Goal: Task Accomplishment & Management: Manage account settings

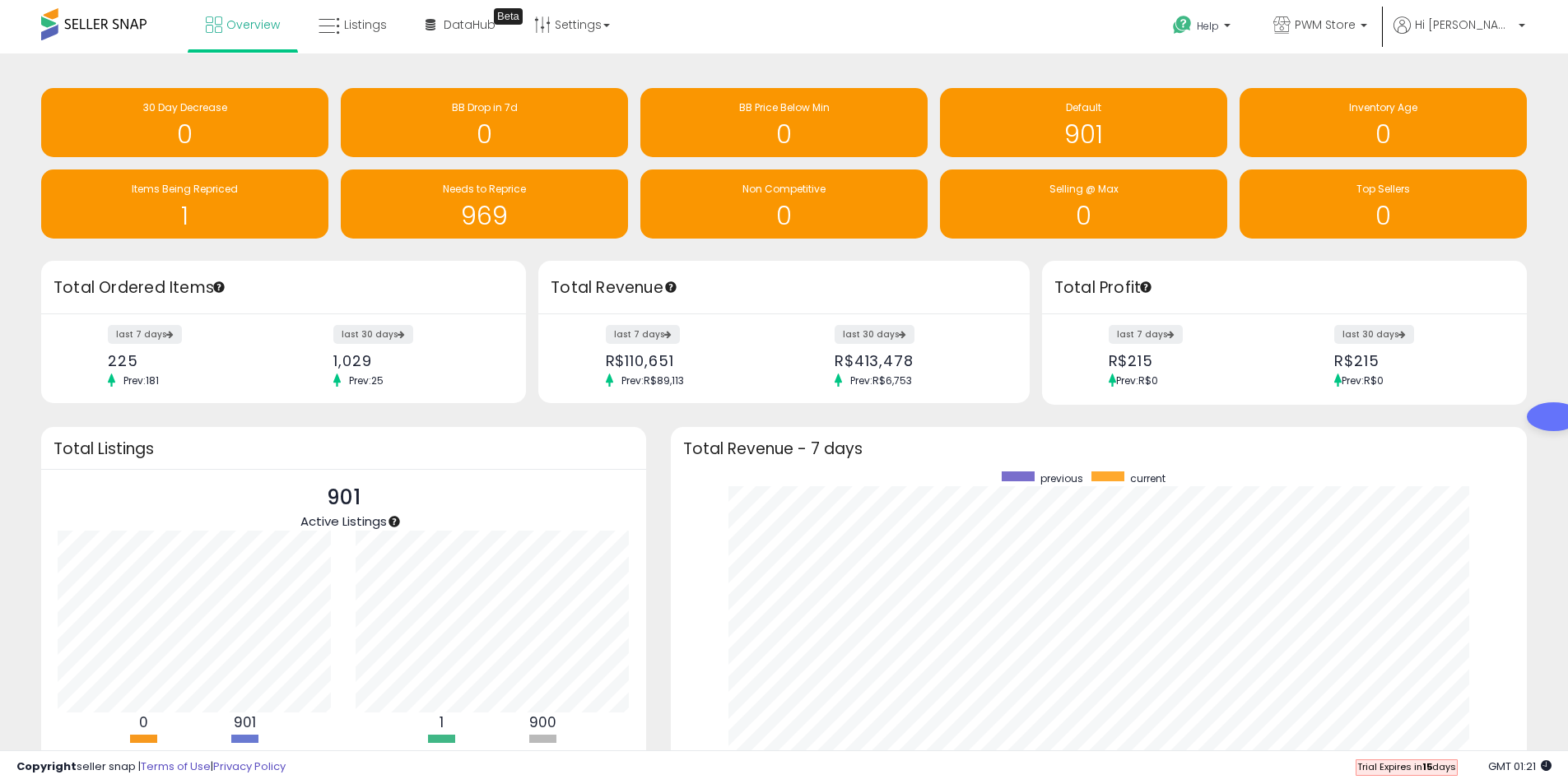
scroll to position [822689, 823143]
click at [1574, 408] on img at bounding box center [1577, 411] width 7 height 7
click at [350, 10] on link "Listings" at bounding box center [353, 24] width 93 height 50
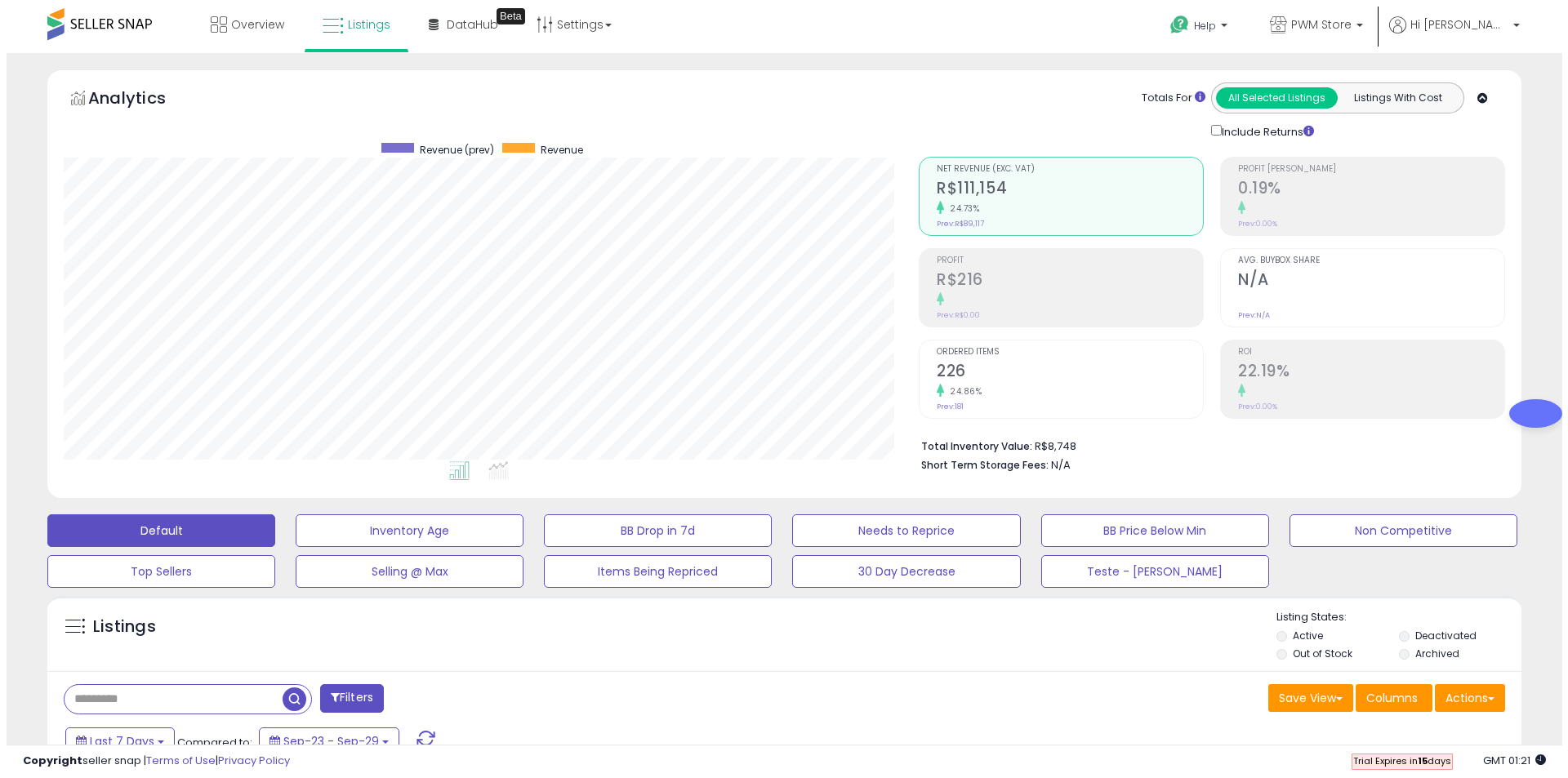
scroll to position [335, 855]
click at [1390, 88] on button "Listings With Cost" at bounding box center [1390, 97] width 121 height 21
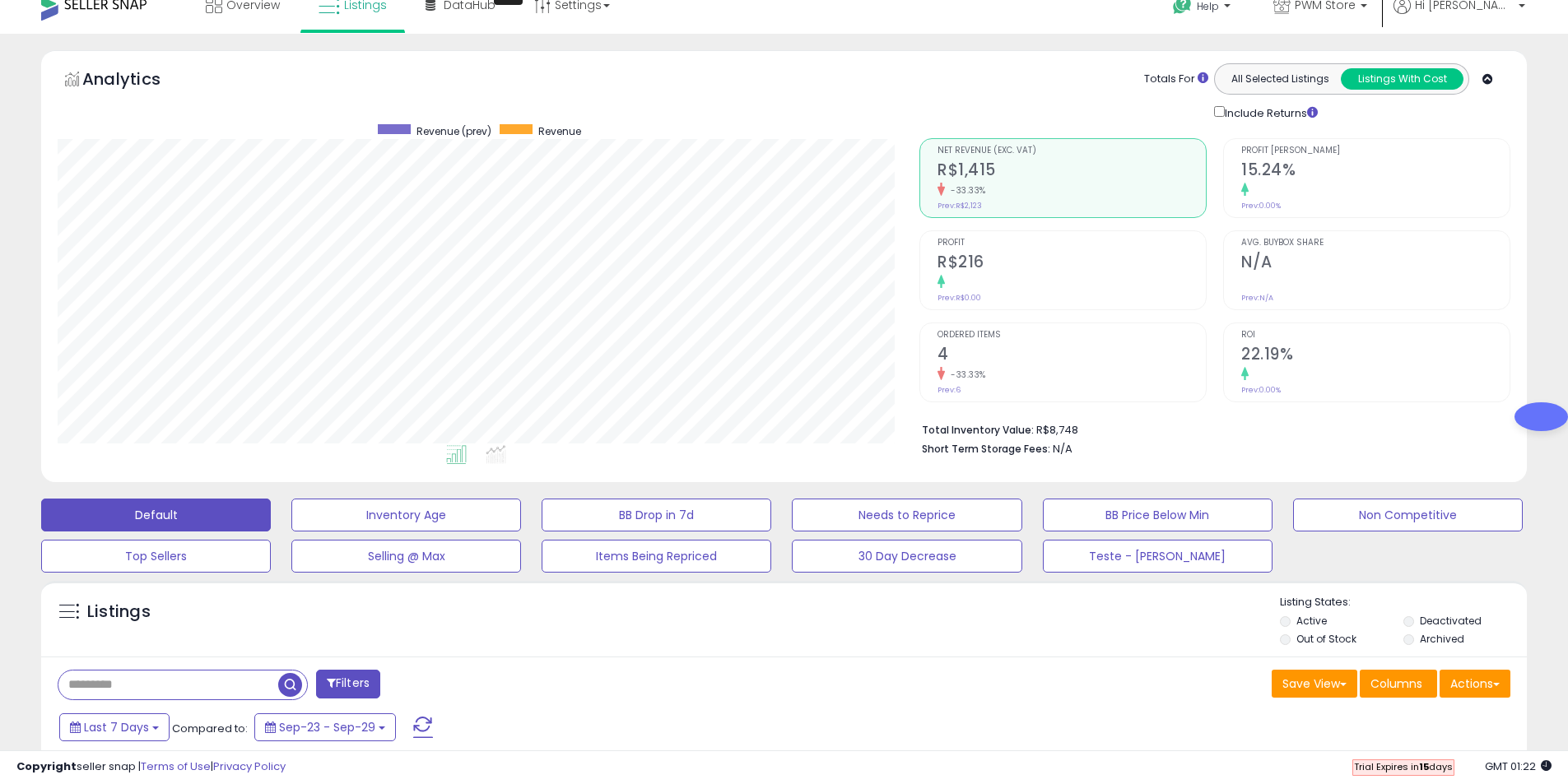
scroll to position [0, 0]
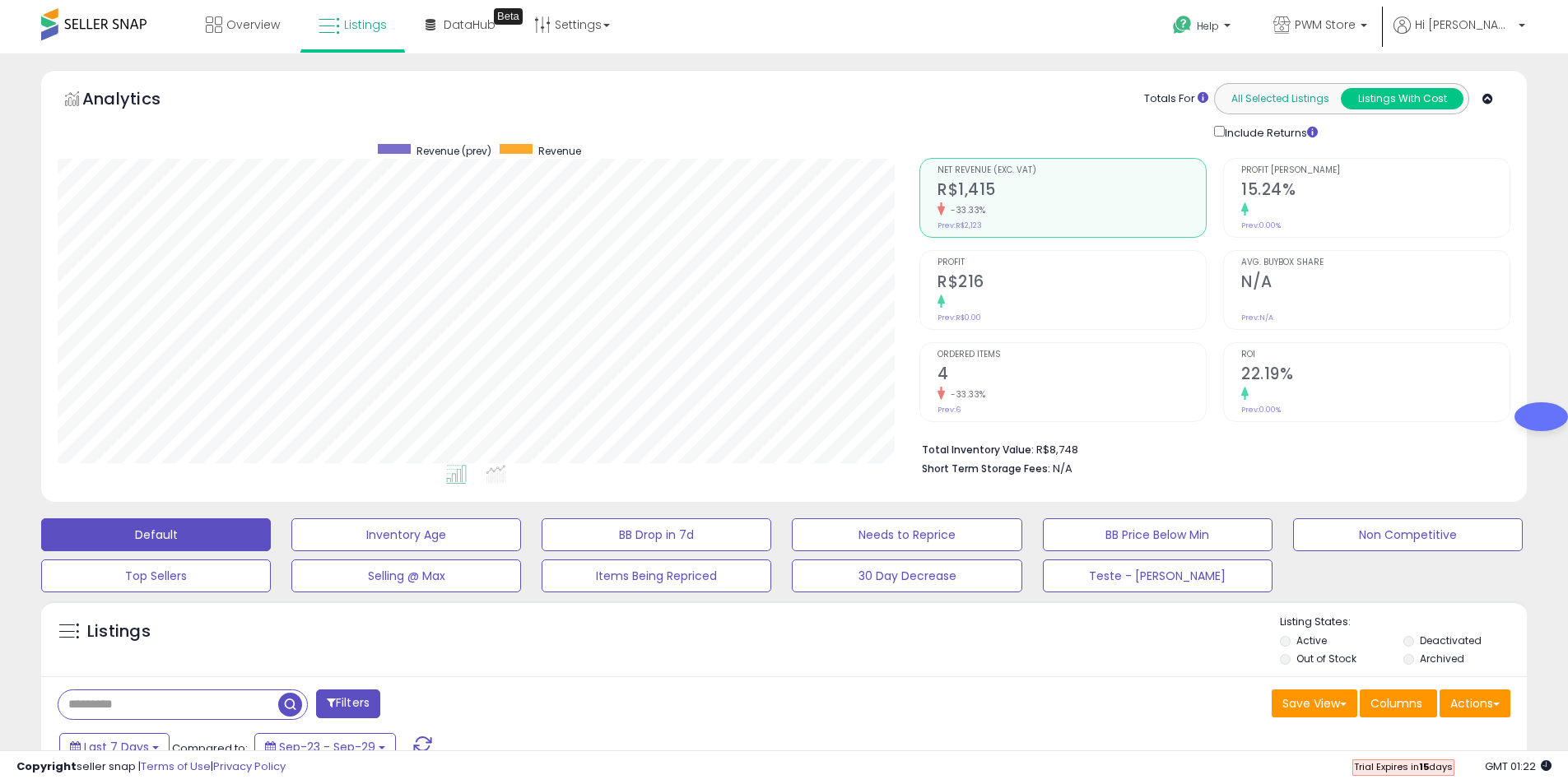
click at [1293, 99] on button "All Selected Listings" at bounding box center [1280, 98] width 122 height 21
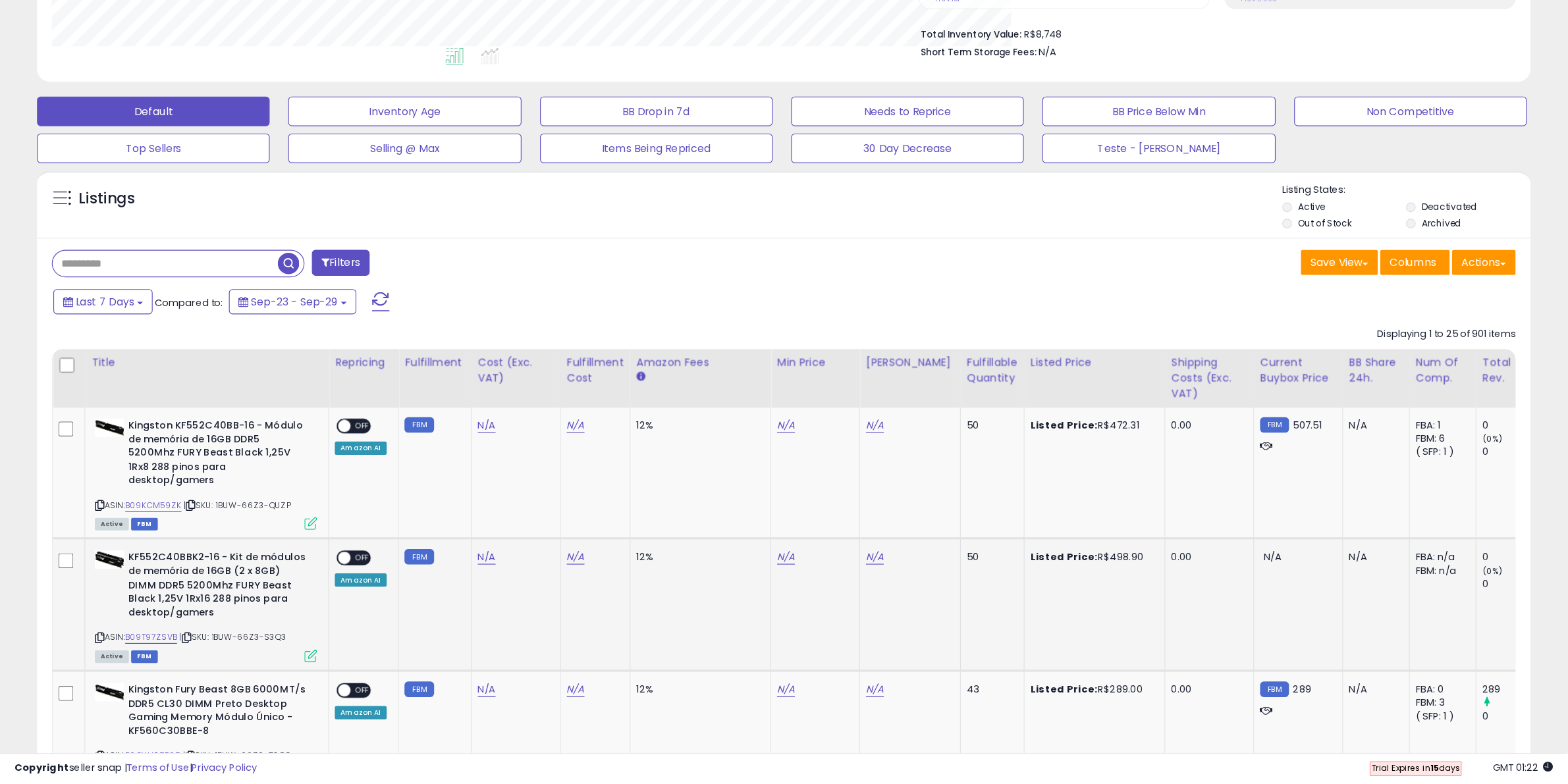
scroll to position [270, 872]
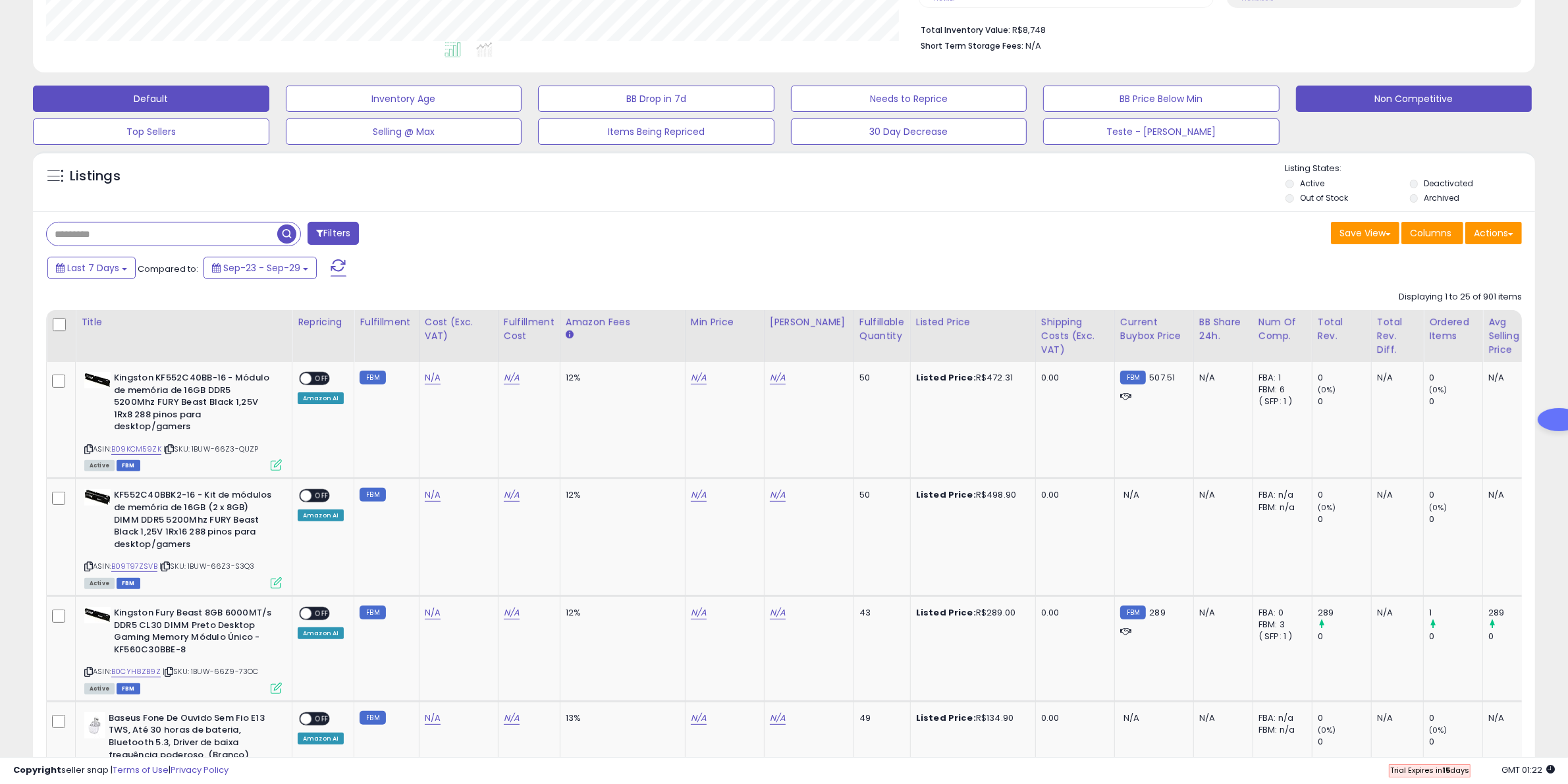
click at [1263, 330] on div "Ordered Items" at bounding box center [1453, 329] width 48 height 28
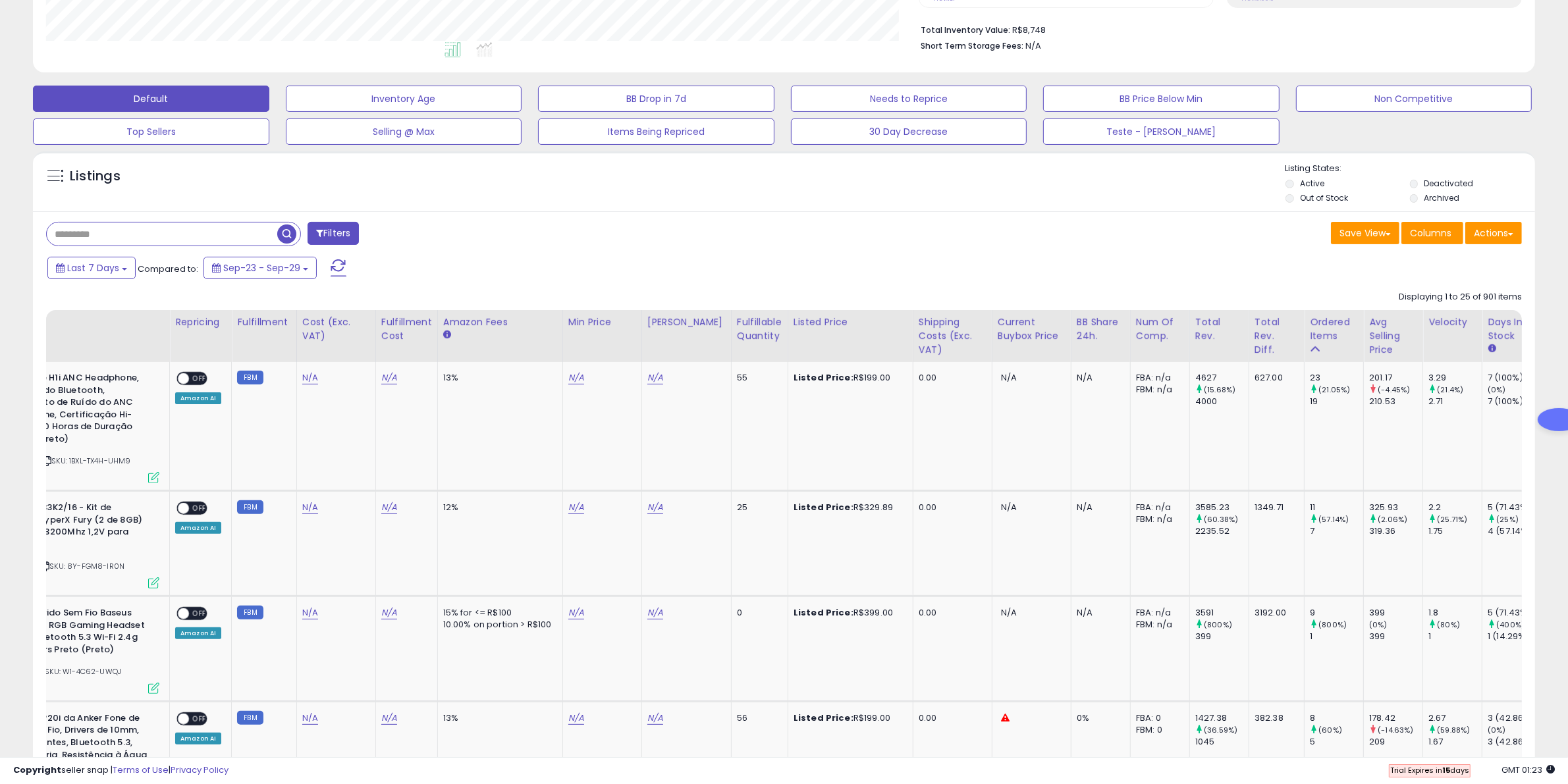
scroll to position [0, 0]
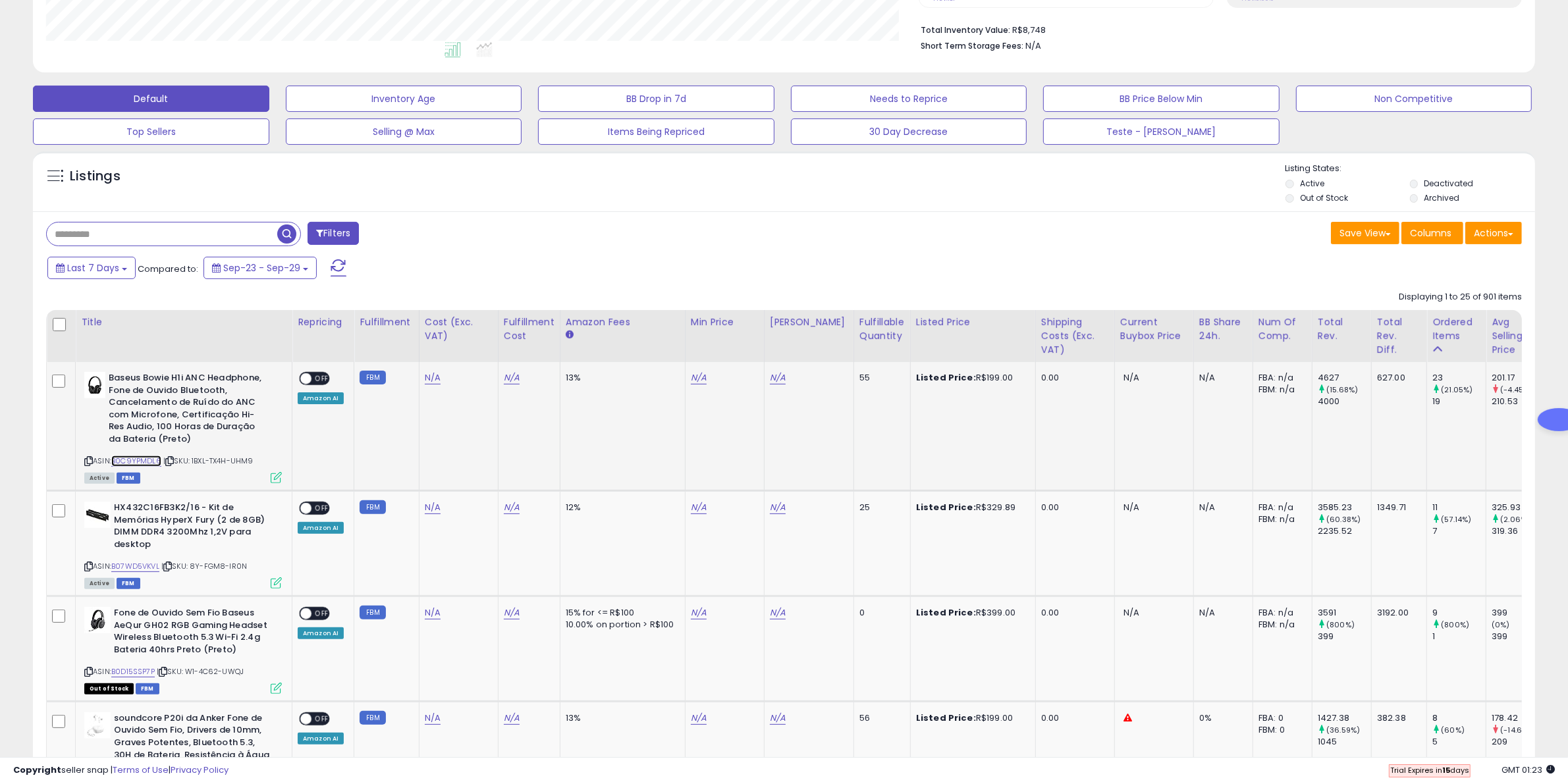
click at [153, 459] on link "B0C9YPMDL6" at bounding box center [136, 461] width 50 height 11
click at [89, 461] on icon at bounding box center [88, 461] width 9 height 7
click at [432, 381] on link "N/A" at bounding box center [432, 378] width 16 height 14
type input "***"
click at [467, 346] on icon "submit" at bounding box center [464, 343] width 8 height 8
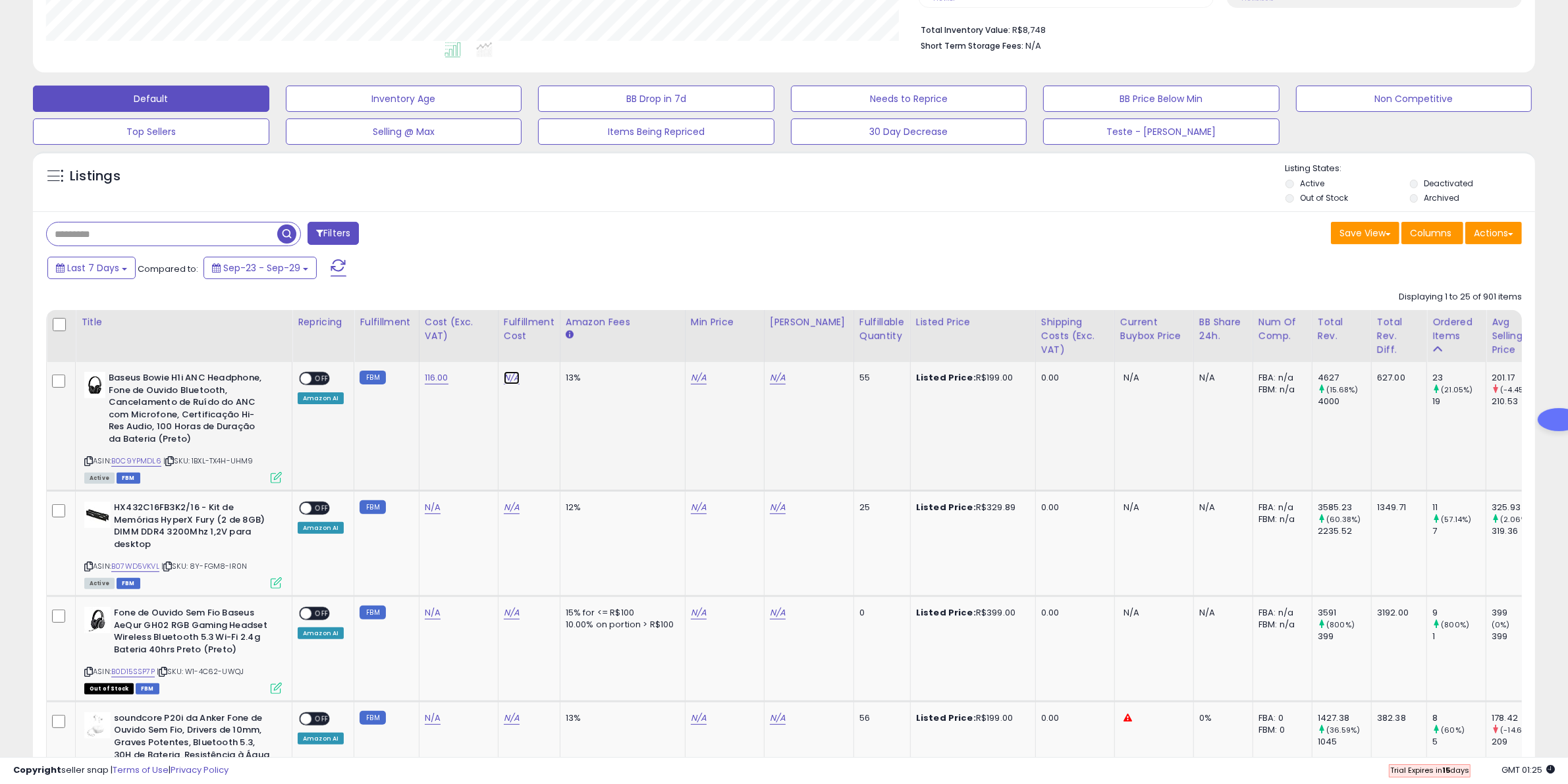
click at [511, 377] on link "N/A" at bounding box center [511, 378] width 16 height 14
type input "*"
click at [554, 346] on button "submit" at bounding box center [542, 343] width 22 height 20
click at [699, 380] on link "N/A" at bounding box center [698, 378] width 16 height 14
type input "***"
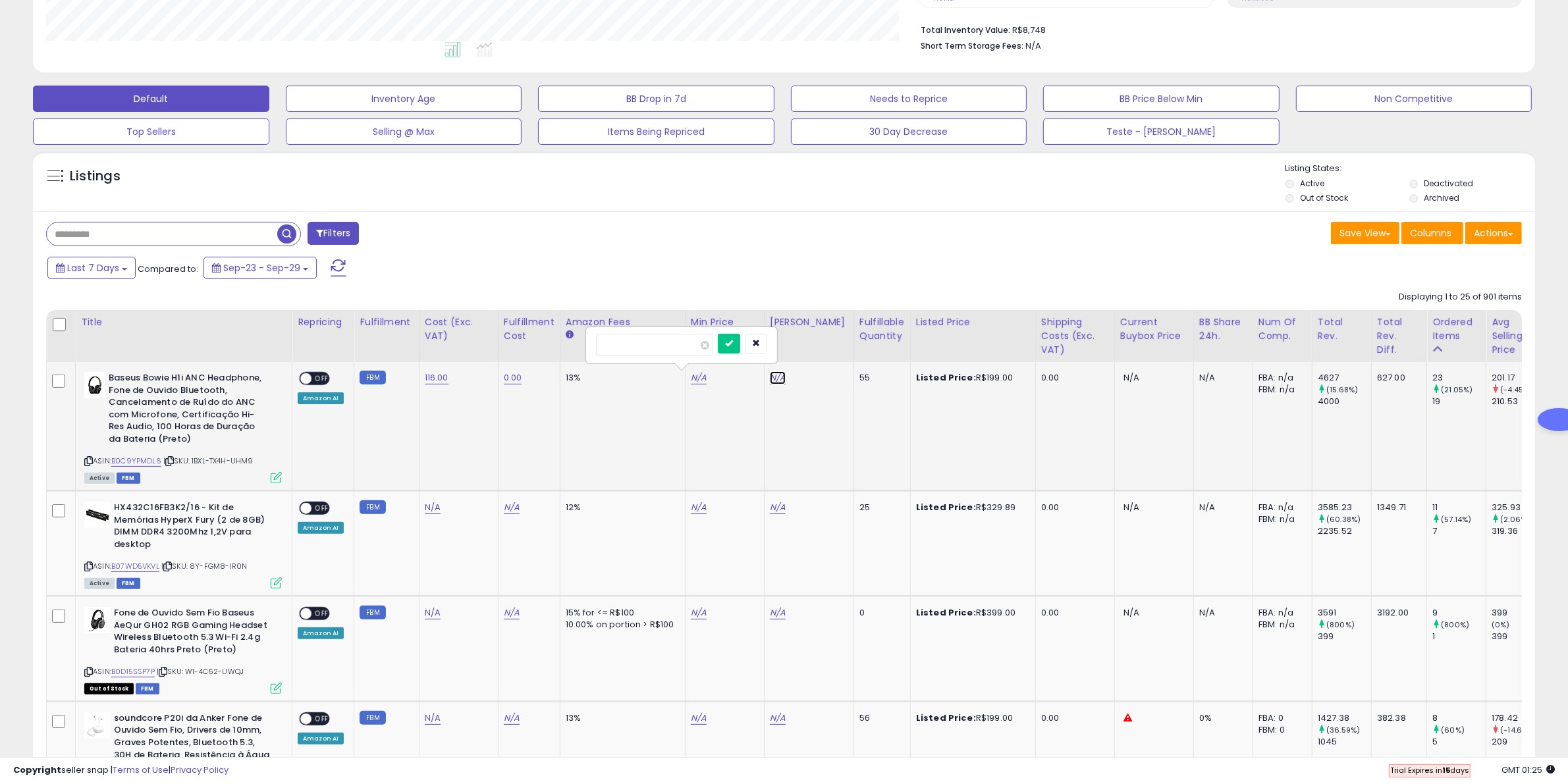
click at [778, 382] on link "N/A" at bounding box center [777, 378] width 16 height 14
type input "***"
click at [819, 350] on button "submit" at bounding box center [808, 343] width 22 height 20
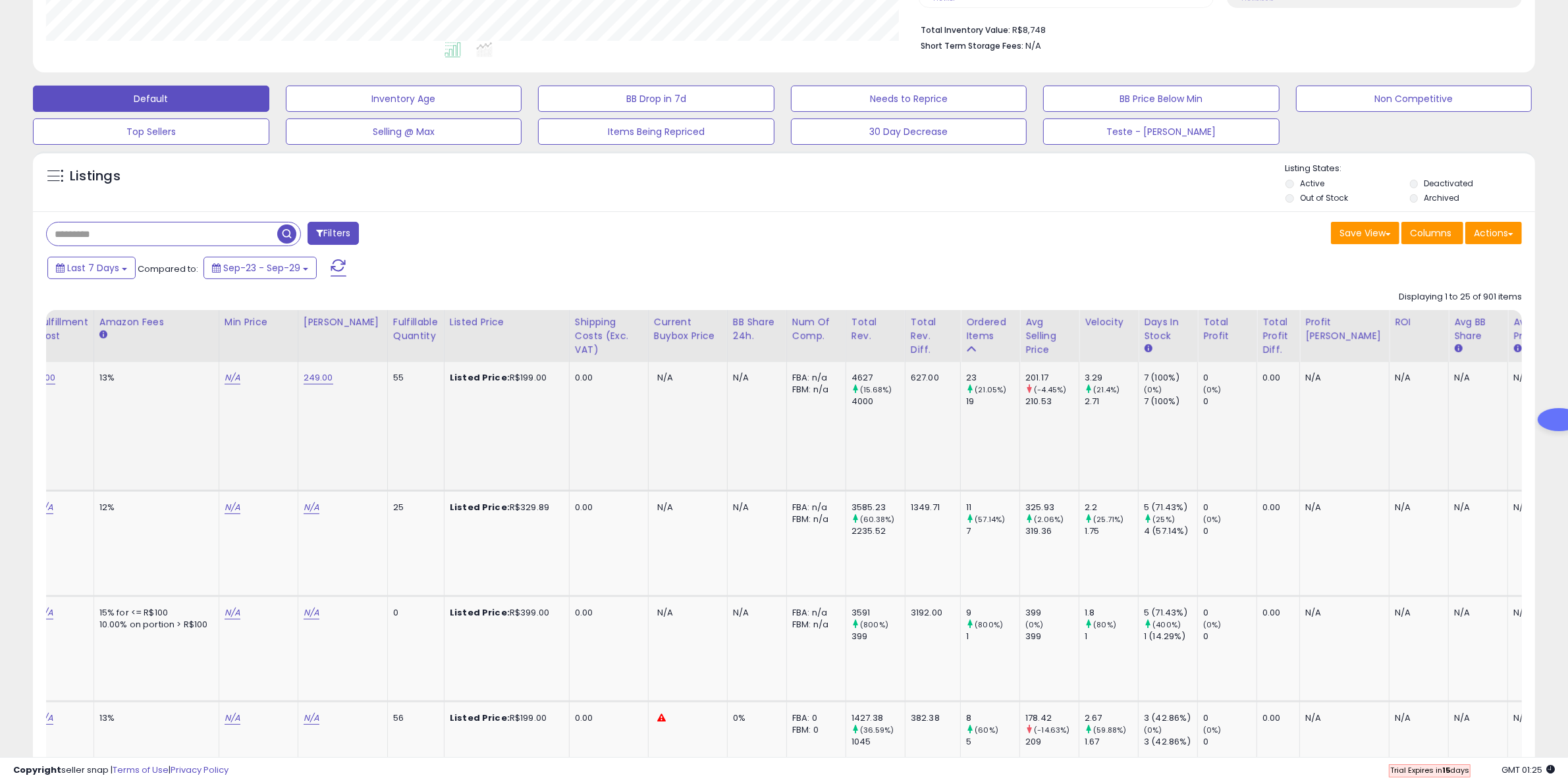
scroll to position [0, 463]
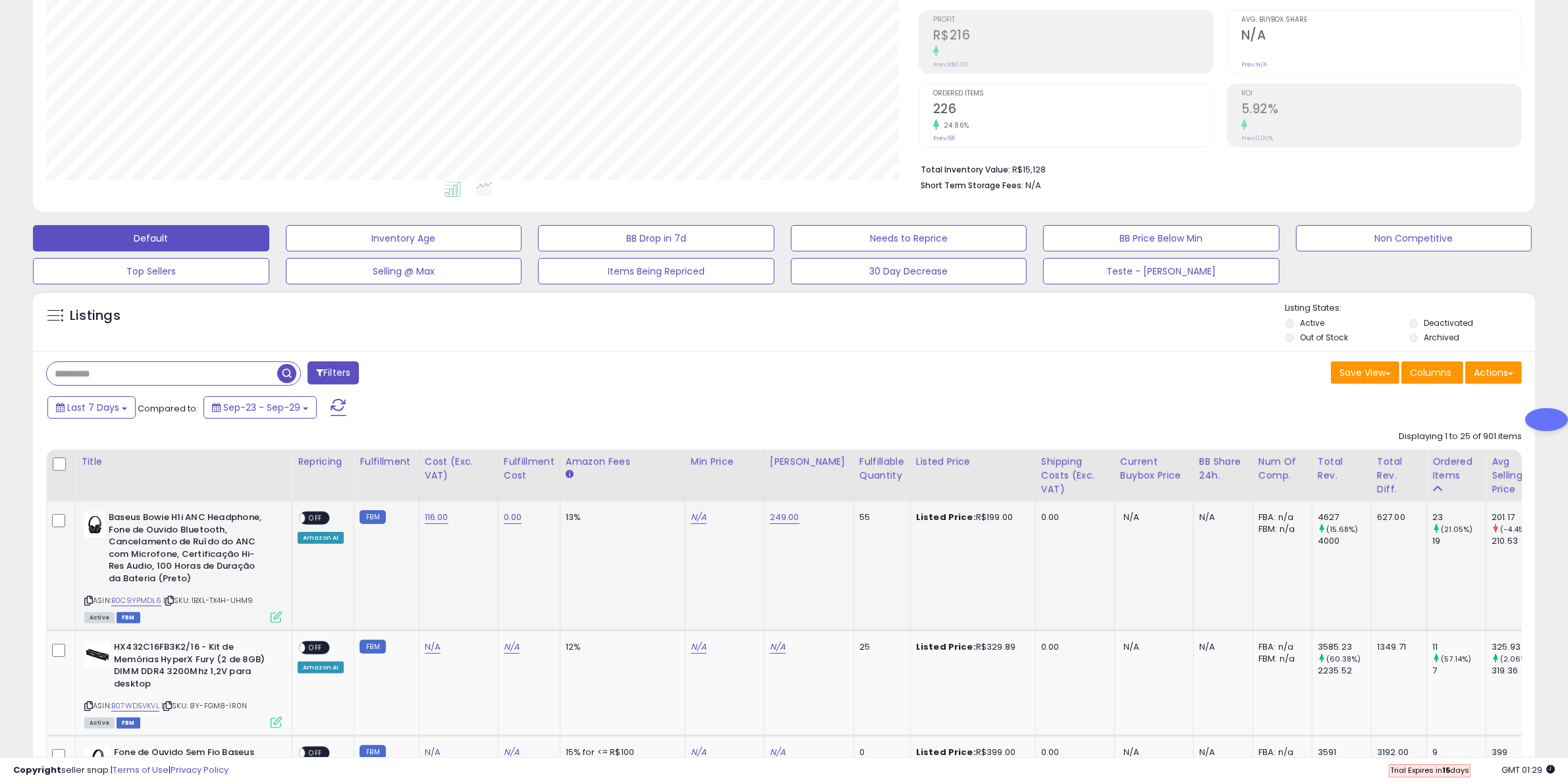
scroll to position [201, 0]
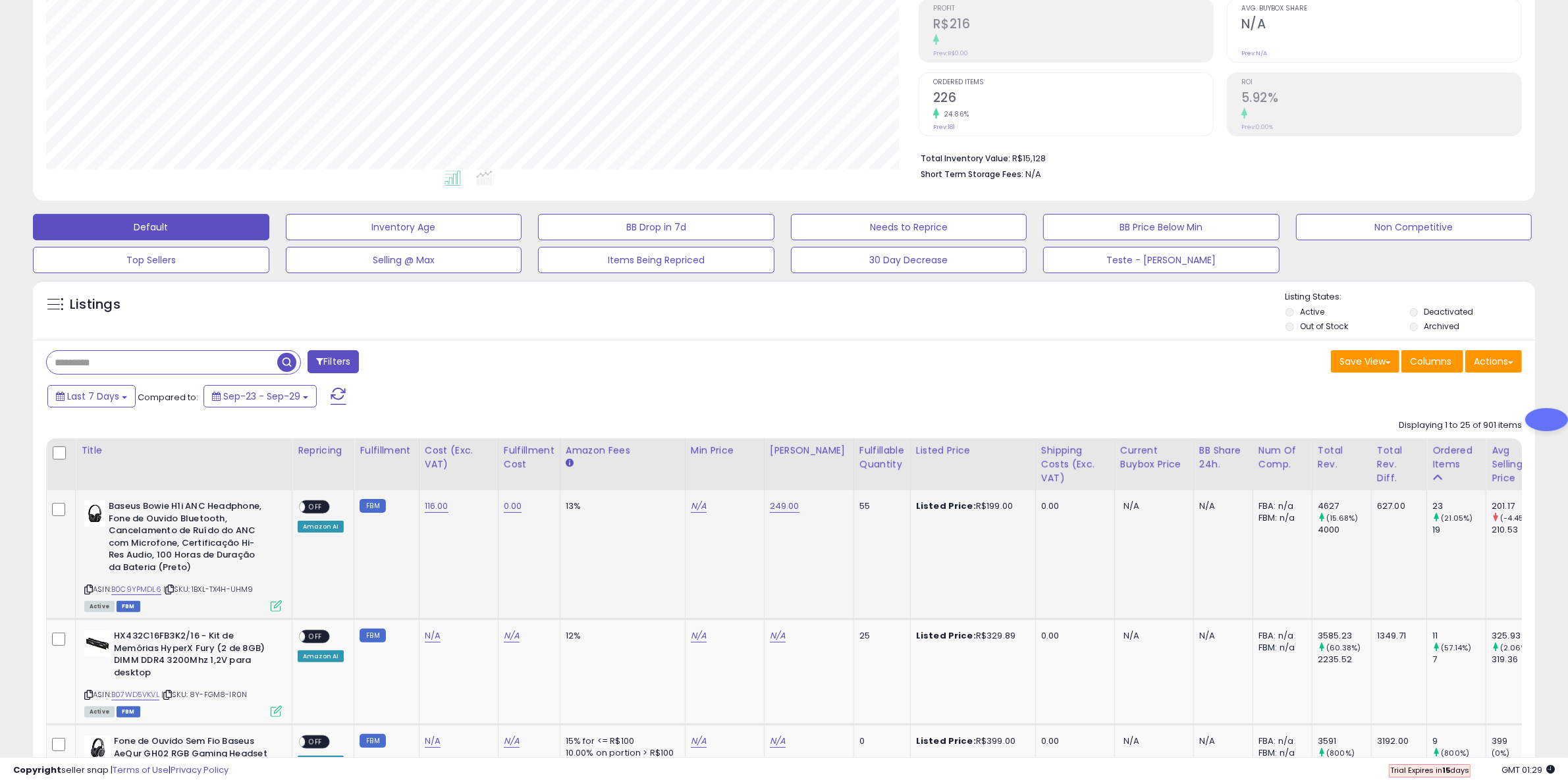
drag, startPoint x: 551, startPoint y: 537, endPoint x: 570, endPoint y: 537, distance: 19.0
click at [551, 537] on td "0.00" at bounding box center [529, 554] width 62 height 129
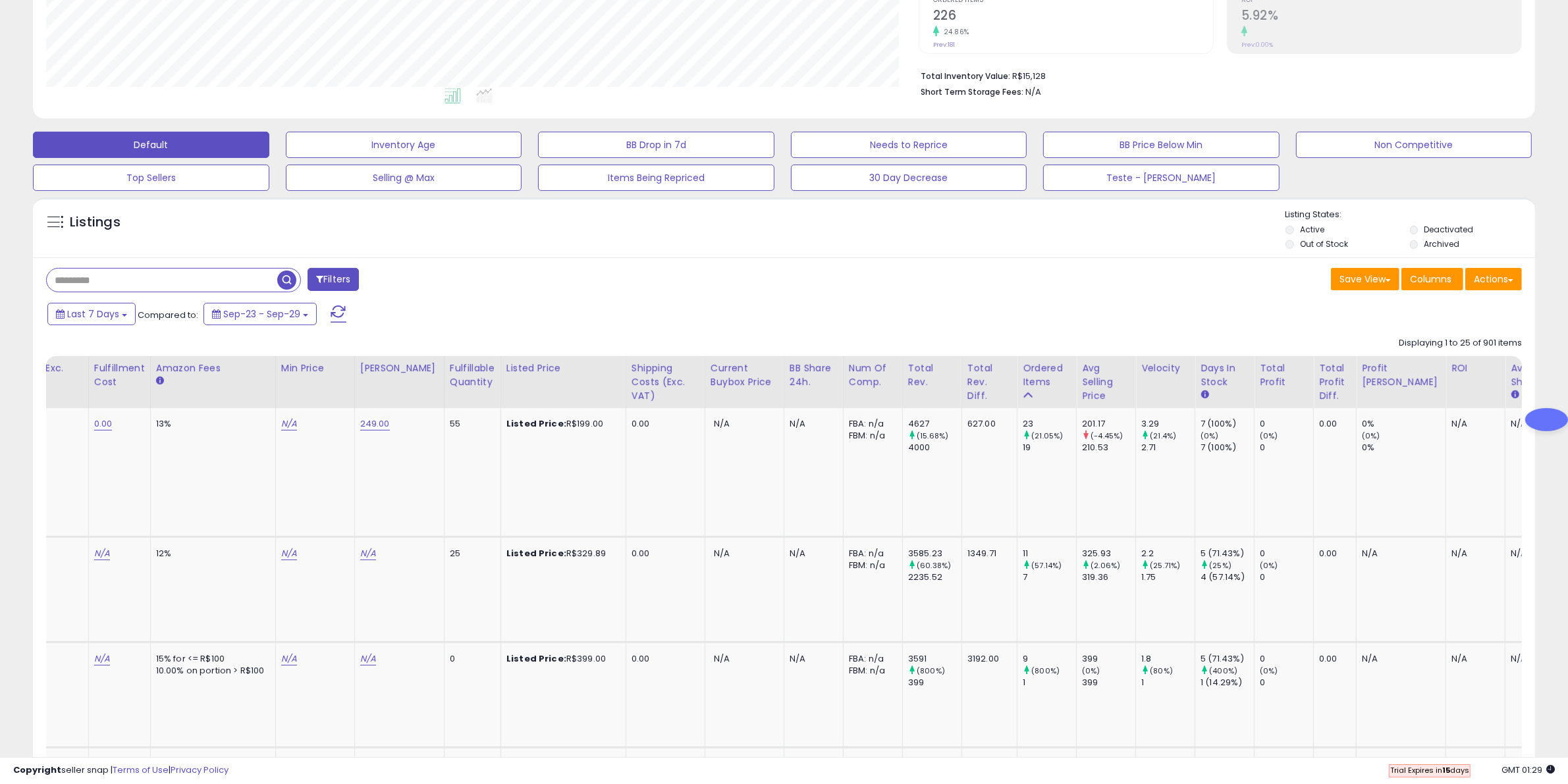
scroll to position [0, 0]
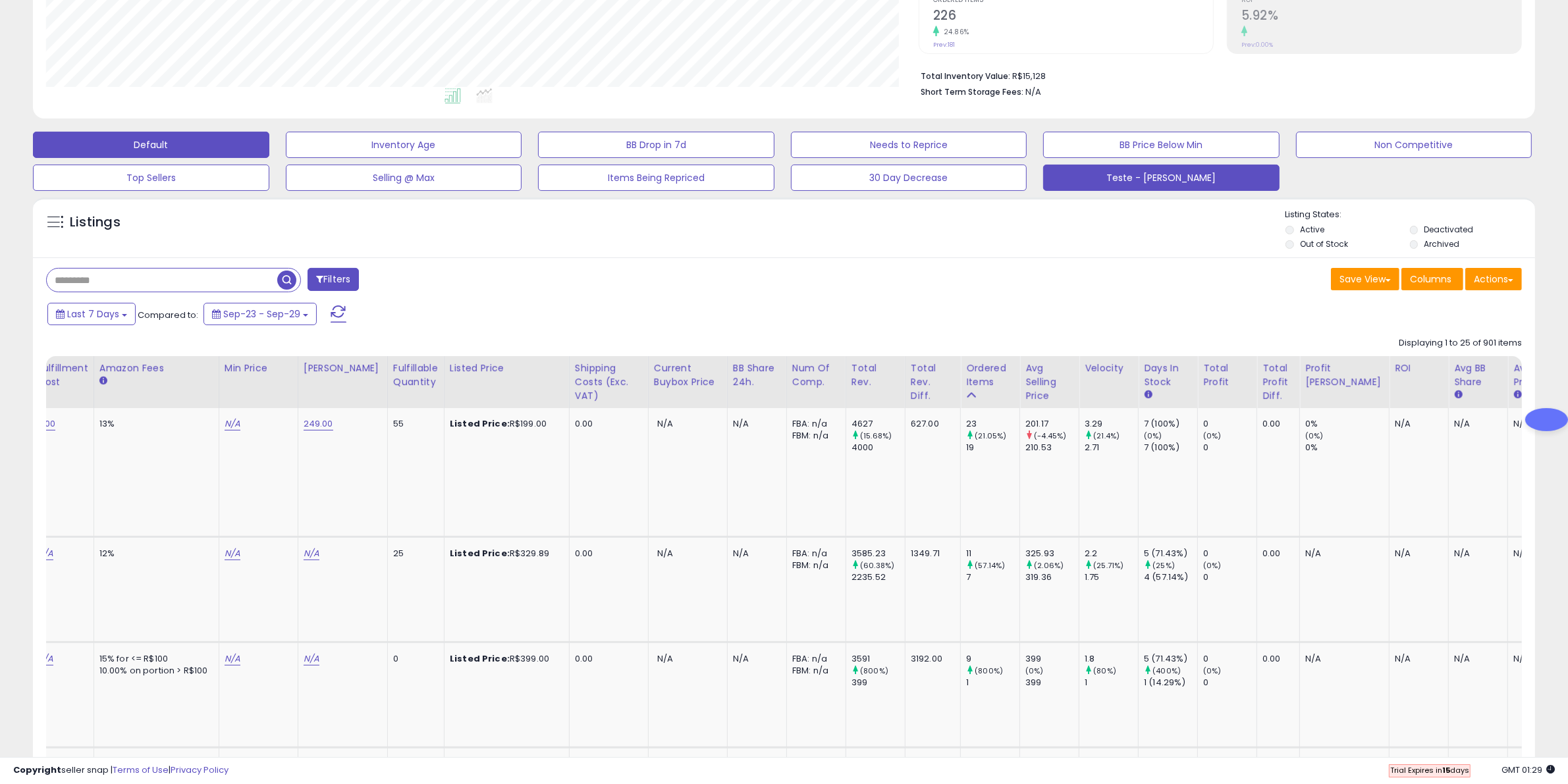
click at [1114, 176] on button "Teste - [PERSON_NAME]" at bounding box center [1161, 178] width 236 height 26
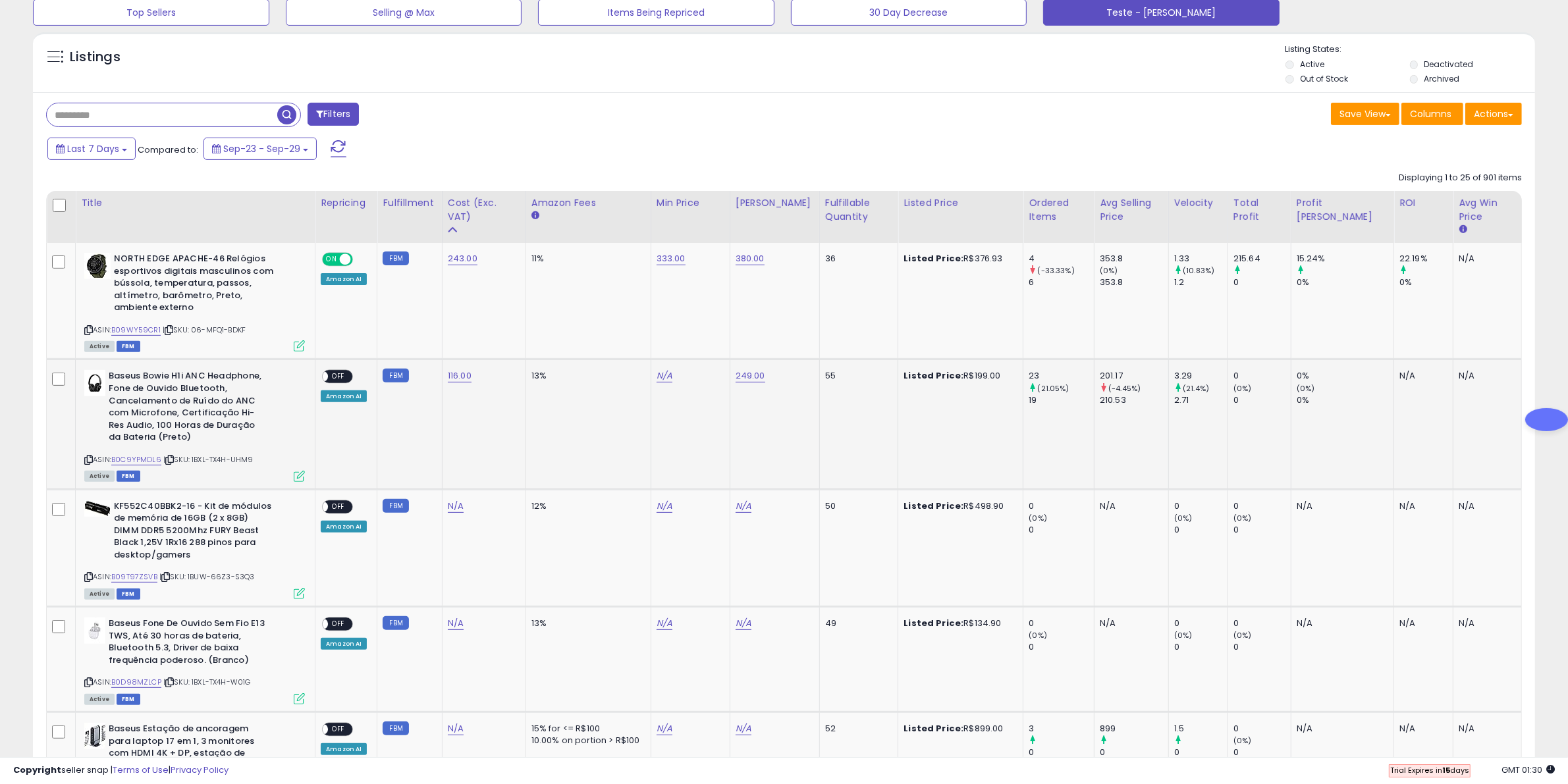
scroll to position [448, 0]
click at [671, 377] on link "N/A" at bounding box center [664, 377] width 16 height 14
type input "***"
click at [720, 341] on button "submit" at bounding box center [708, 342] width 22 height 20
click at [1252, 393] on small "(0%)" at bounding box center [1242, 389] width 18 height 11
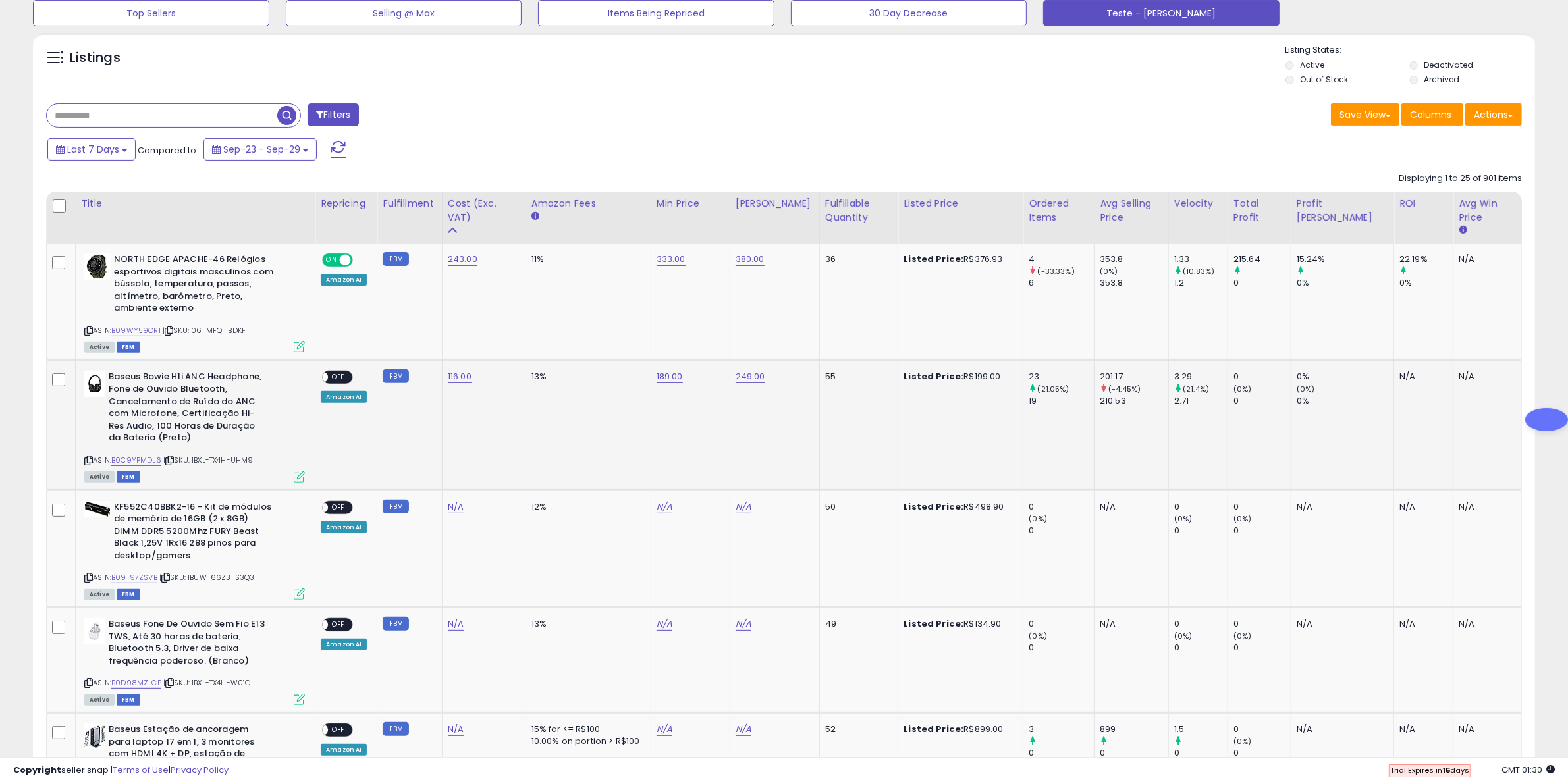
click at [1037, 387] on icon at bounding box center [1033, 388] width 9 height 9
click at [138, 331] on link "B09WY59CR1" at bounding box center [136, 331] width 49 height 11
click at [1276, 262] on div "215.64" at bounding box center [1261, 259] width 57 height 12
click at [1275, 216] on div "Total Profit" at bounding box center [1259, 211] width 52 height 28
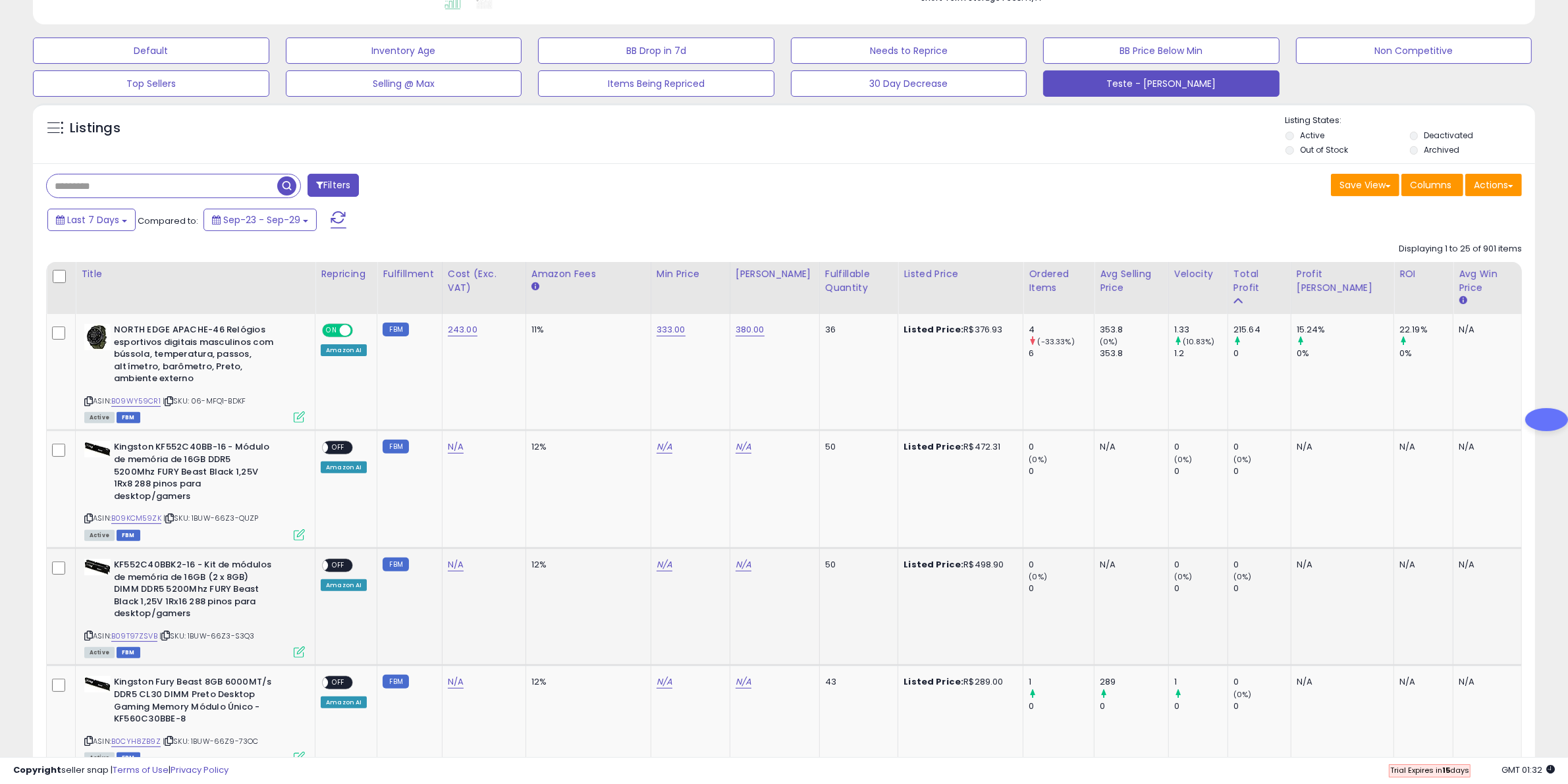
scroll to position [365, 0]
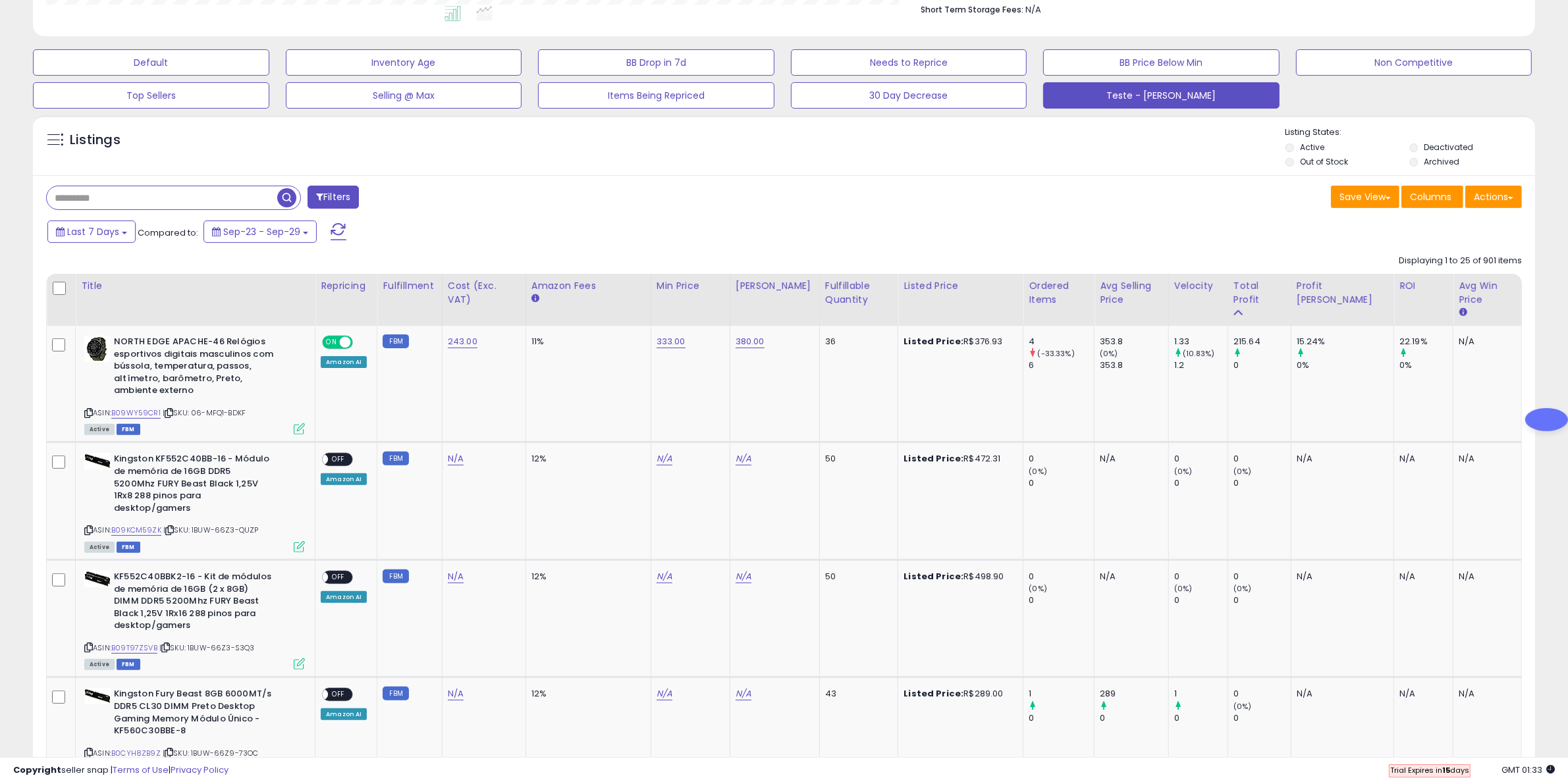
click at [1061, 287] on div "Ordered Items" at bounding box center [1058, 292] width 60 height 28
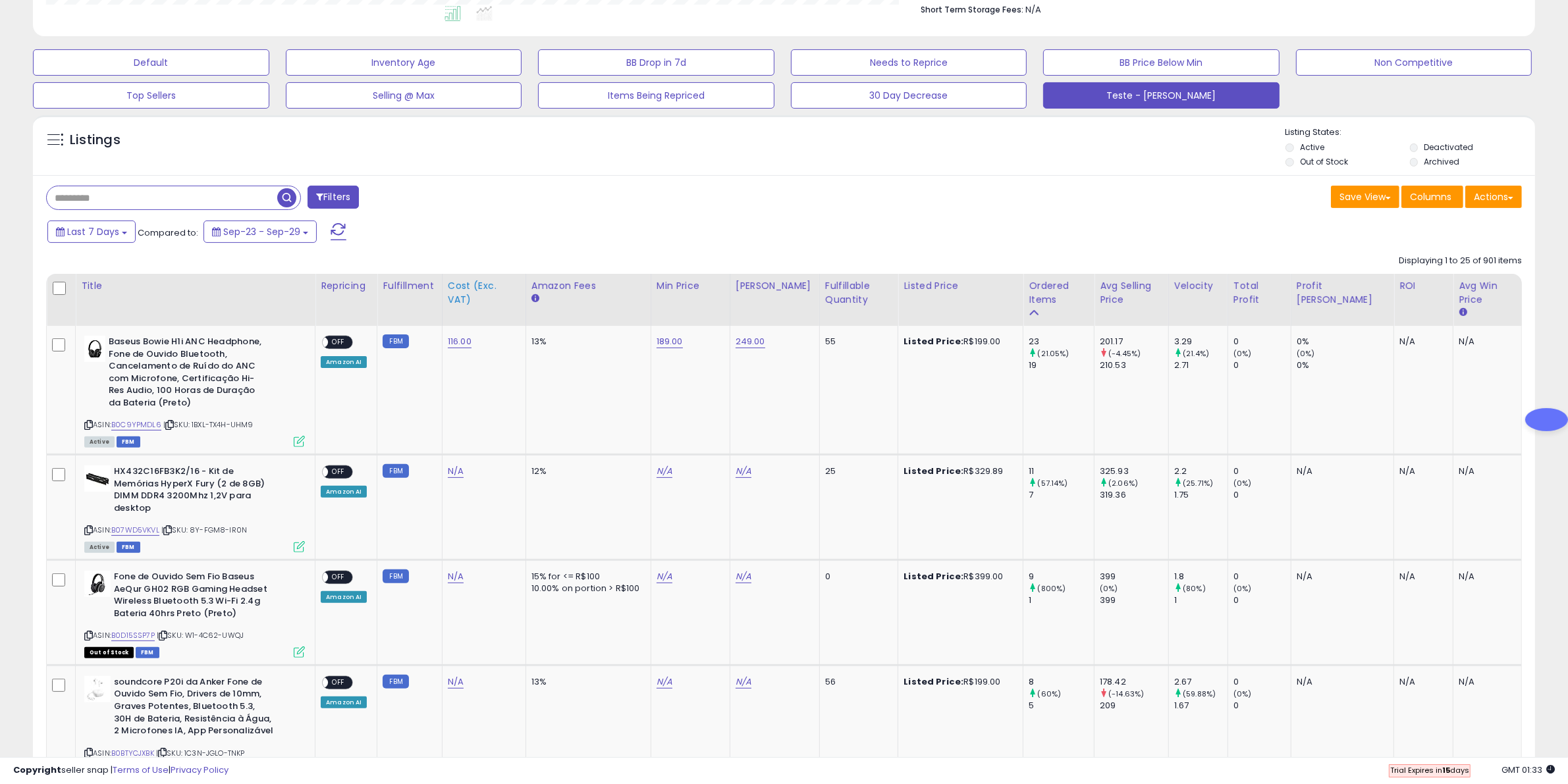
click at [485, 294] on div "Cost (Exc. VAT)" at bounding box center [484, 292] width 72 height 28
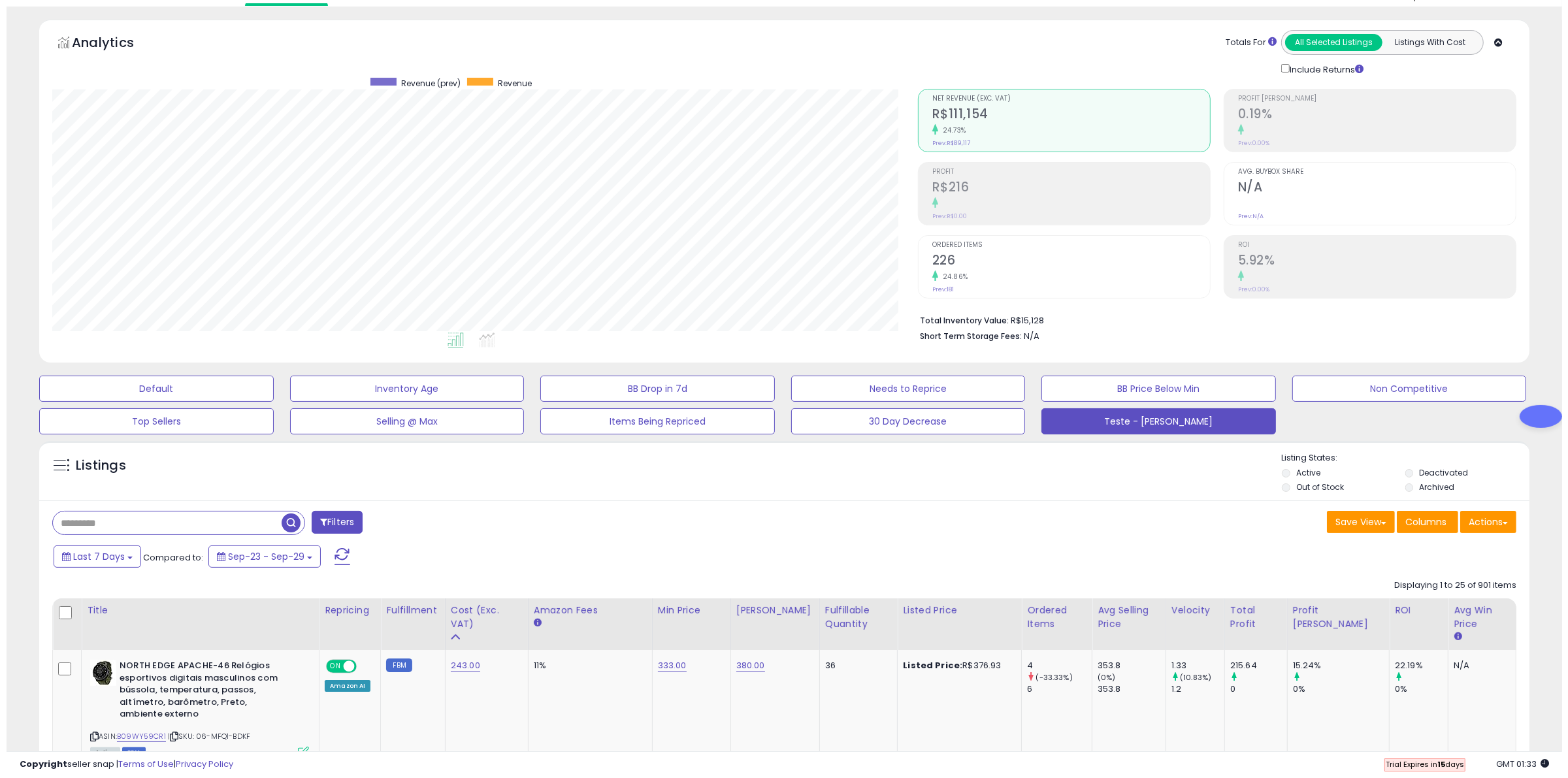
scroll to position [0, 0]
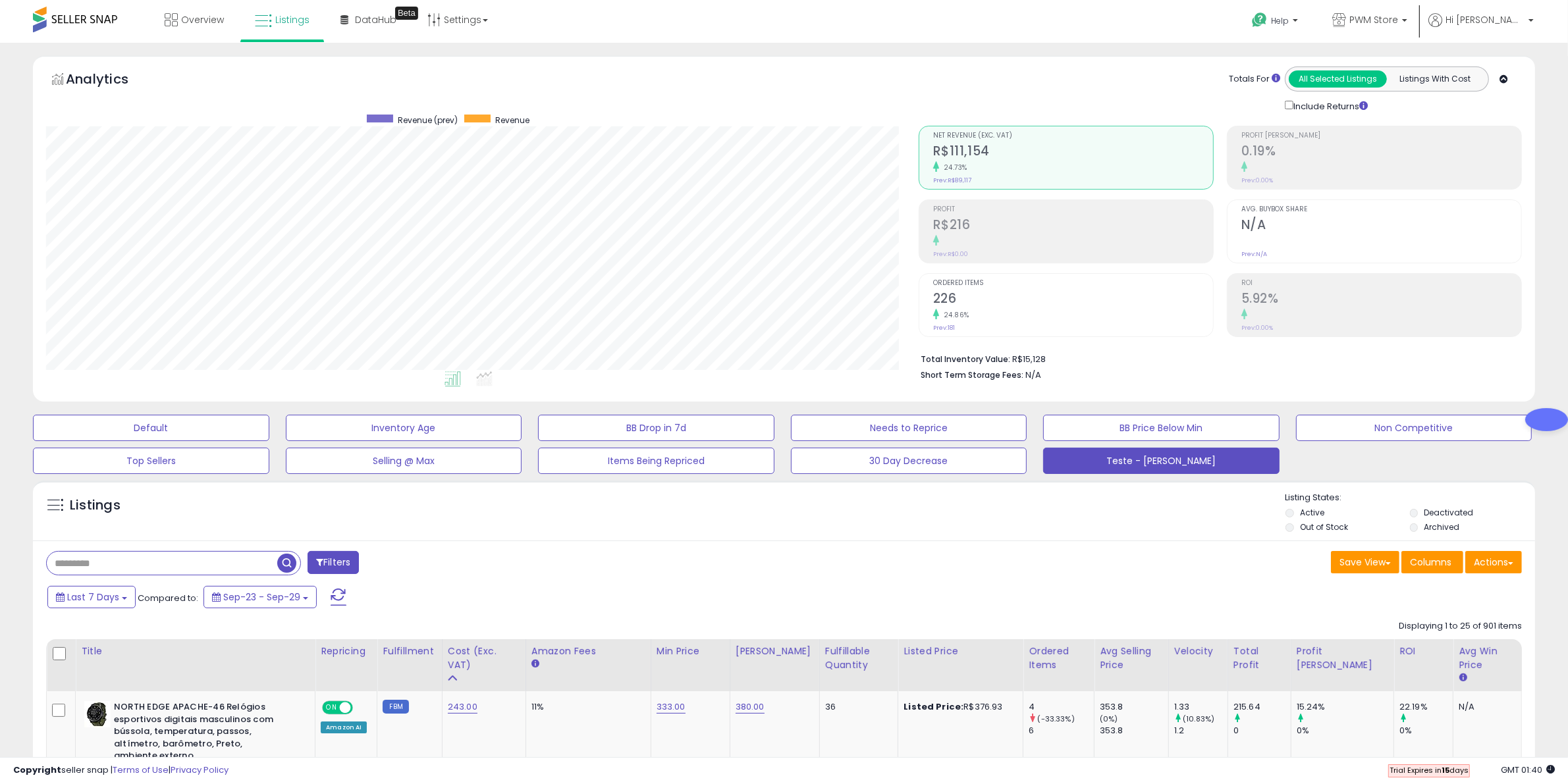
click at [157, 564] on input "text" at bounding box center [161, 563] width 230 height 23
paste input "**********"
type input "**********"
click at [461, 569] on button "Filters" at bounding box center [479, 563] width 51 height 23
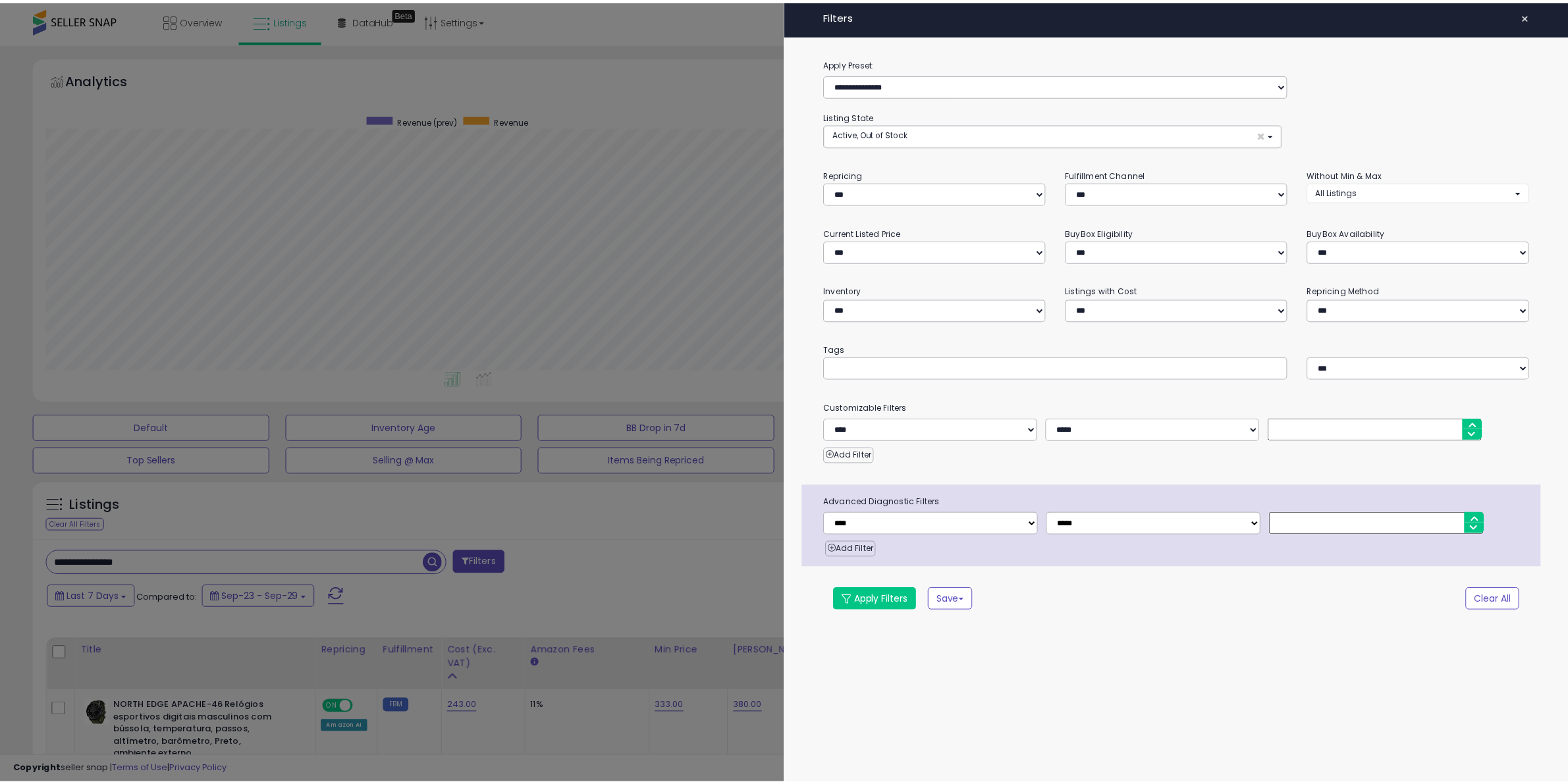
scroll to position [270, 879]
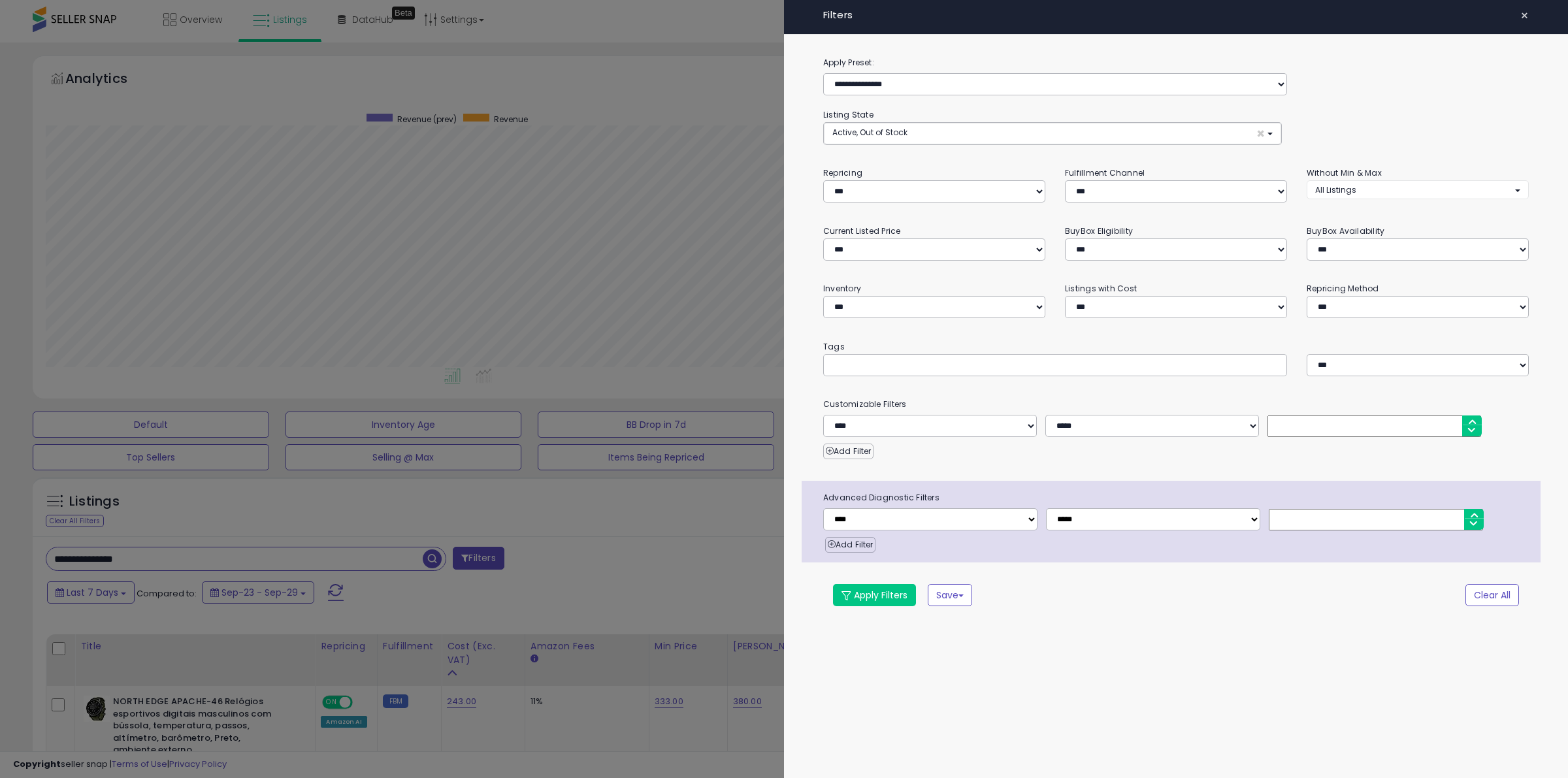
click at [1522, 15] on span "×" at bounding box center [1524, 15] width 9 height 18
click at [1531, 10] on button "×" at bounding box center [1524, 15] width 19 height 18
click at [1526, 13] on span "×" at bounding box center [1524, 15] width 9 height 18
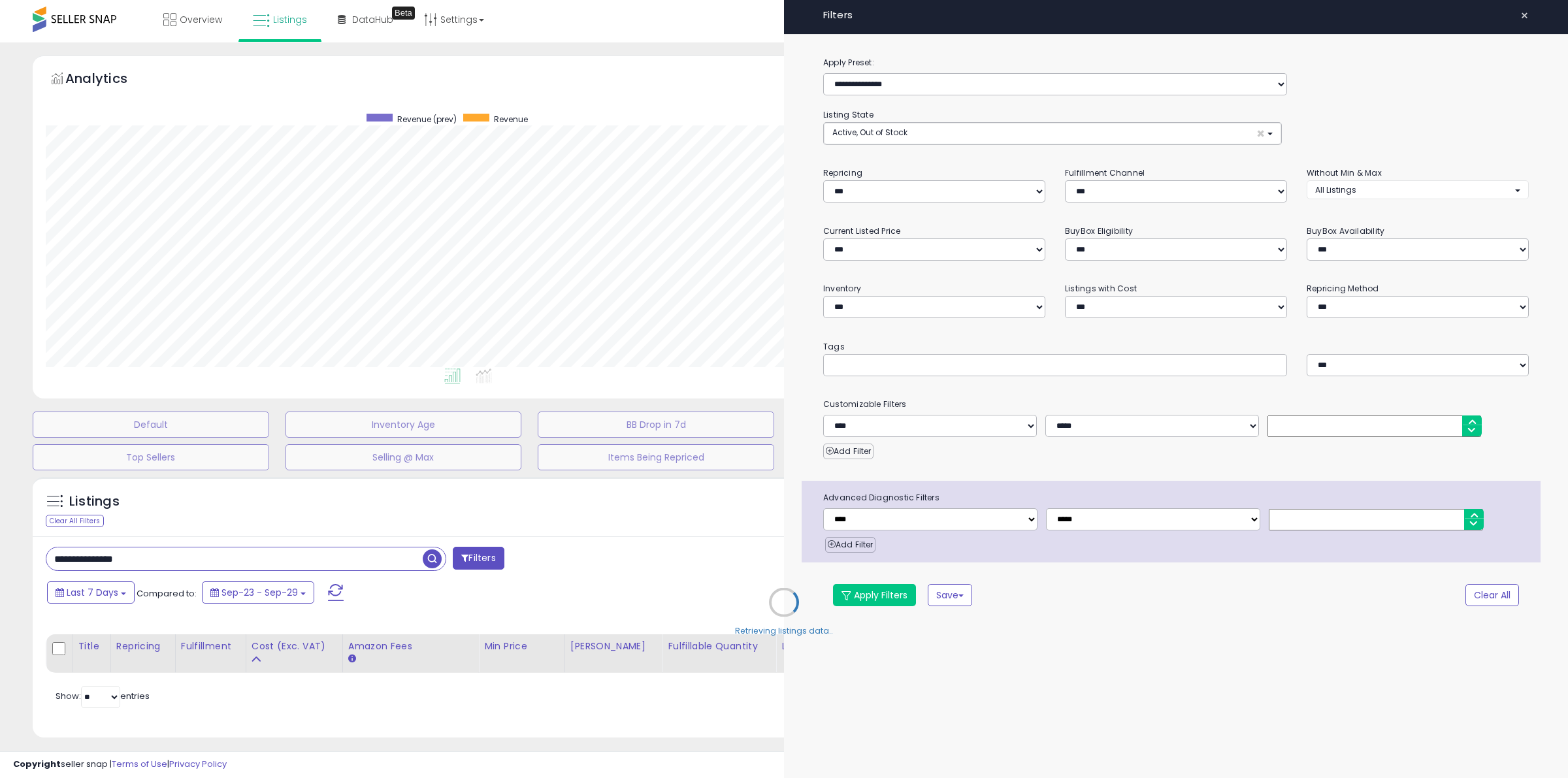
click at [1526, 13] on span "×" at bounding box center [1524, 15] width 9 height 18
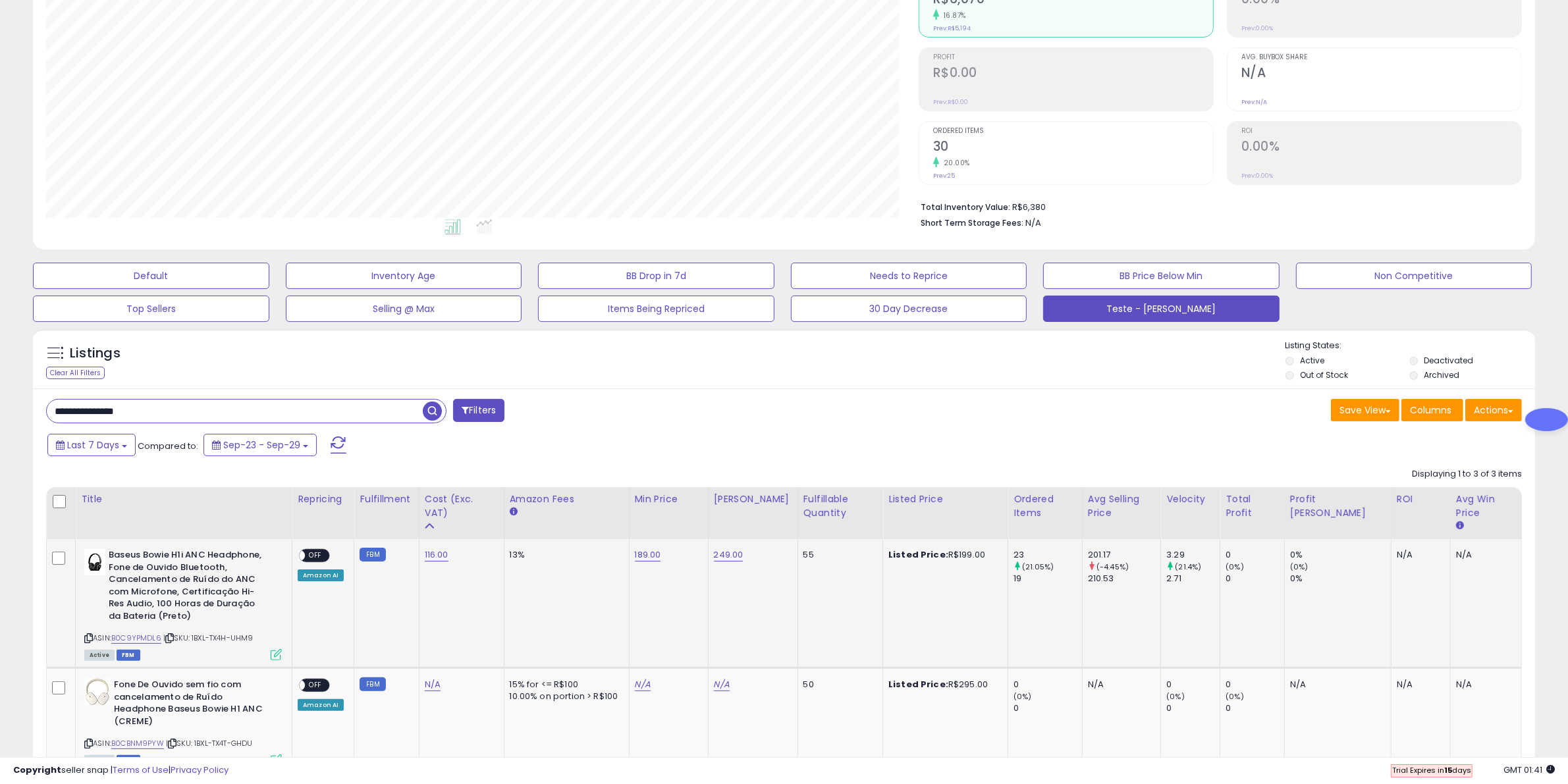
scroll to position [373, 0]
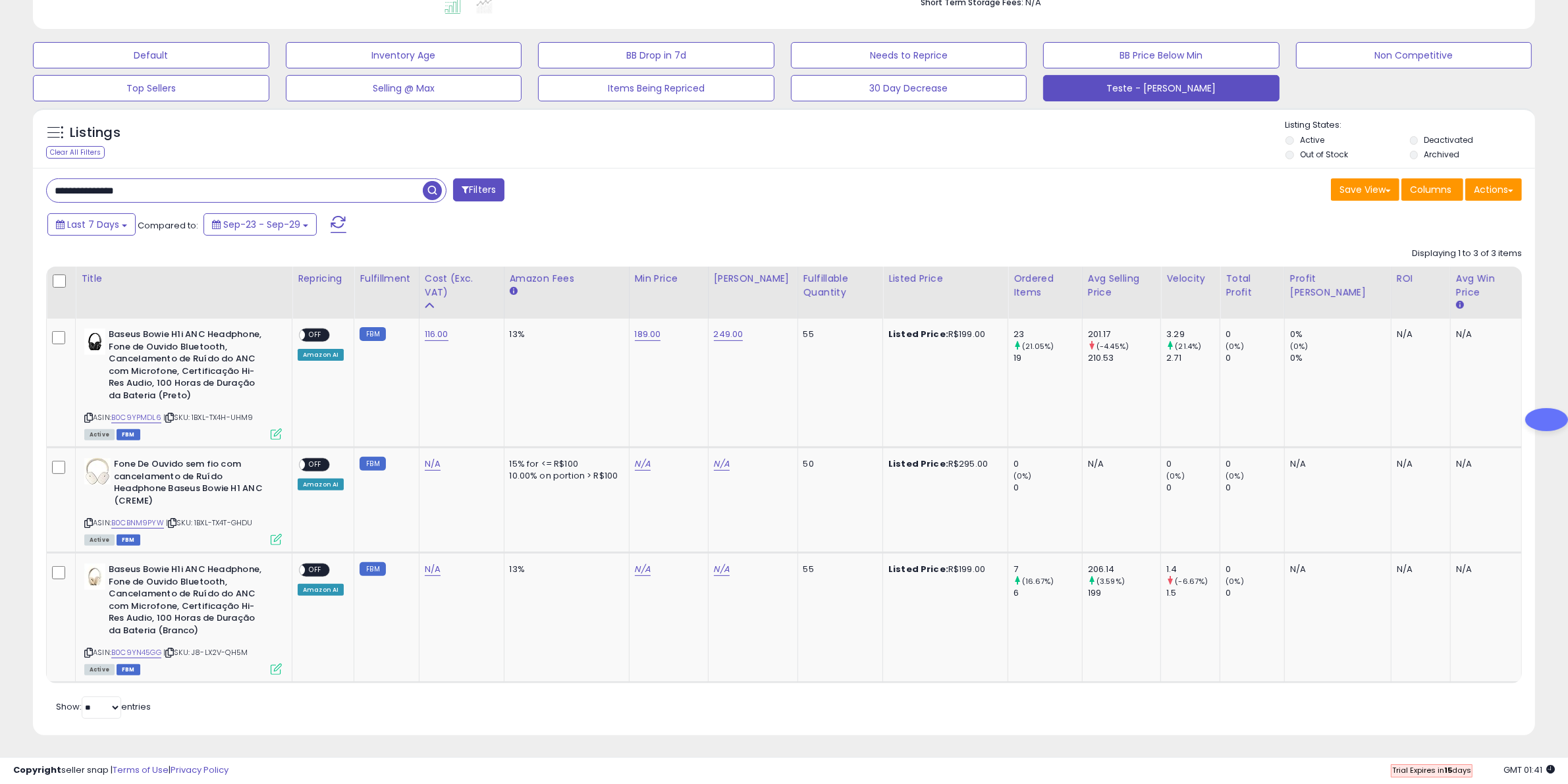
click at [377, 191] on input "**********" at bounding box center [234, 190] width 376 height 23
click at [376, 191] on input "**********" at bounding box center [234, 190] width 376 height 23
click at [432, 186] on span "button" at bounding box center [432, 190] width 19 height 19
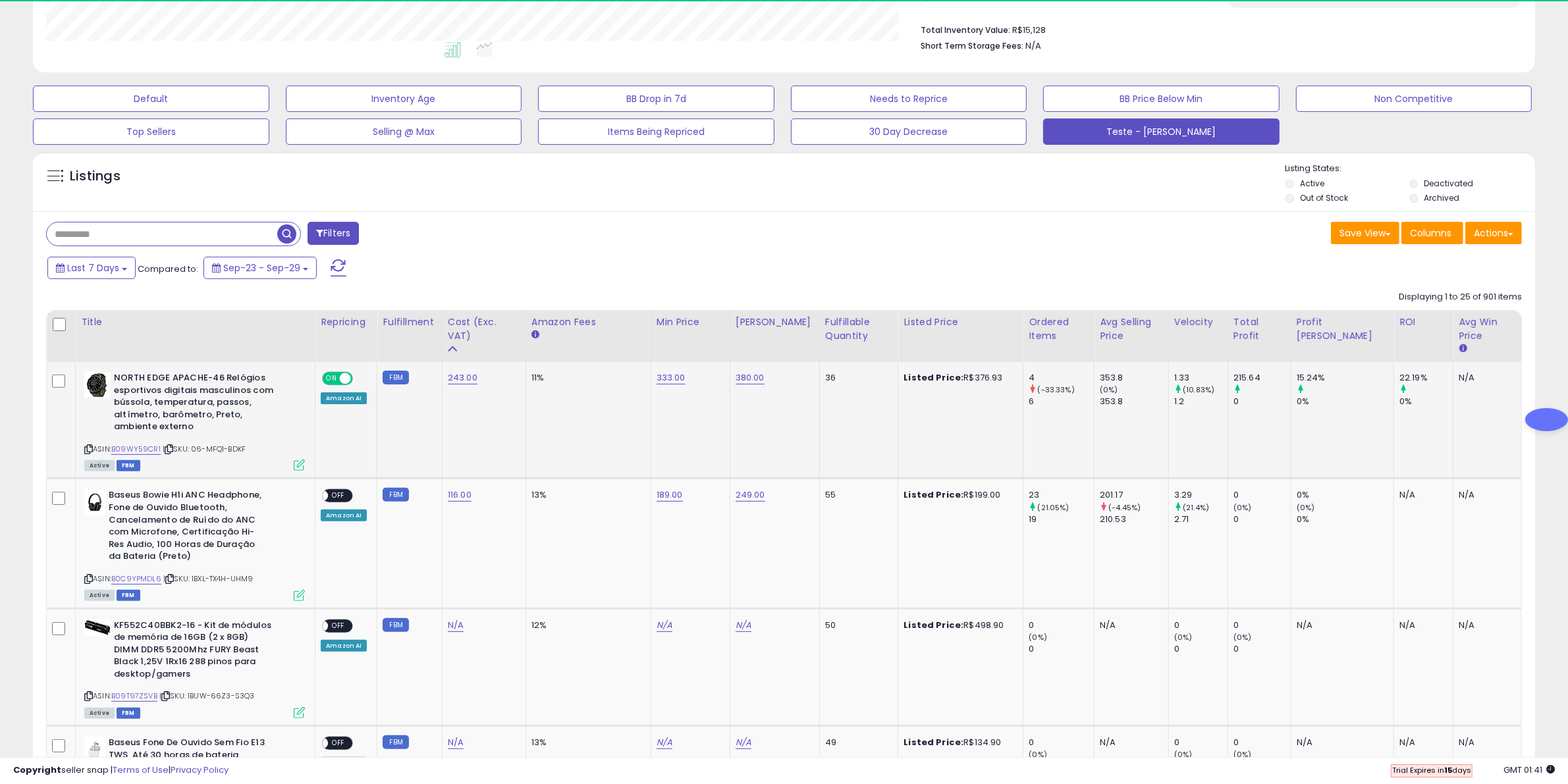
scroll to position [270, 872]
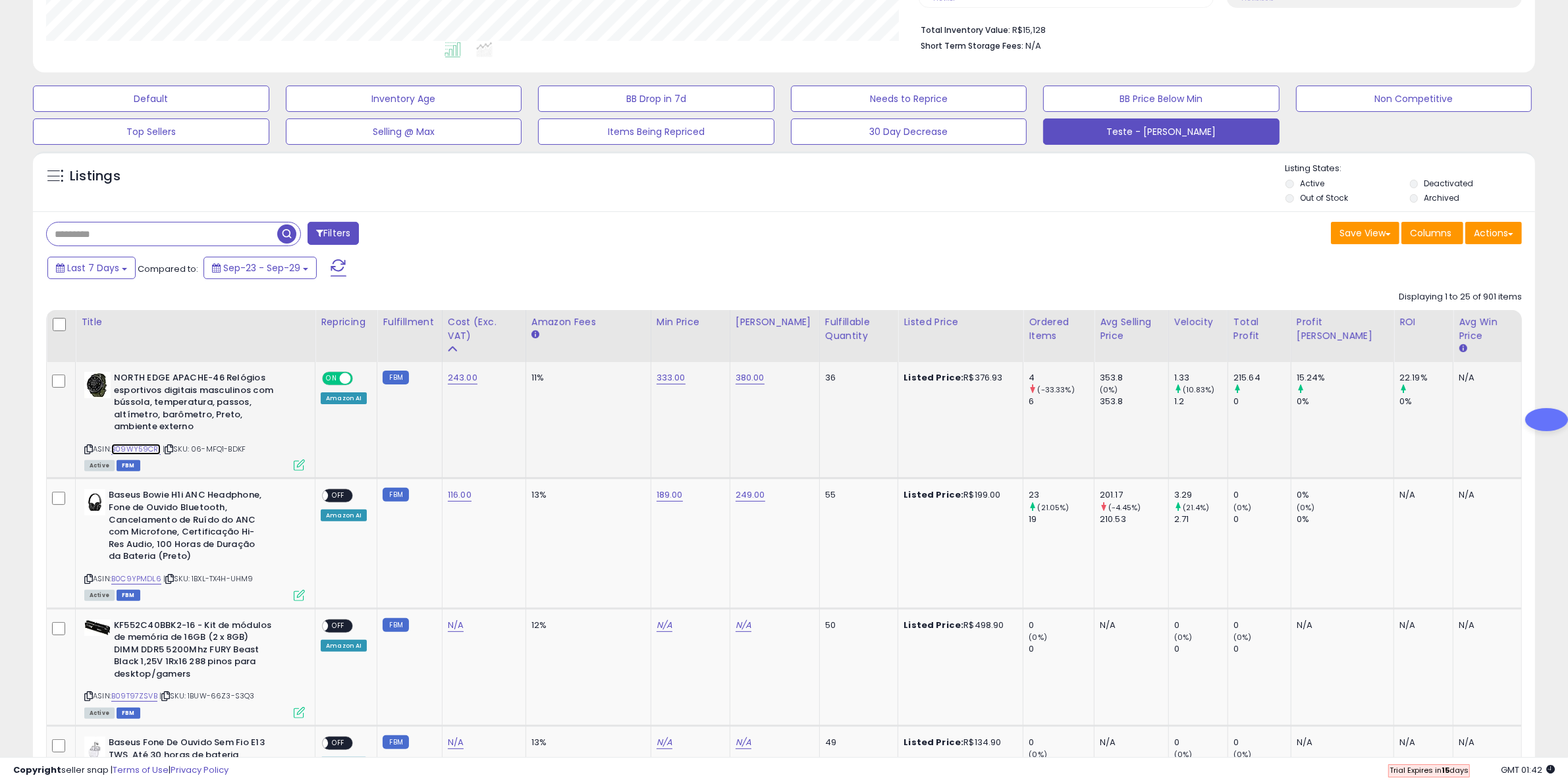
click at [146, 453] on link "B09WY59CR1" at bounding box center [136, 449] width 49 height 11
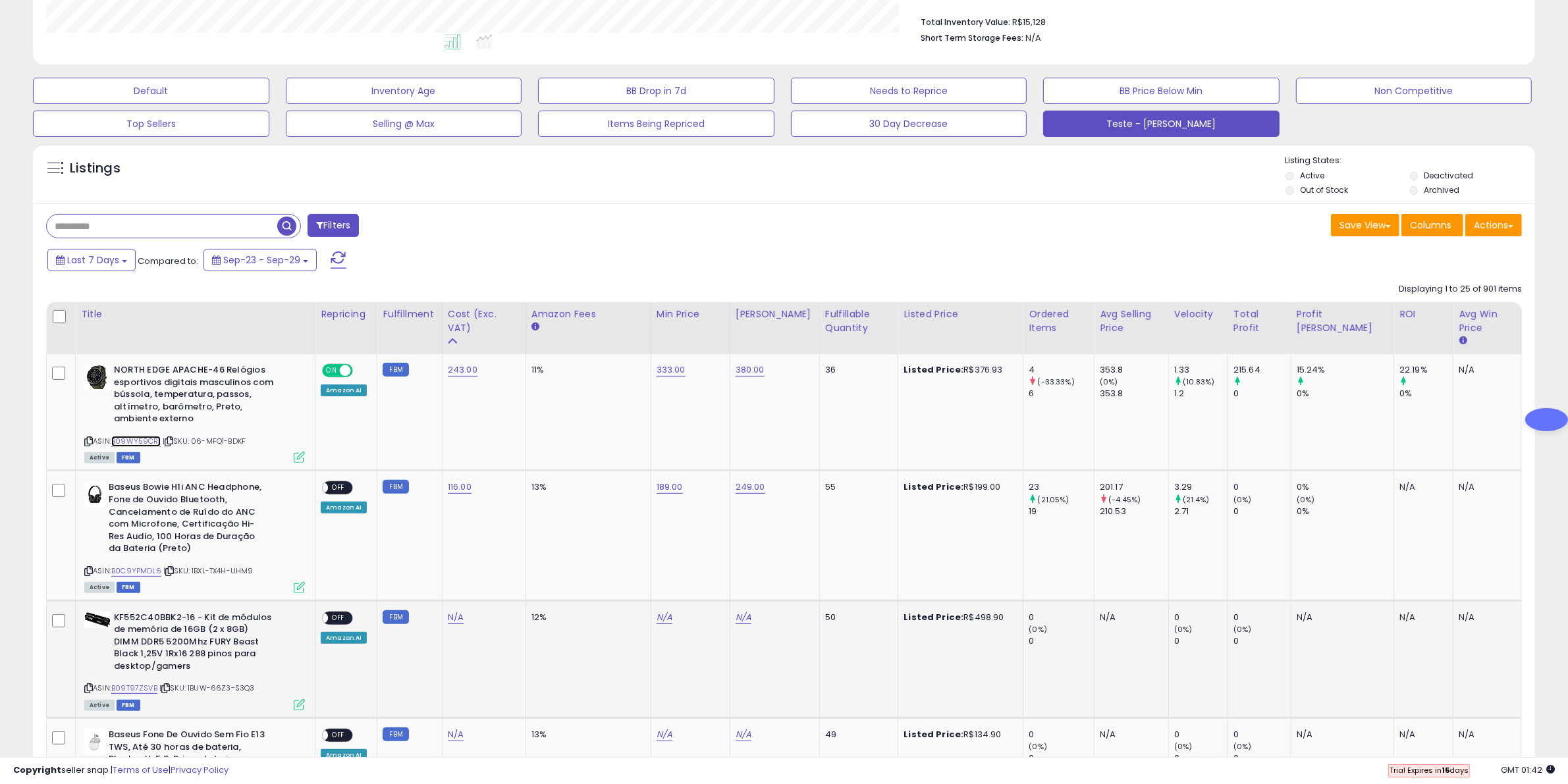
scroll to position [330, 0]
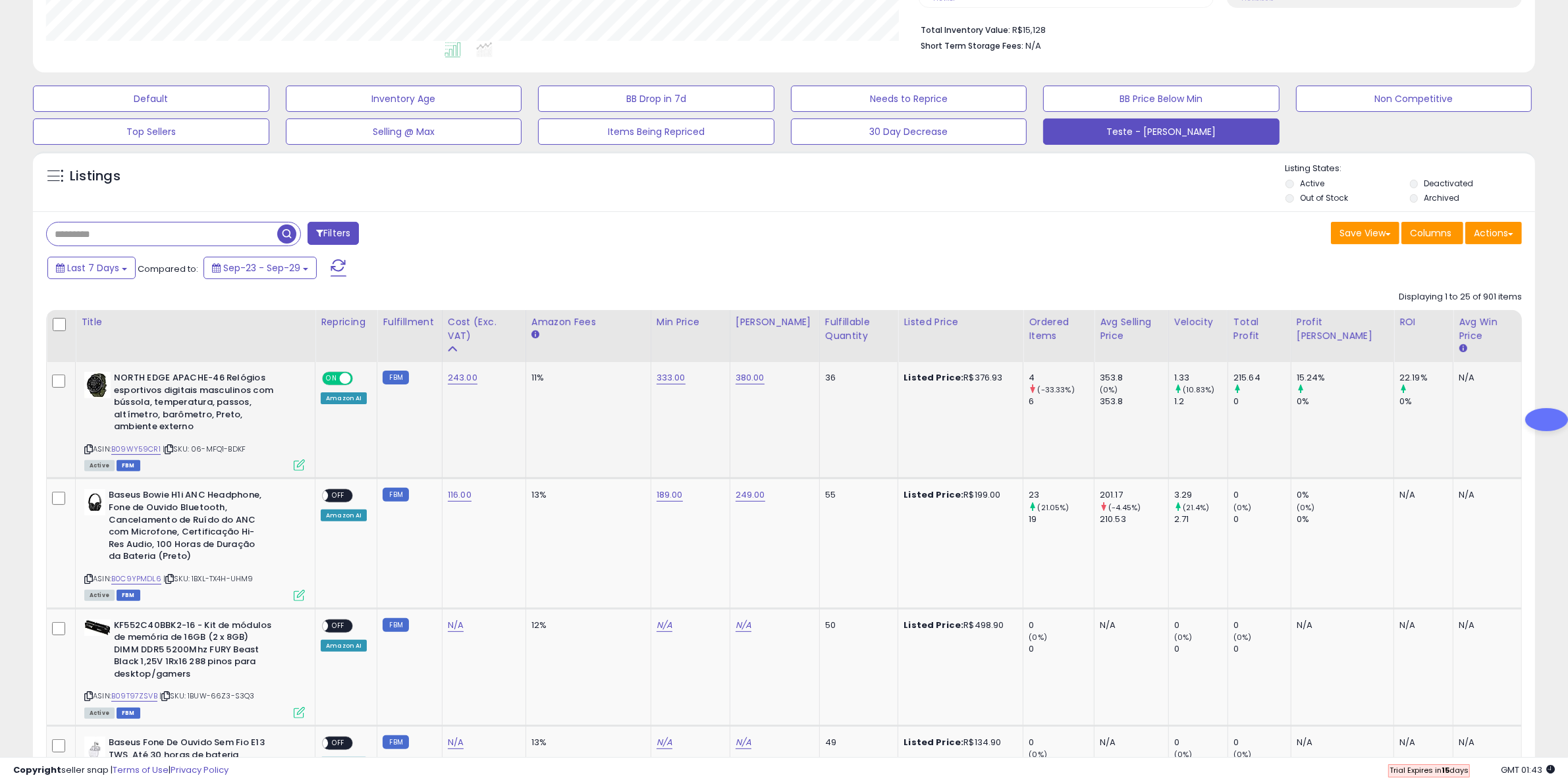
drag, startPoint x: 1014, startPoint y: 375, endPoint x: 1001, endPoint y: 382, distance: 14.8
click at [1001, 382] on div "Listed Price: R$376.93" at bounding box center [958, 378] width 109 height 12
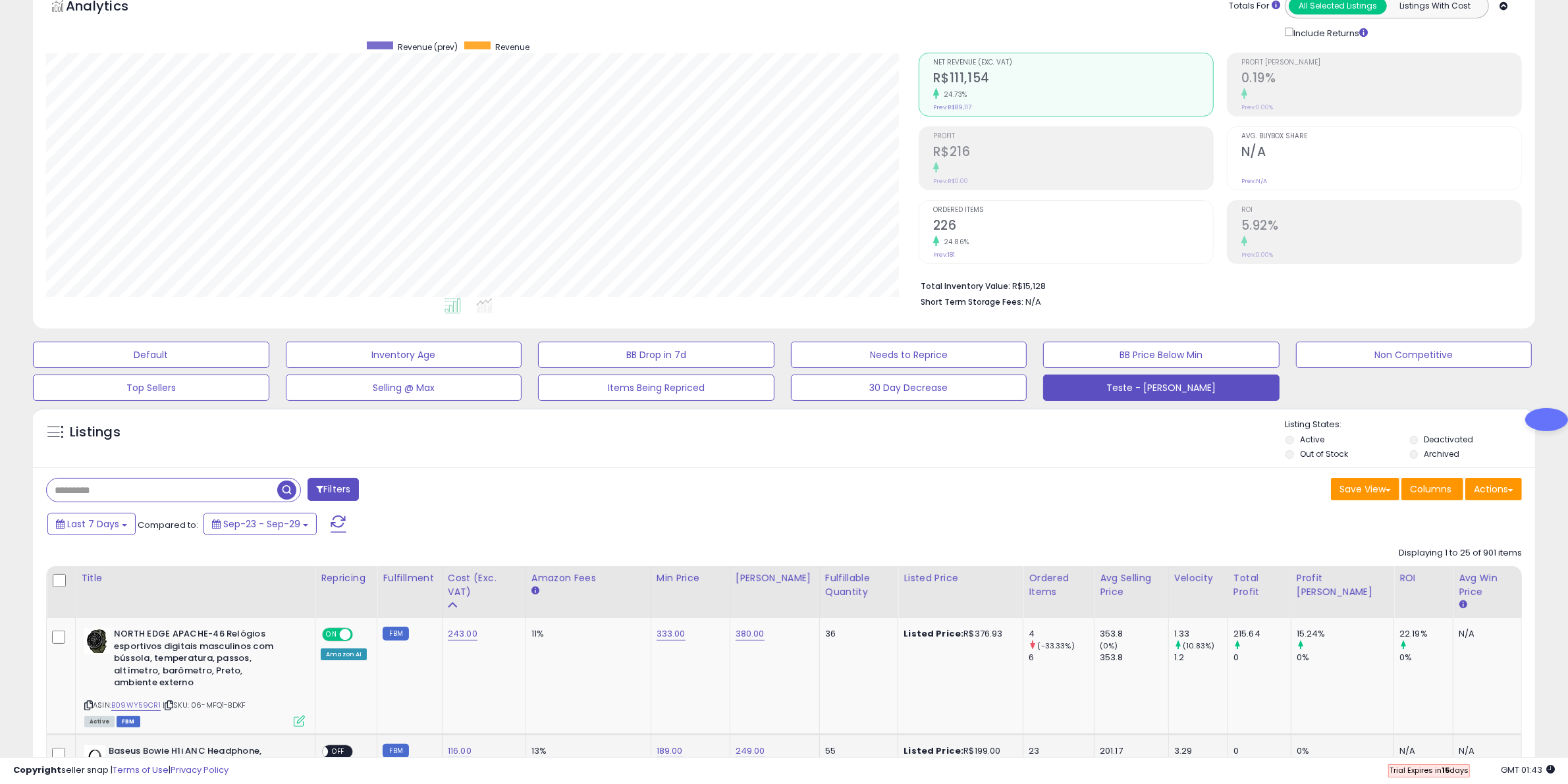
scroll to position [247, 0]
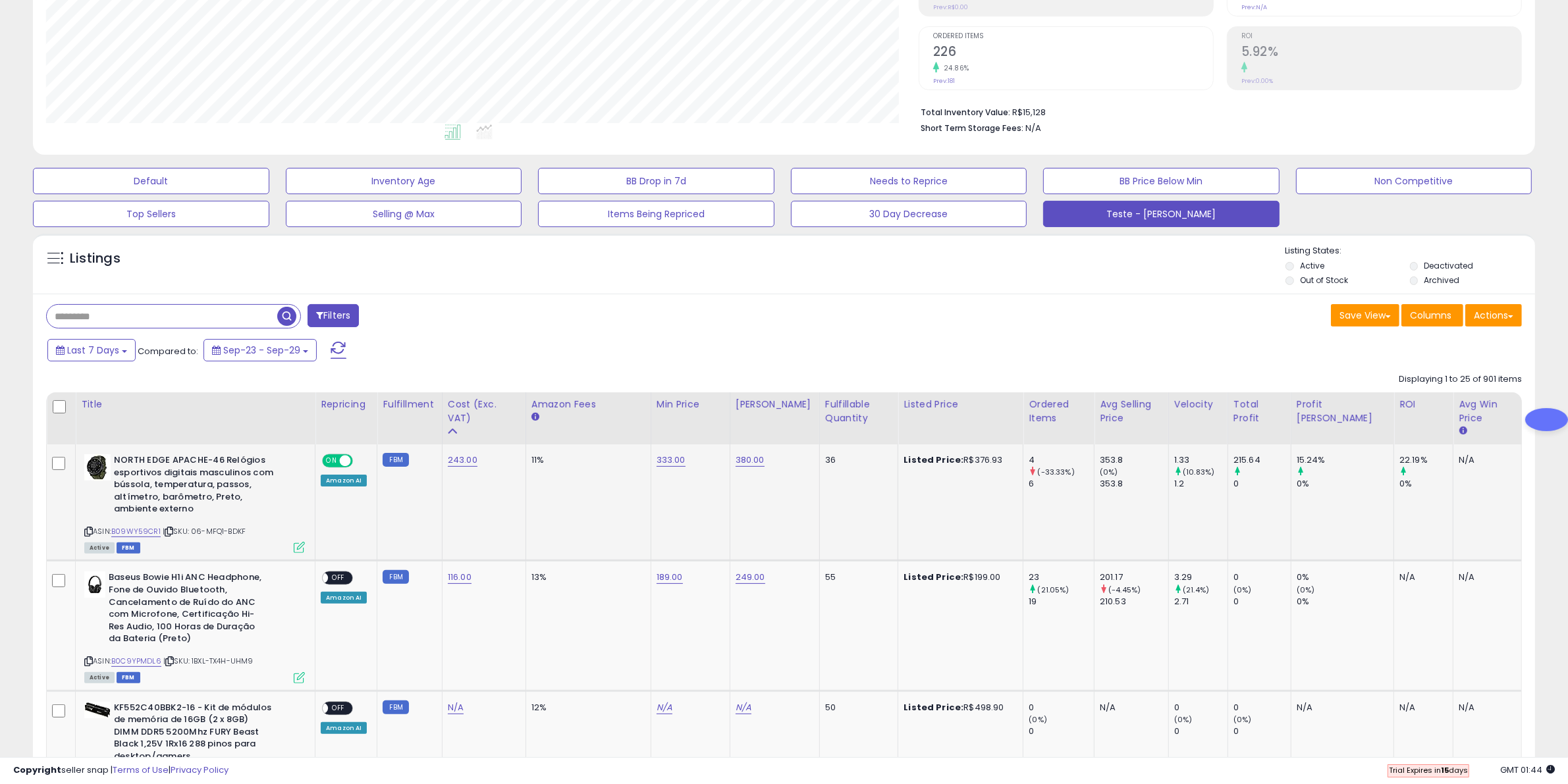
click at [966, 501] on td "Listed Price: R$376.93" at bounding box center [960, 502] width 125 height 117
drag, startPoint x: 1050, startPoint y: 483, endPoint x: 1039, endPoint y: 485, distance: 11.2
click at [1039, 485] on td "4 (-33.33%) 6" at bounding box center [1058, 502] width 71 height 117
drag, startPoint x: 1048, startPoint y: 462, endPoint x: 1041, endPoint y: 462, distance: 7.0
click at [1041, 462] on div "4" at bounding box center [1061, 461] width 66 height 12
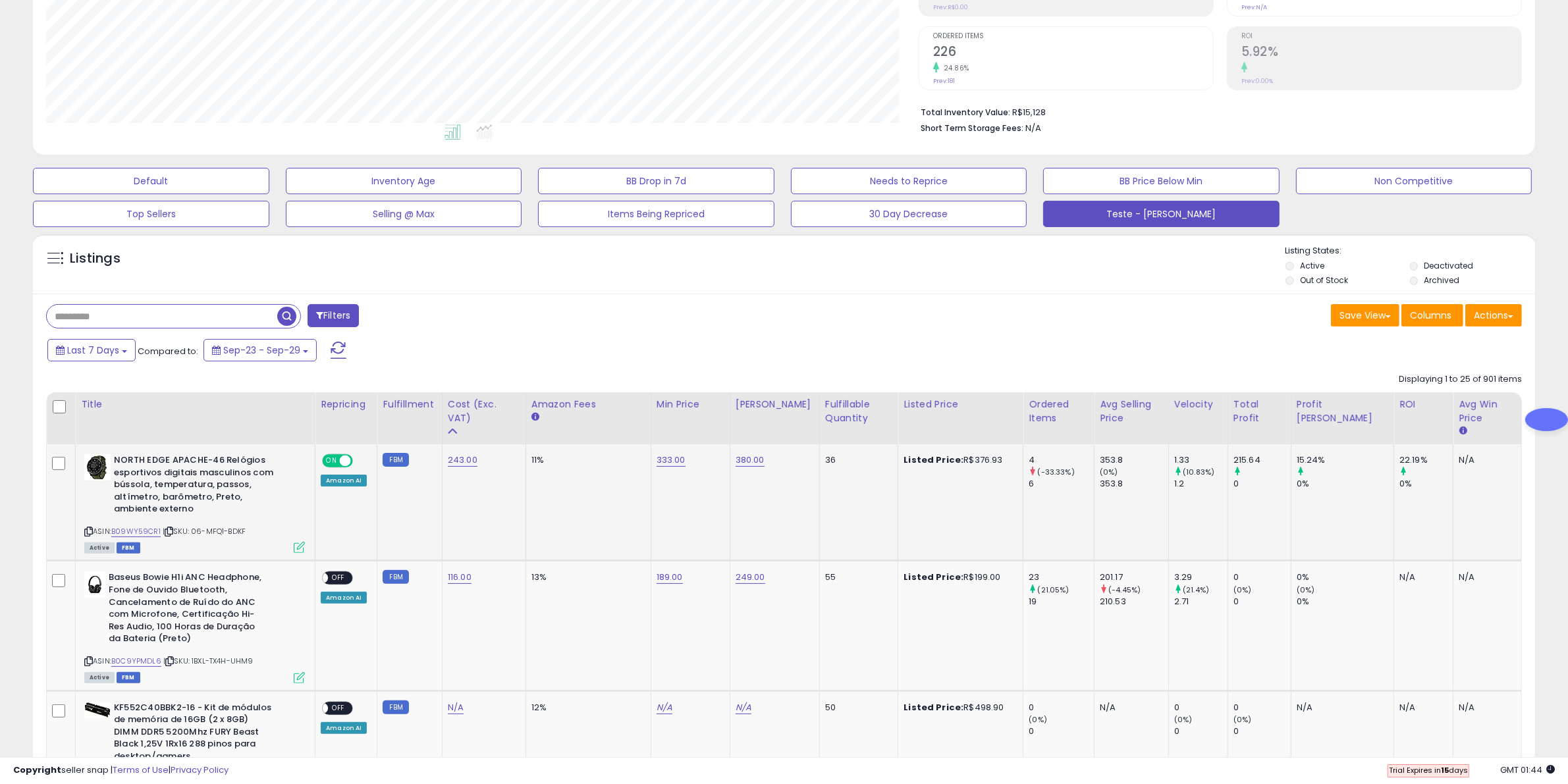
click at [1068, 494] on td "4 (-33.33%) 6" at bounding box center [1058, 502] width 71 height 117
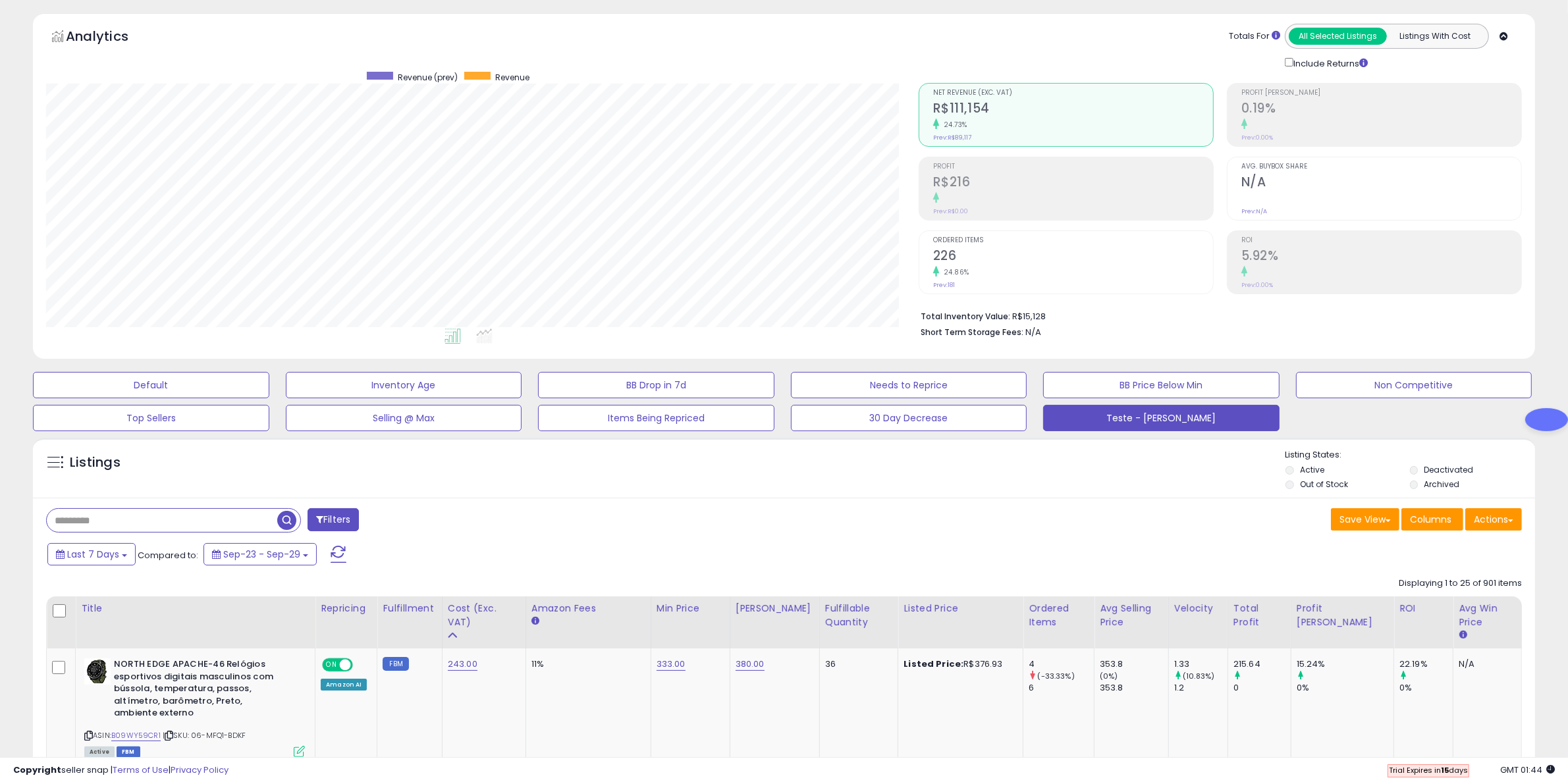
scroll to position [0, 0]
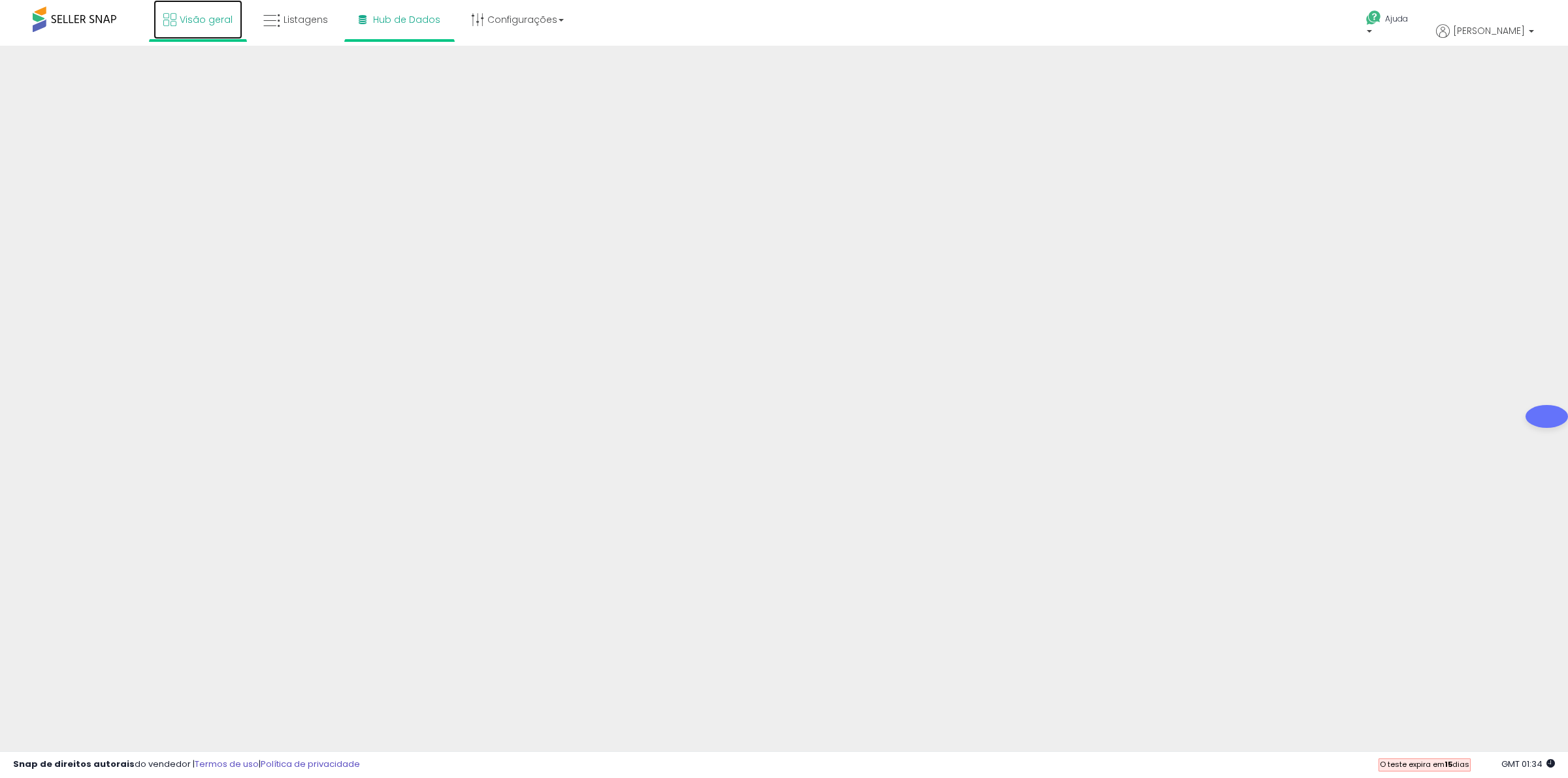
click at [178, 11] on link "Visão geral" at bounding box center [198, 19] width 89 height 40
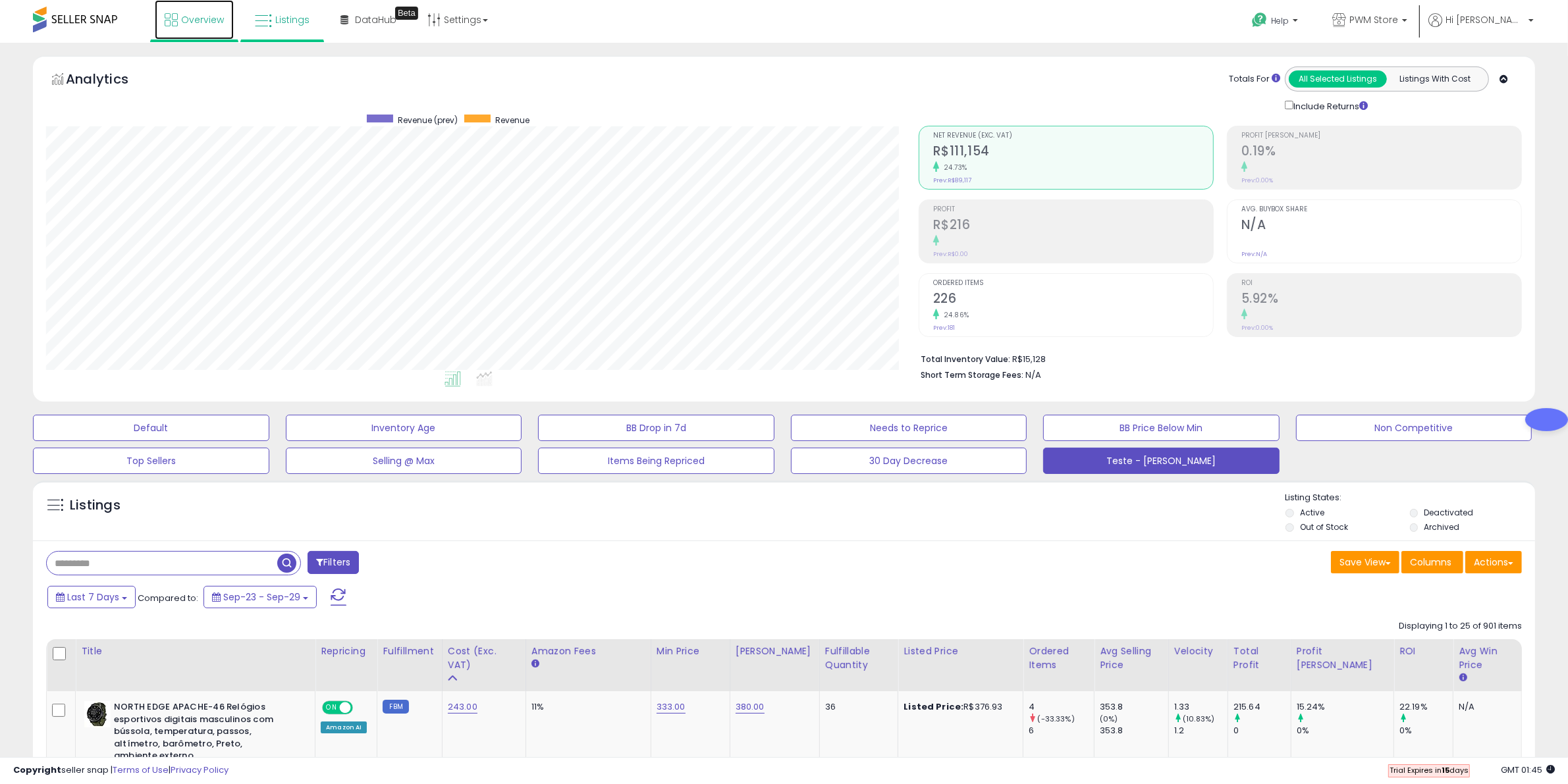
click at [193, 21] on span "Overview" at bounding box center [202, 20] width 43 height 14
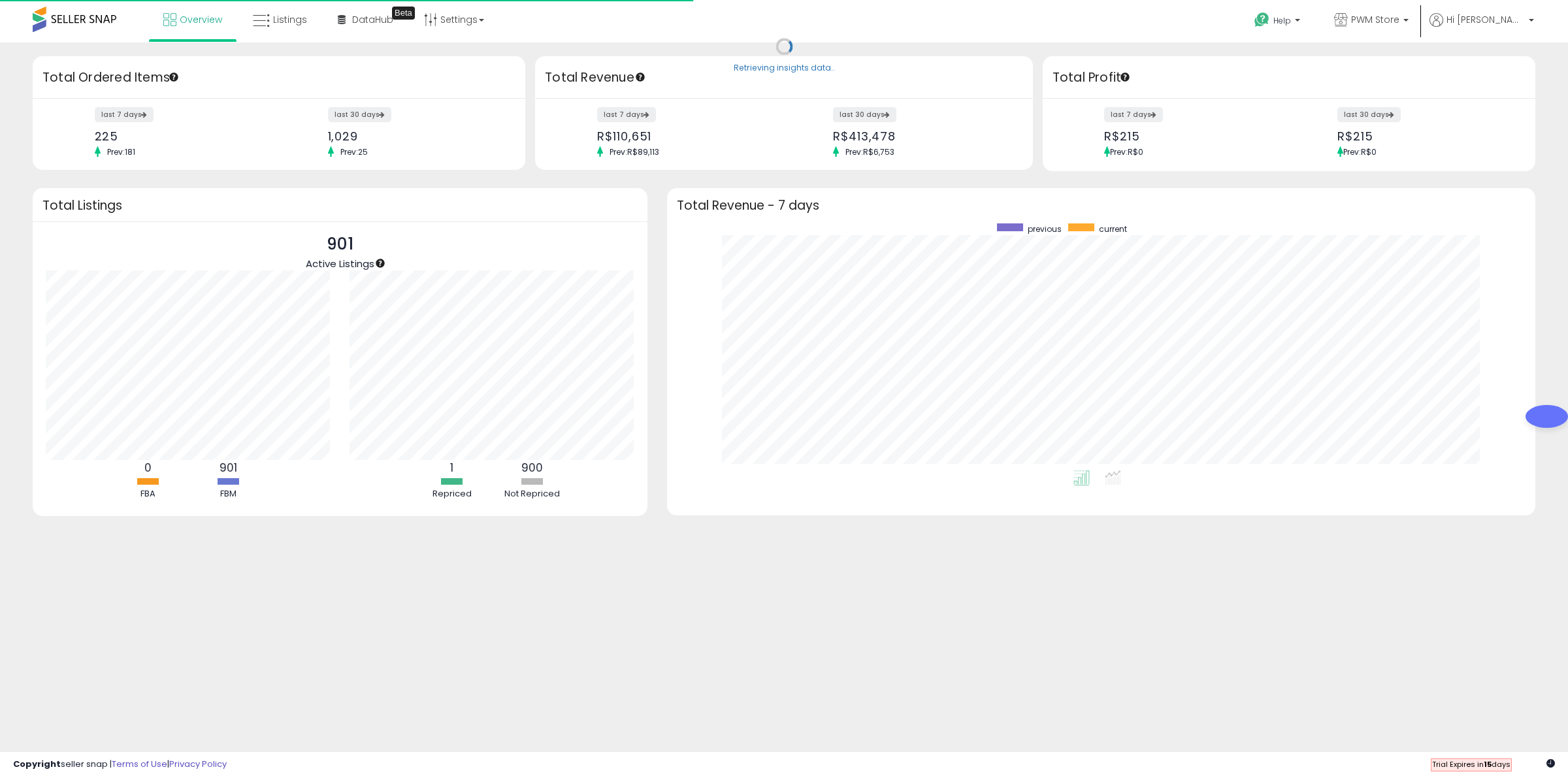
scroll to position [247, 843]
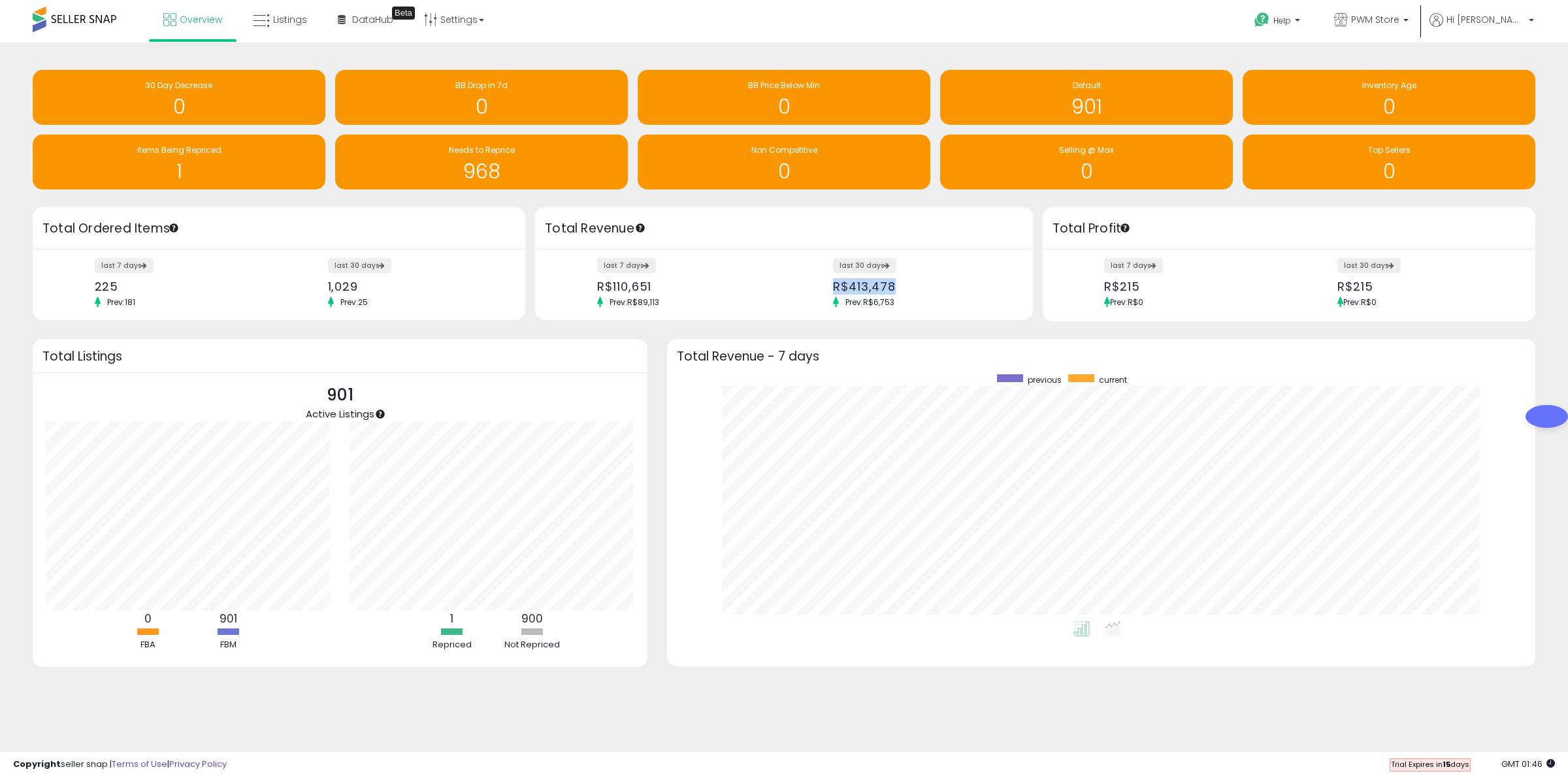
drag, startPoint x: 893, startPoint y: 291, endPoint x: 831, endPoint y: 286, distance: 62.2
click at [831, 286] on div "last 30 days R$413,478 Prev: R$6,753" at bounding box center [921, 283] width 196 height 48
click at [893, 350] on div "Total Revenue - 7 days" at bounding box center [1102, 356] width 868 height 34
click at [864, 272] on label "last 30 days" at bounding box center [865, 265] width 65 height 16
click at [631, 267] on label "last 7 days" at bounding box center [627, 265] width 60 height 16
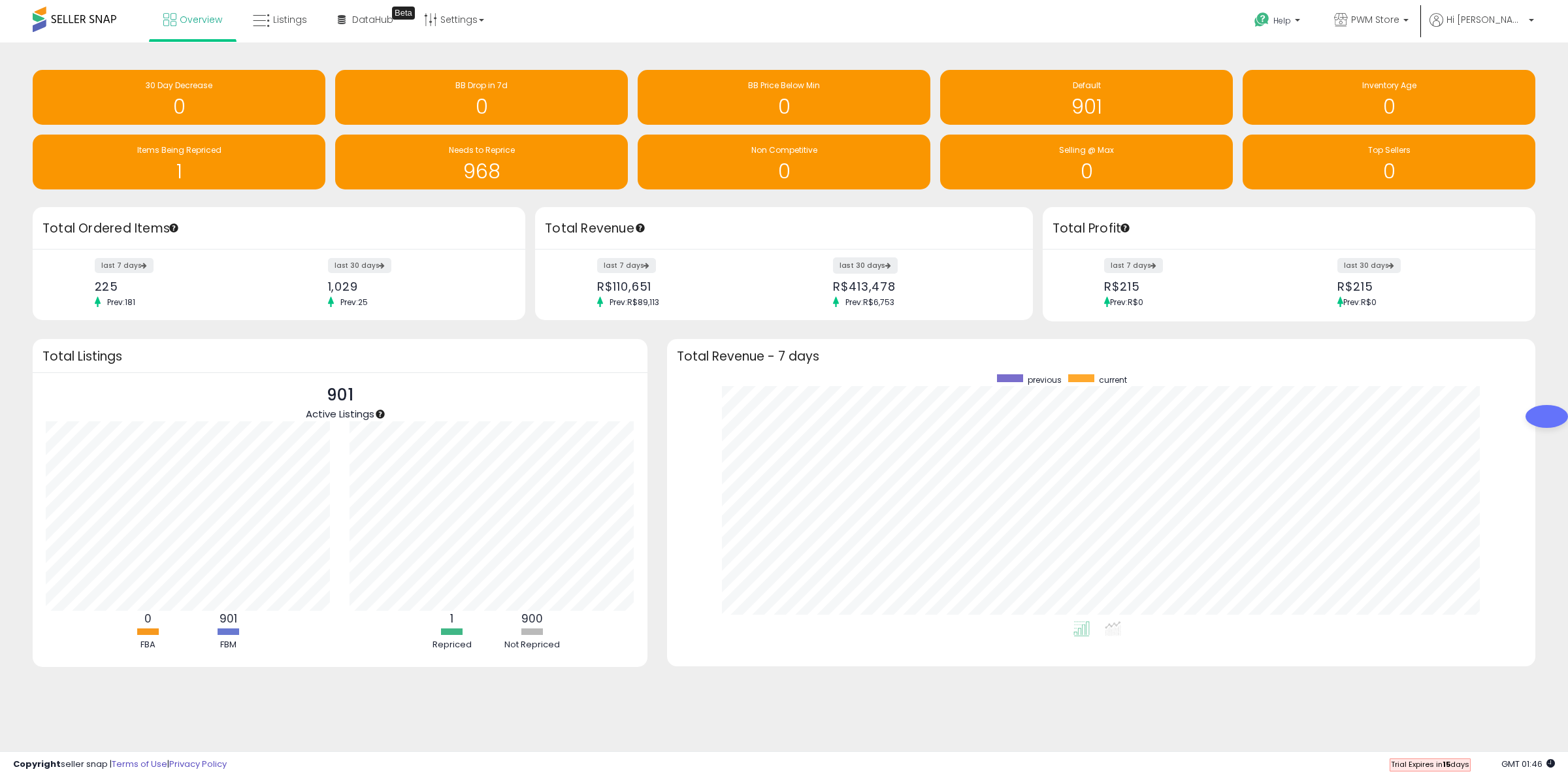
click at [848, 269] on label "last 30 days" at bounding box center [865, 265] width 65 height 16
click at [639, 266] on label "last 7 days" at bounding box center [627, 265] width 60 height 16
click at [870, 265] on label "last 30 days" at bounding box center [865, 265] width 65 height 16
click at [1013, 378] on div at bounding box center [1010, 379] width 26 height 8
click at [635, 267] on label "last 7 days" at bounding box center [627, 265] width 60 height 16
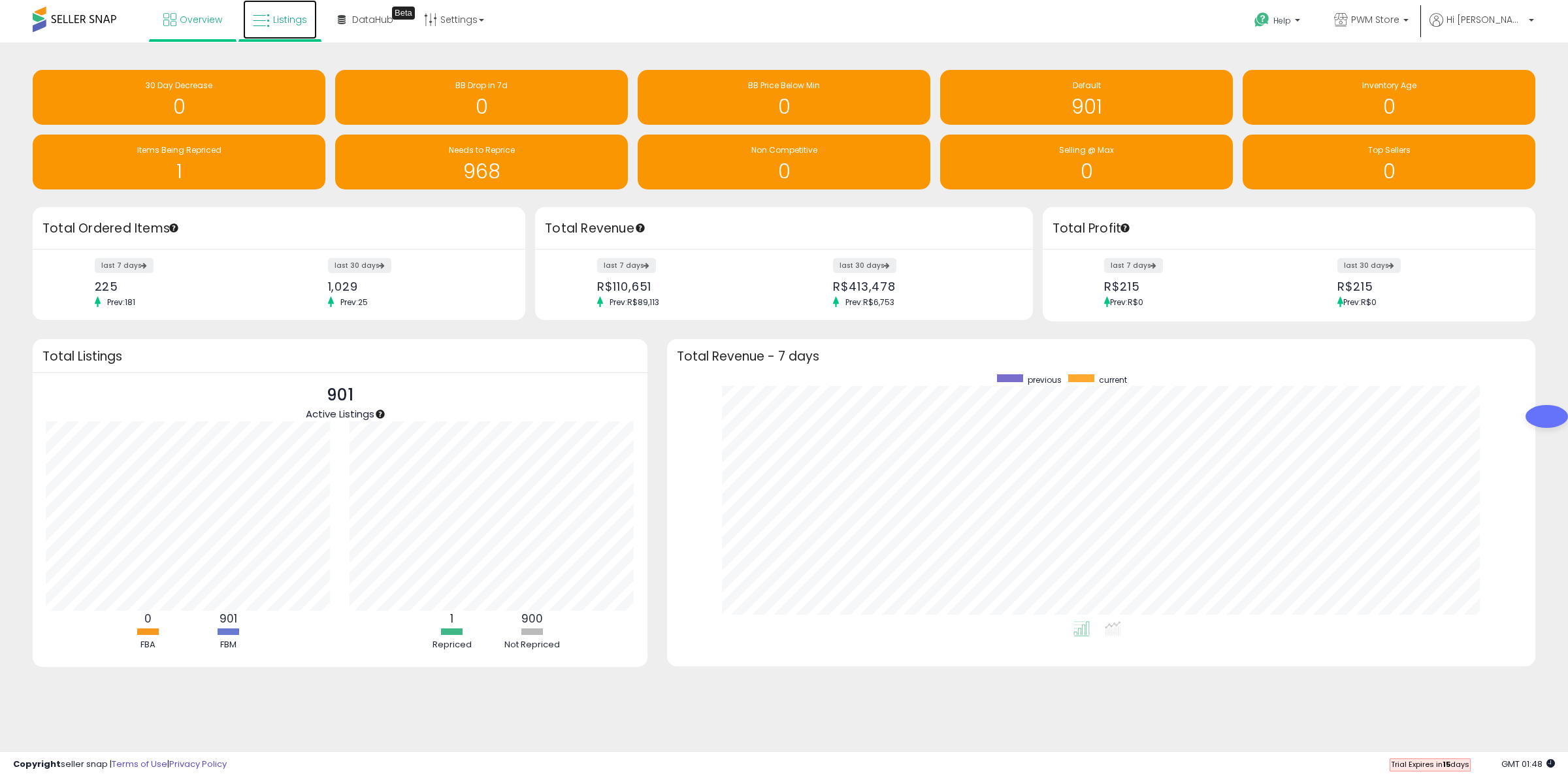
click at [287, 13] on span "Listings" at bounding box center [290, 20] width 34 height 13
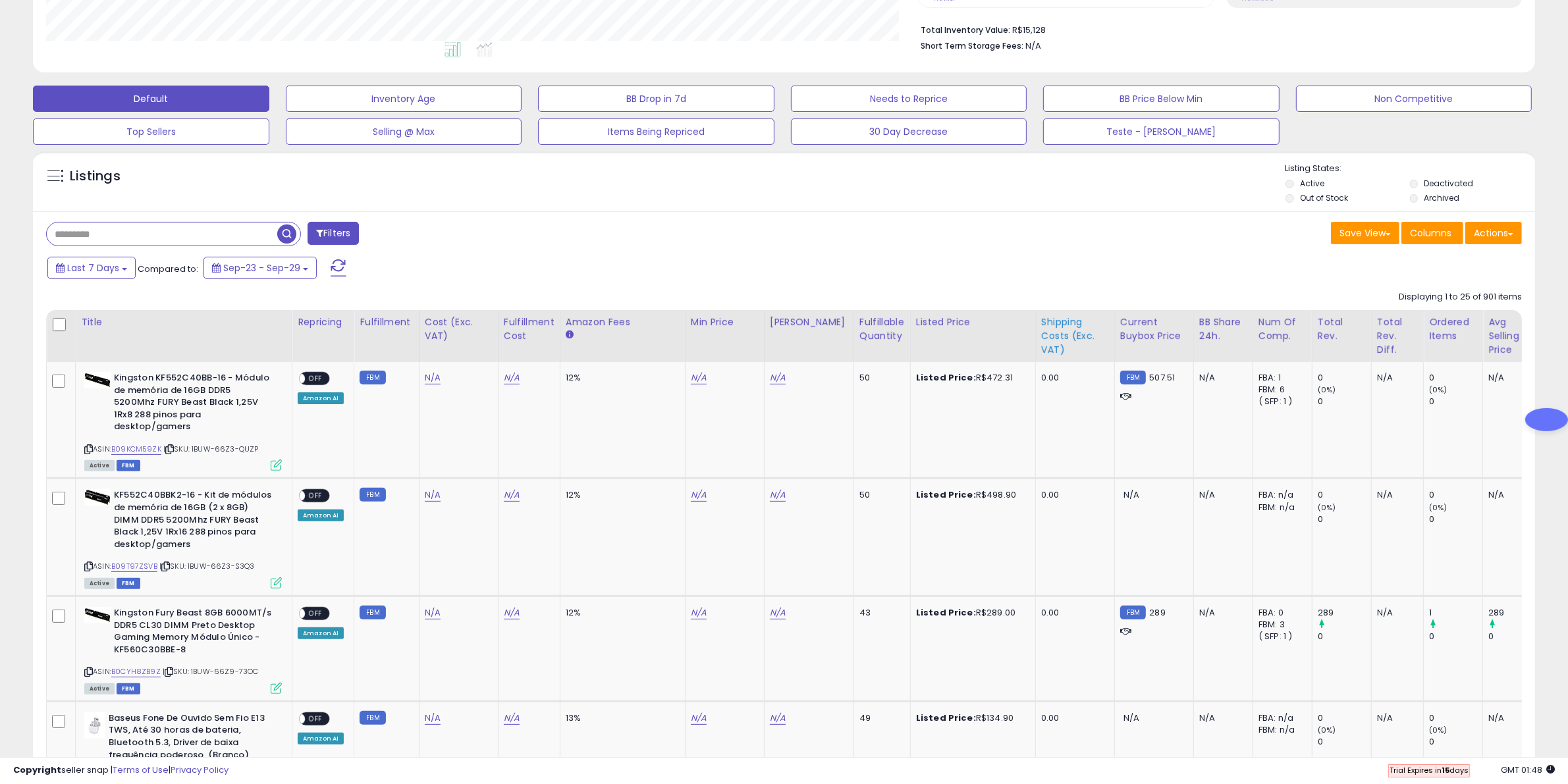
scroll to position [82, 0]
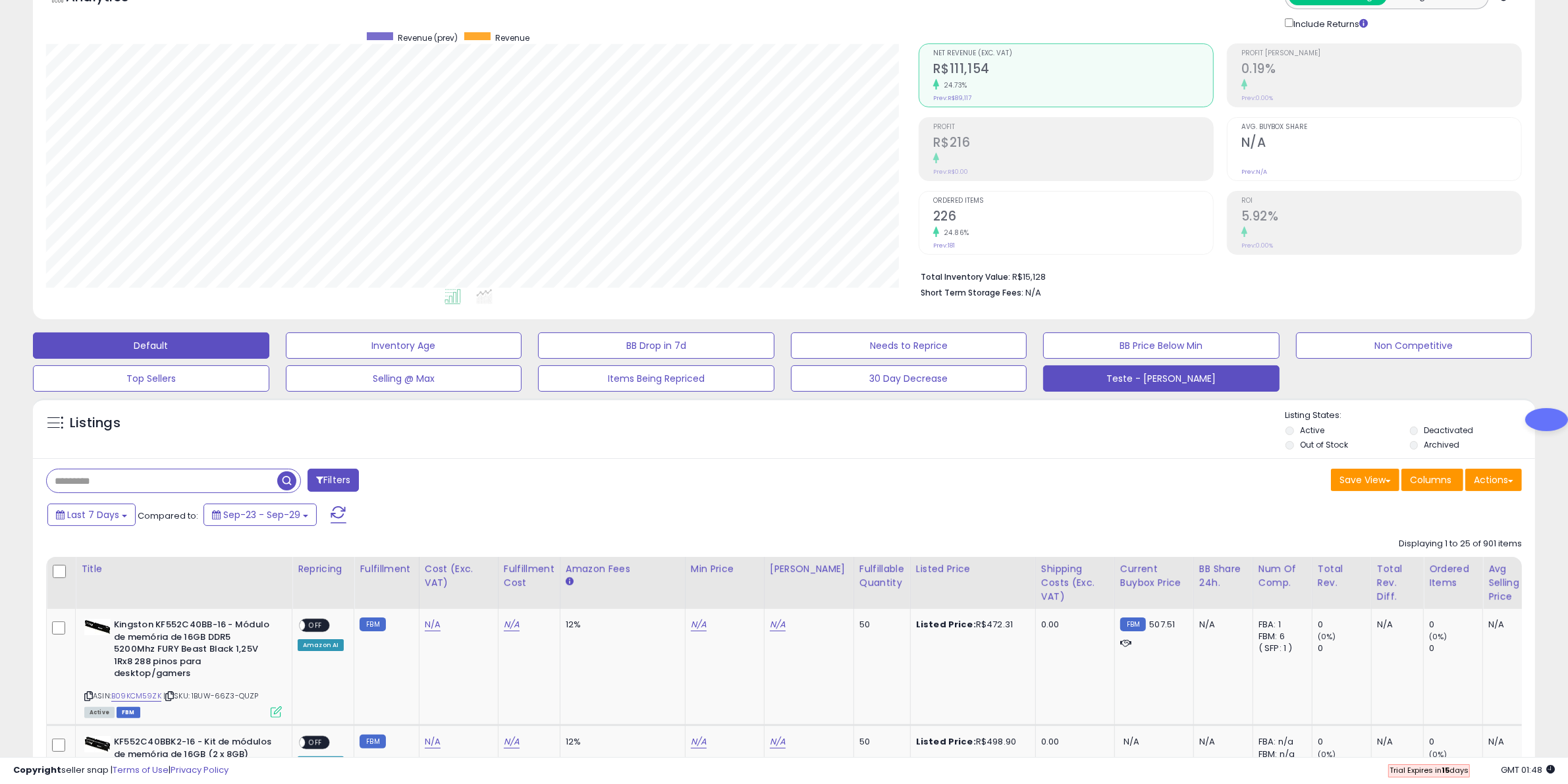
click at [1123, 387] on button "Teste - [PERSON_NAME]" at bounding box center [1161, 378] width 236 height 26
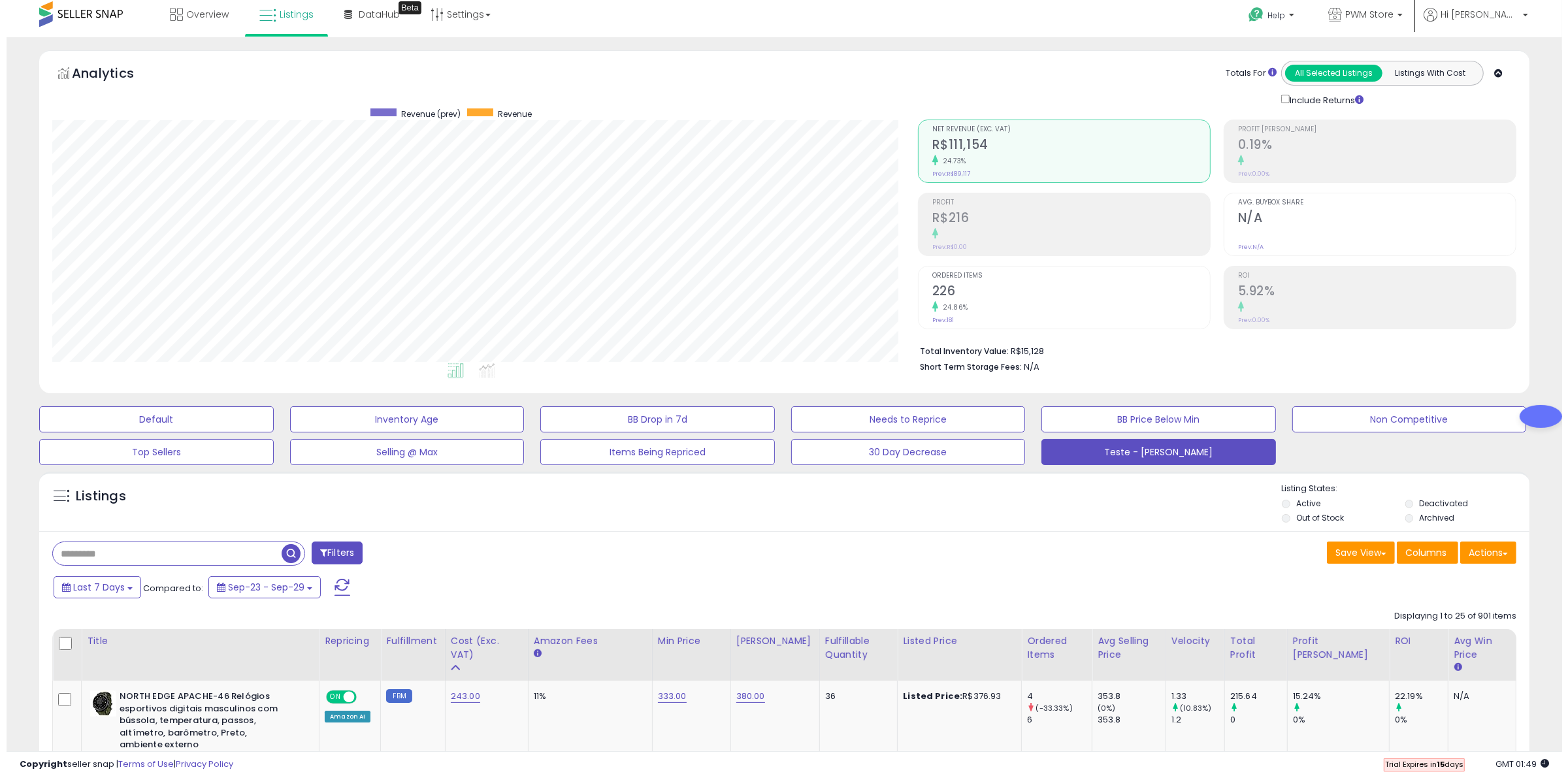
scroll to position [0, 0]
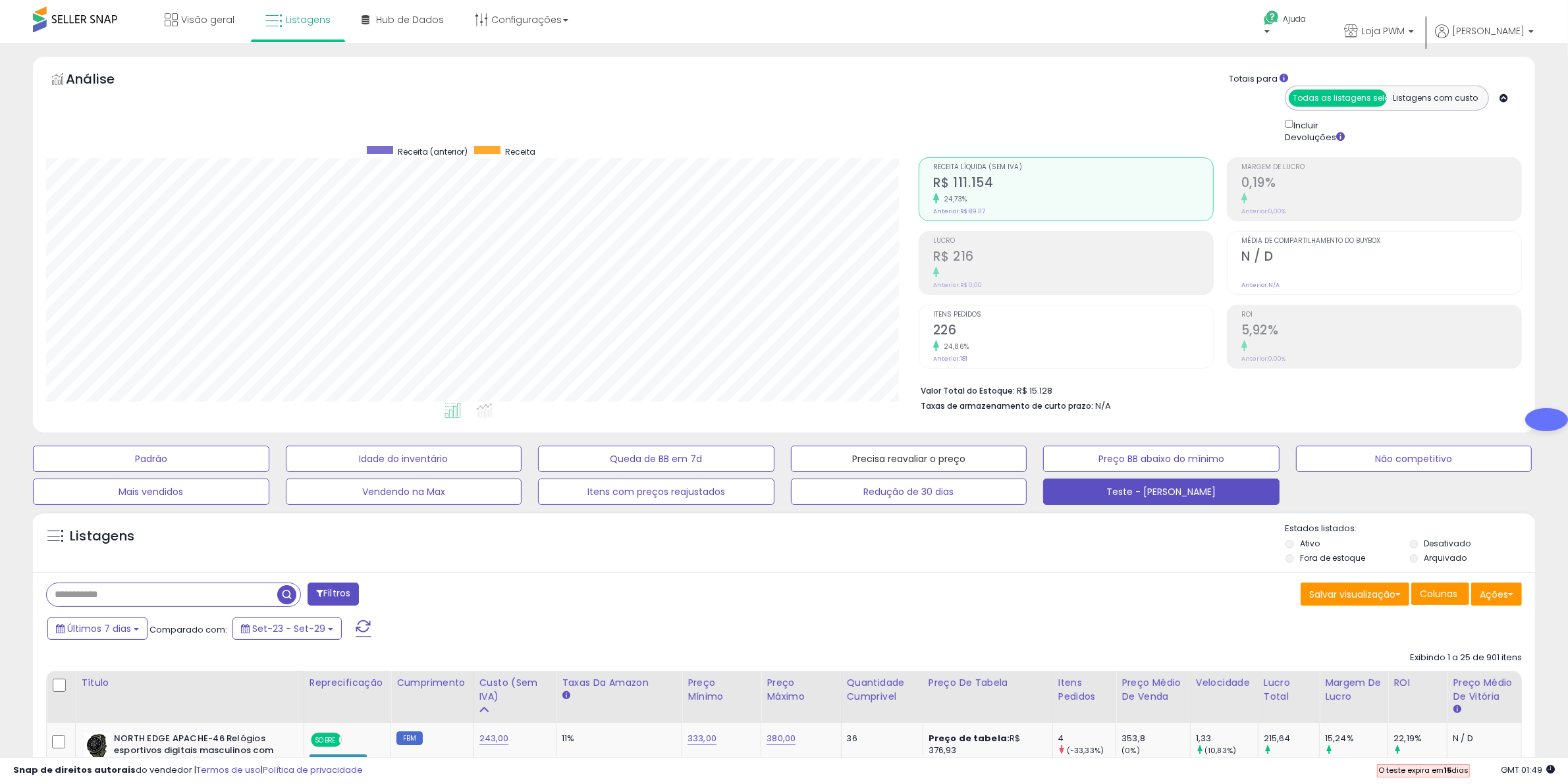
drag, startPoint x: 903, startPoint y: 454, endPoint x: 741, endPoint y: 567, distance: 197.5
click at [903, 454] on font "Precisa reavaliar o preço" at bounding box center [909, 460] width 113 height 14
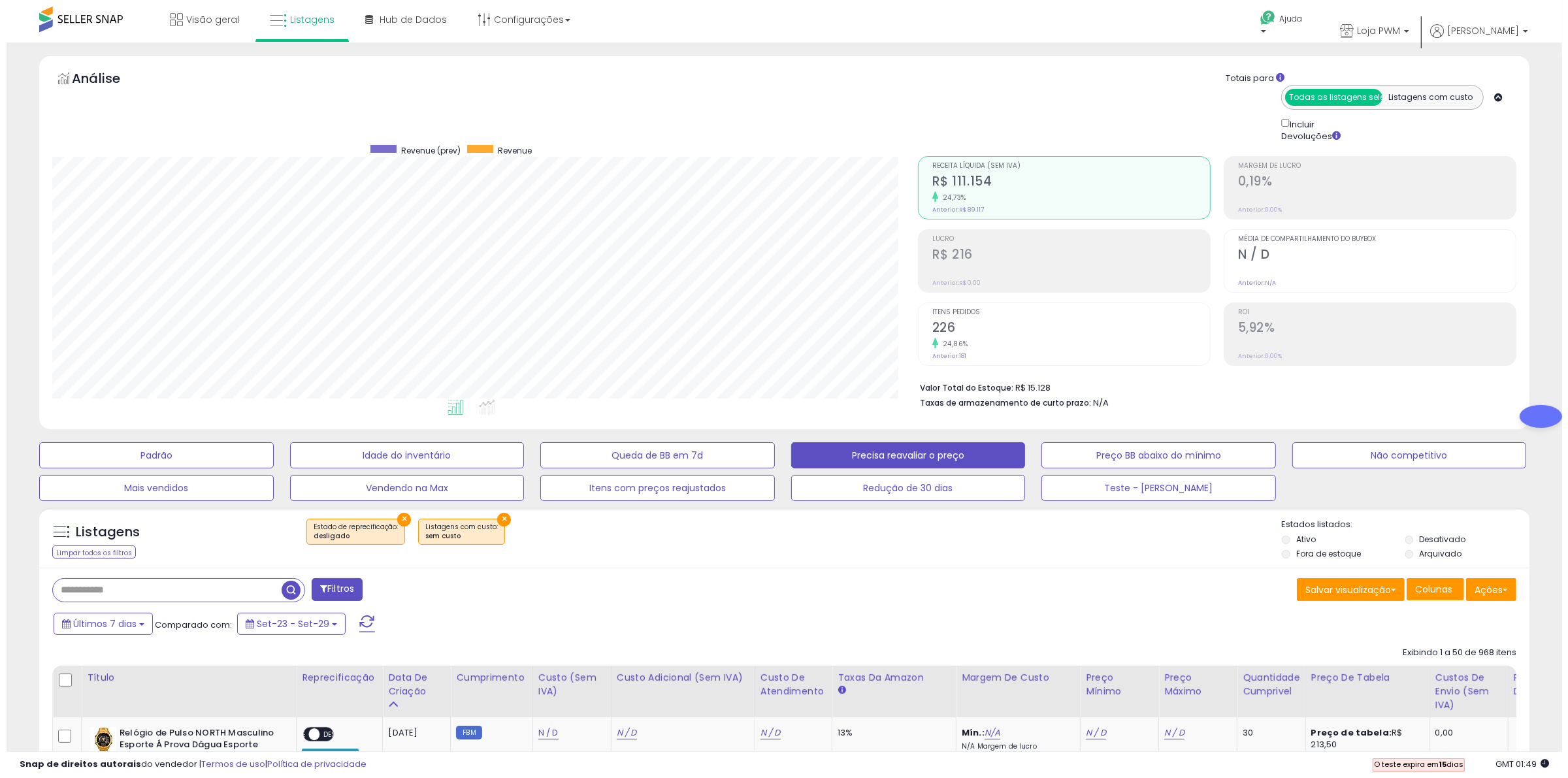
scroll to position [268, 866]
click at [500, 517] on font "×" at bounding box center [498, 519] width 7 height 15
click at [0, 0] on div "Recuperando dados de listagens.." at bounding box center [0, 0] width 0 height 0
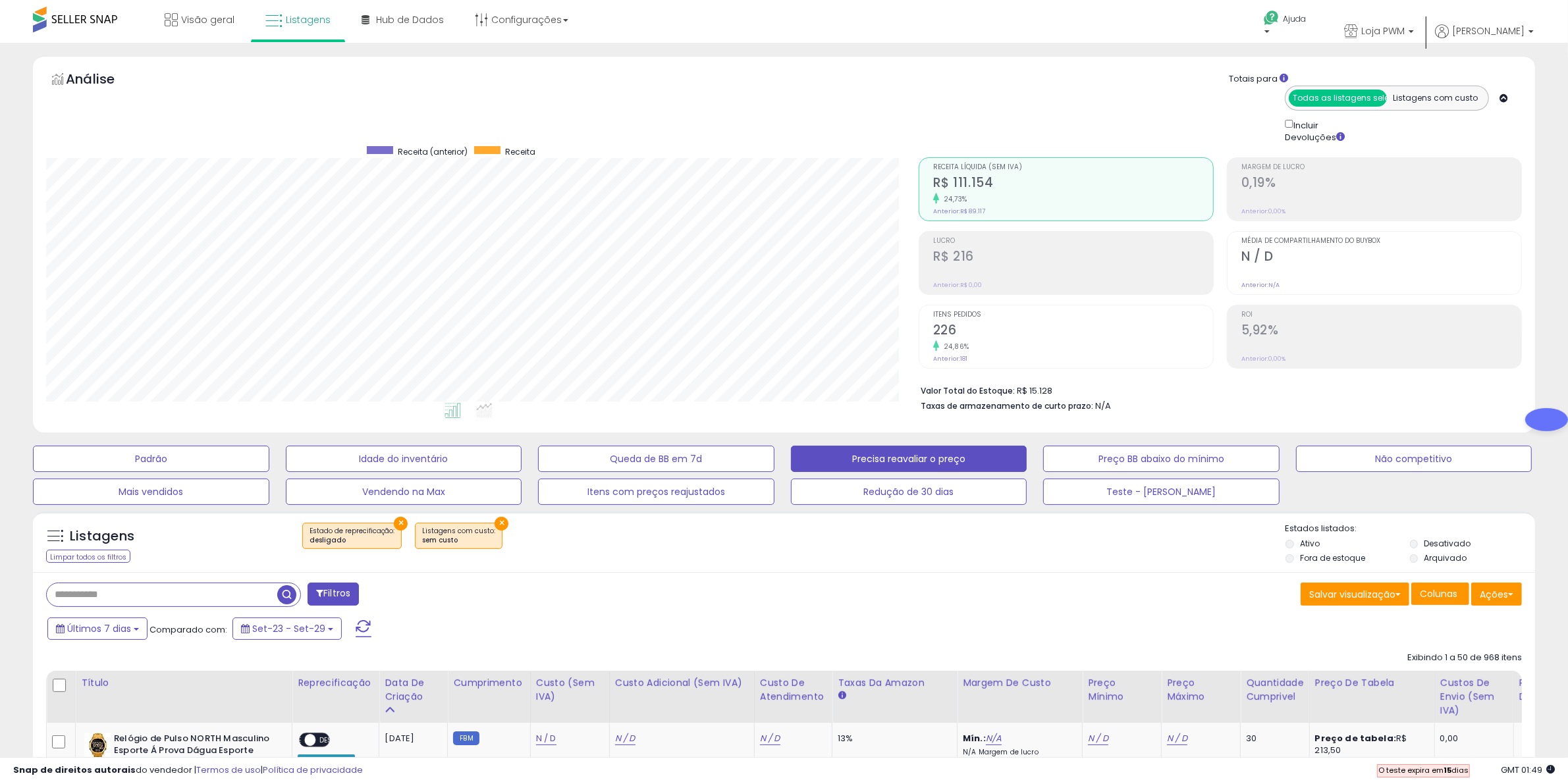
click at [0, 0] on div "Recuperando dados de listagens.." at bounding box center [0, 0] width 0 height 0
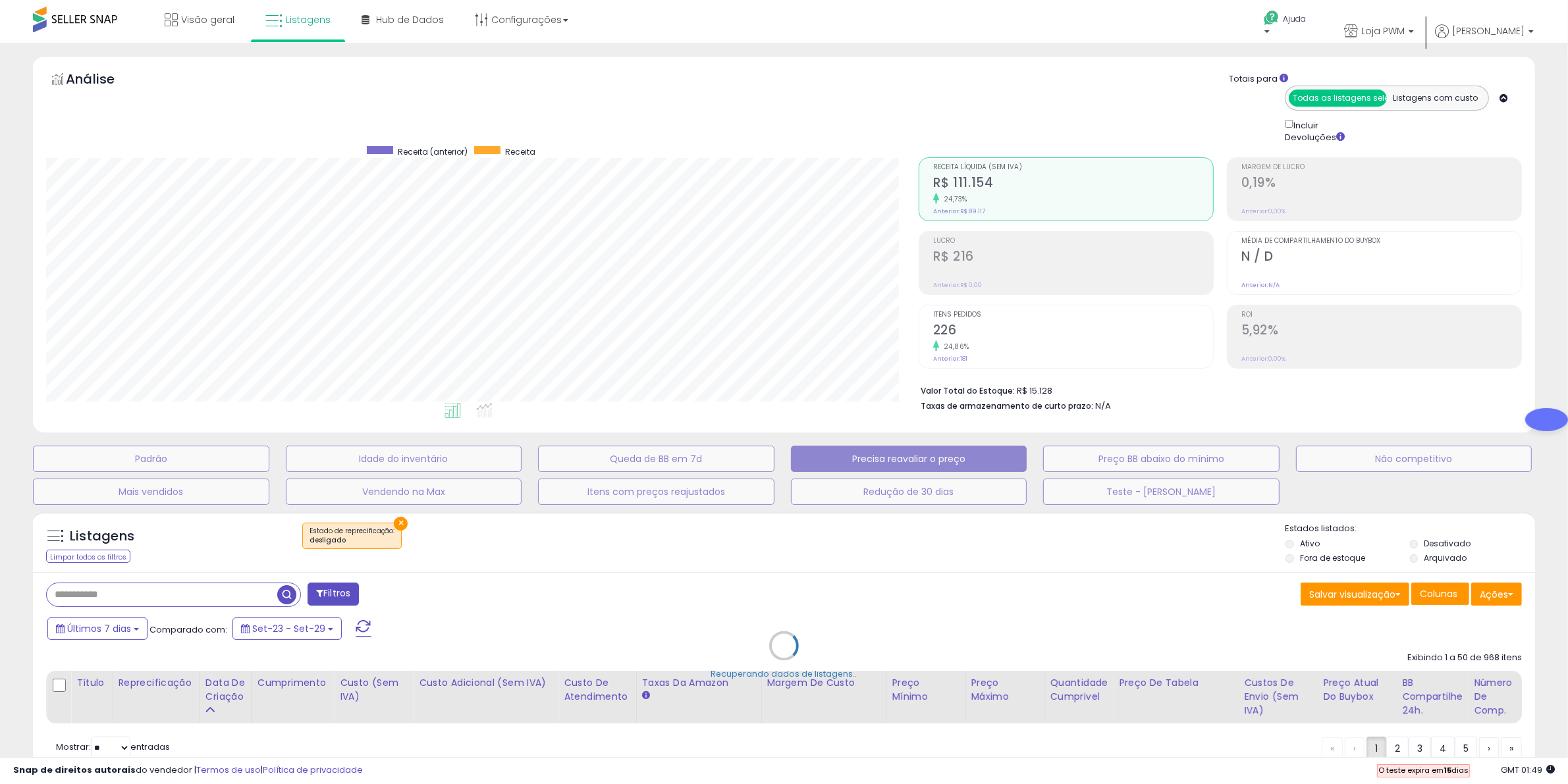
click at [406, 521] on div "Recuperando dados de listagens.." at bounding box center [783, 656] width 1521 height 302
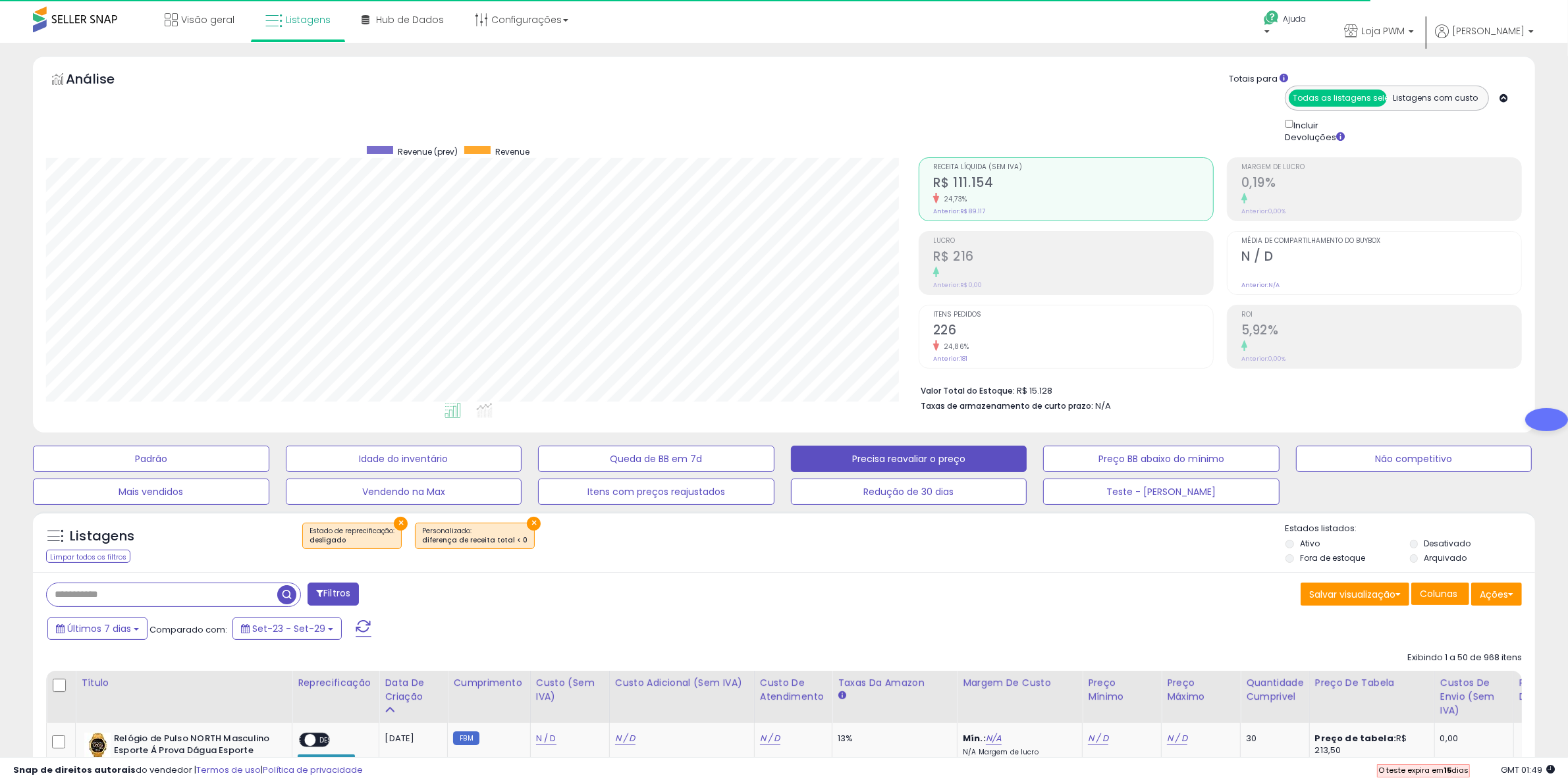
click at [400, 525] on font "×" at bounding box center [401, 523] width 7 height 15
click at [0, 0] on div "Recuperando dados de listagens.." at bounding box center [0, 0] width 0 height 0
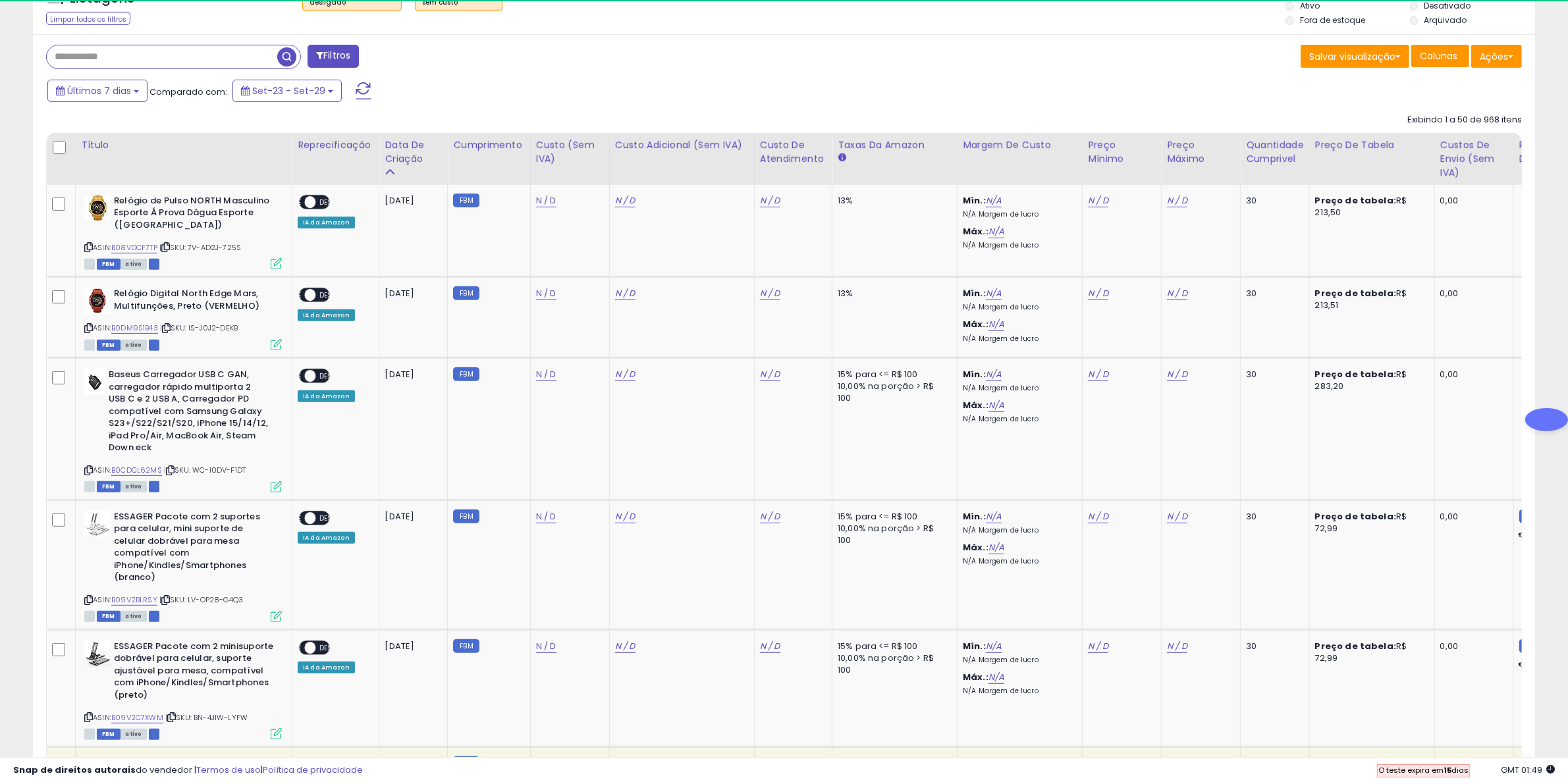
scroll to position [330, 0]
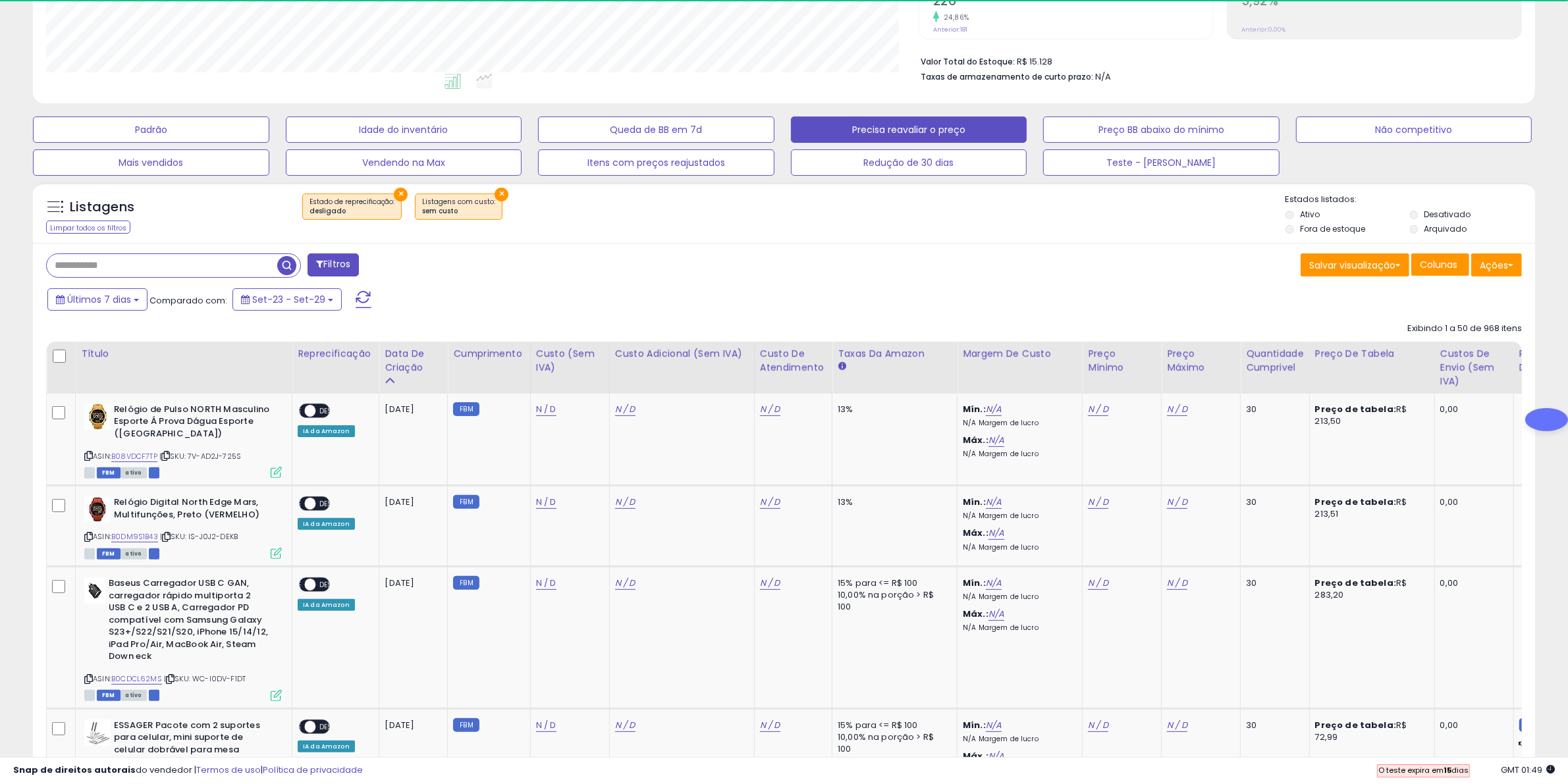
drag, startPoint x: 773, startPoint y: 257, endPoint x: 702, endPoint y: 282, distance: 75.3
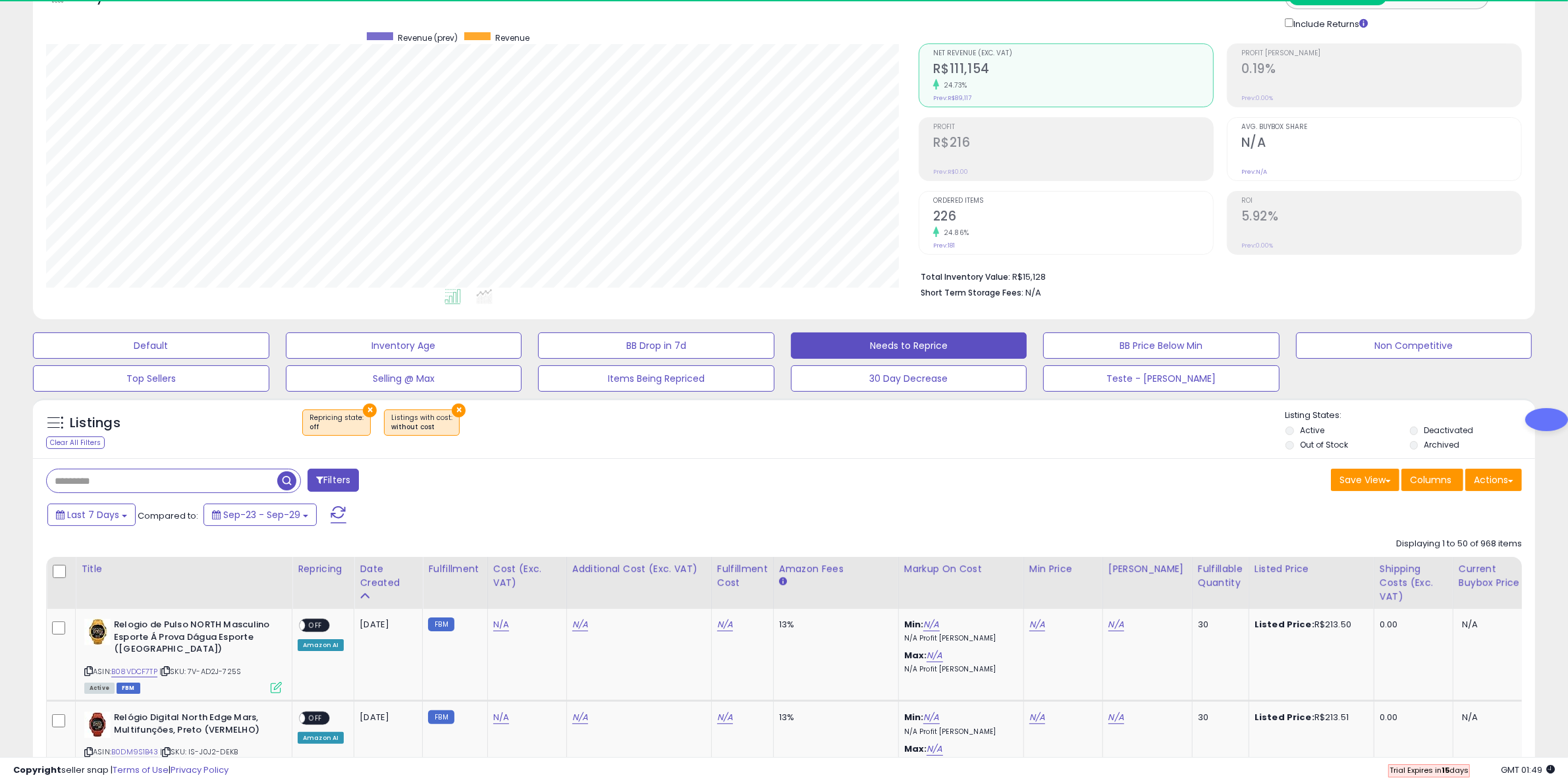
click at [772, 474] on div "Filters" at bounding box center [411, 481] width 748 height 26
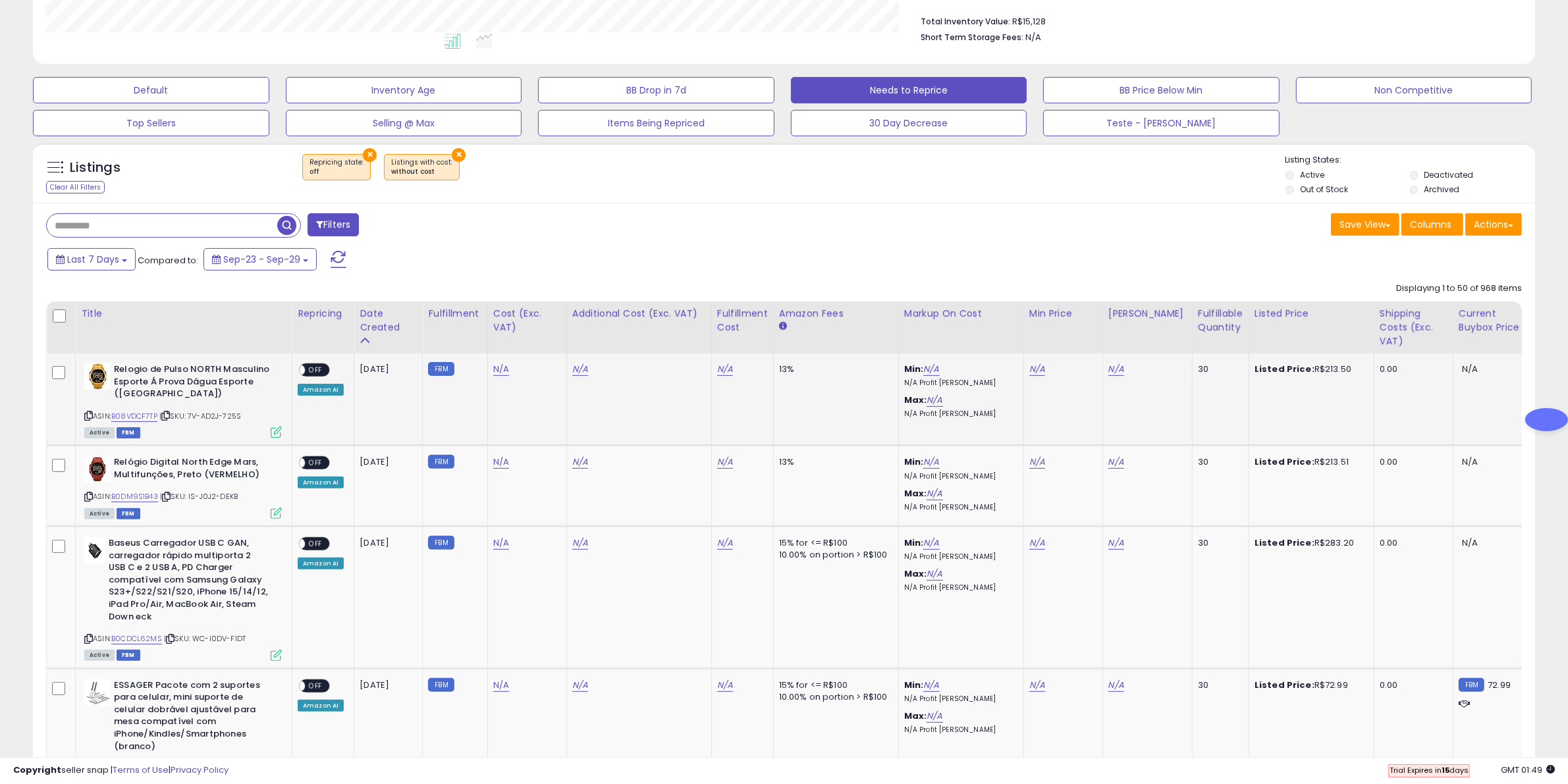
scroll to position [330, 0]
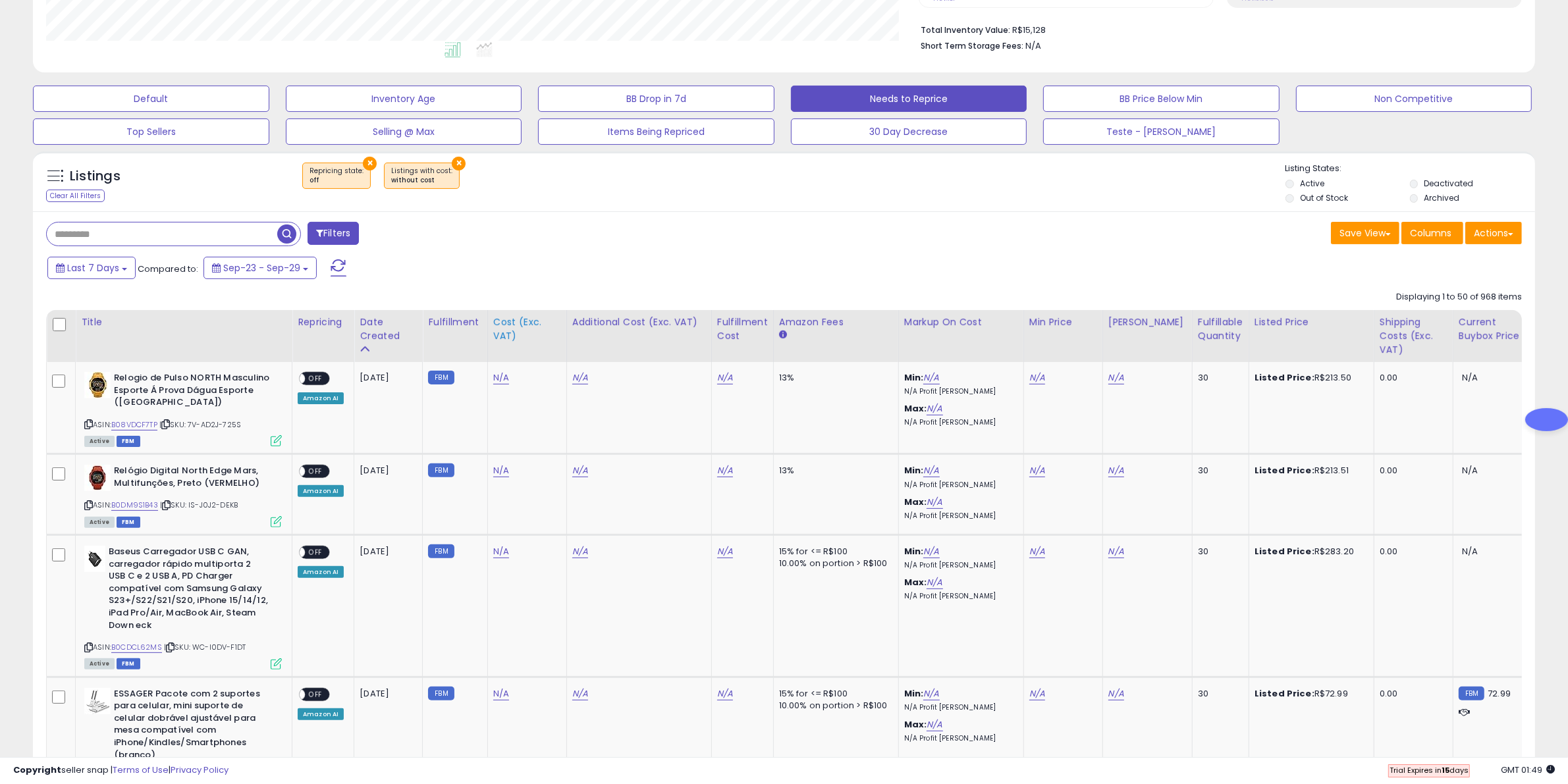
click at [515, 328] on div "Cost (Exc. VAT)" at bounding box center [527, 329] width 68 height 28
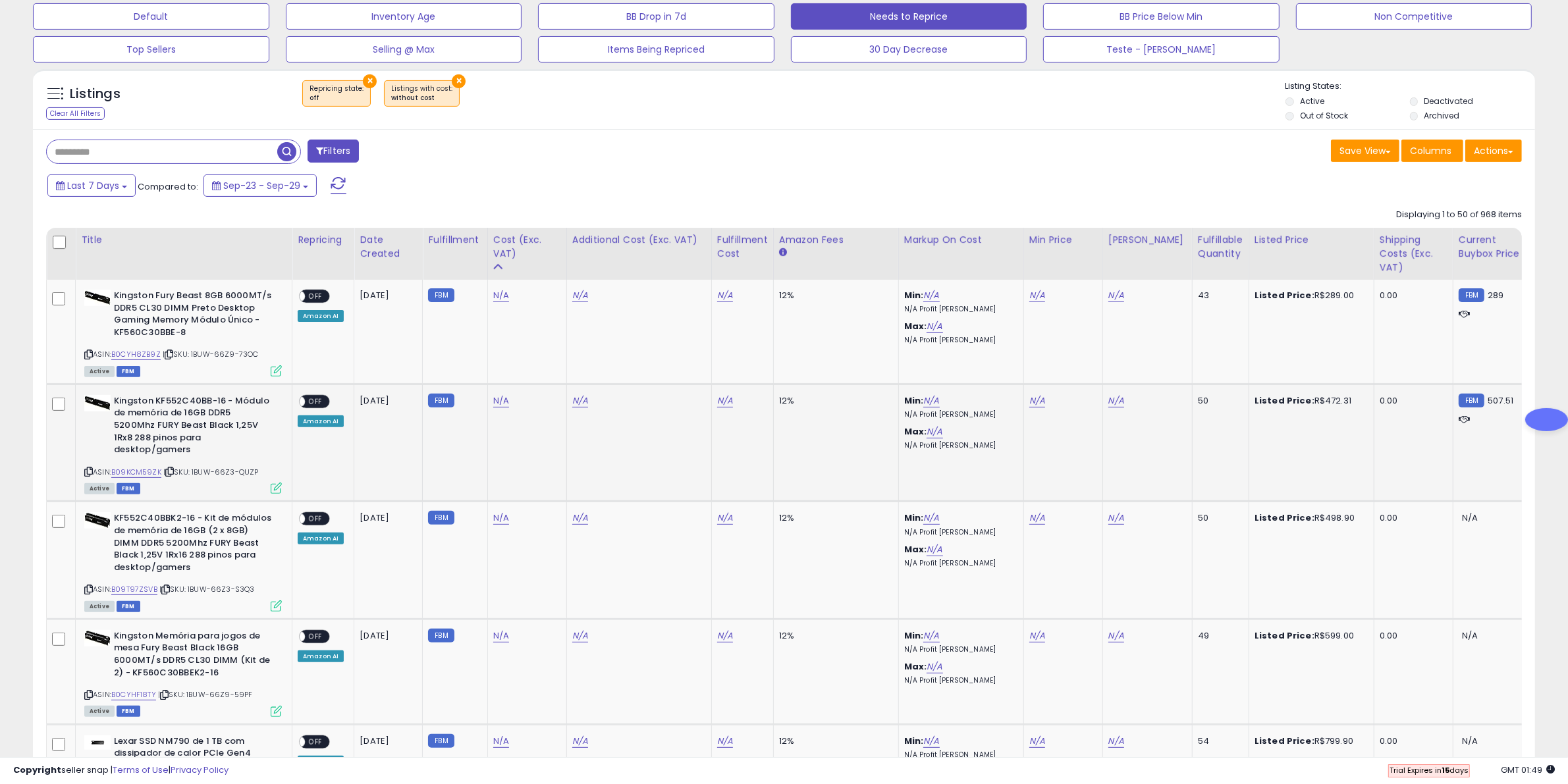
scroll to position [247, 0]
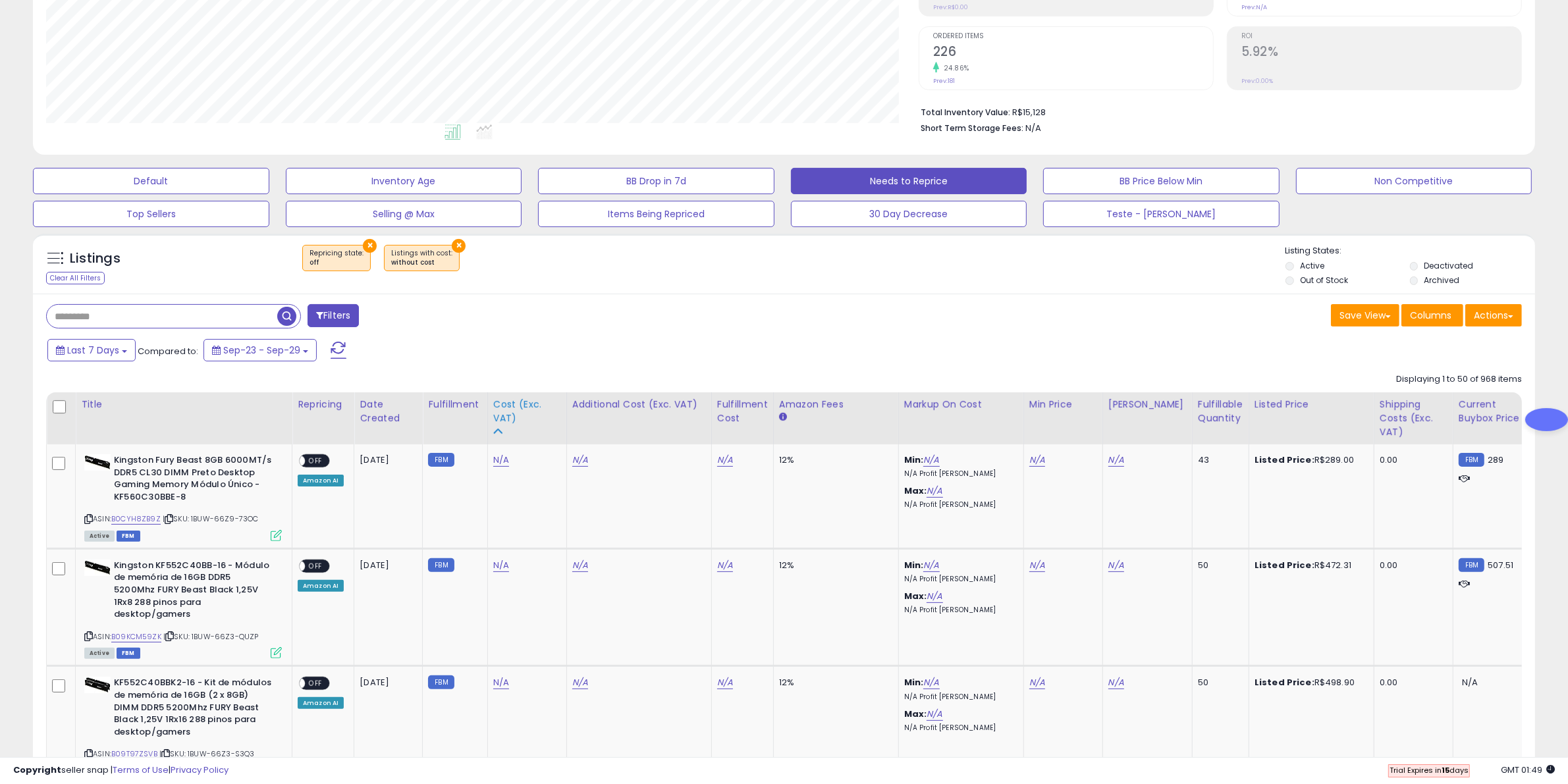
click at [505, 413] on div "Cost (Exc. VAT)" at bounding box center [527, 411] width 68 height 28
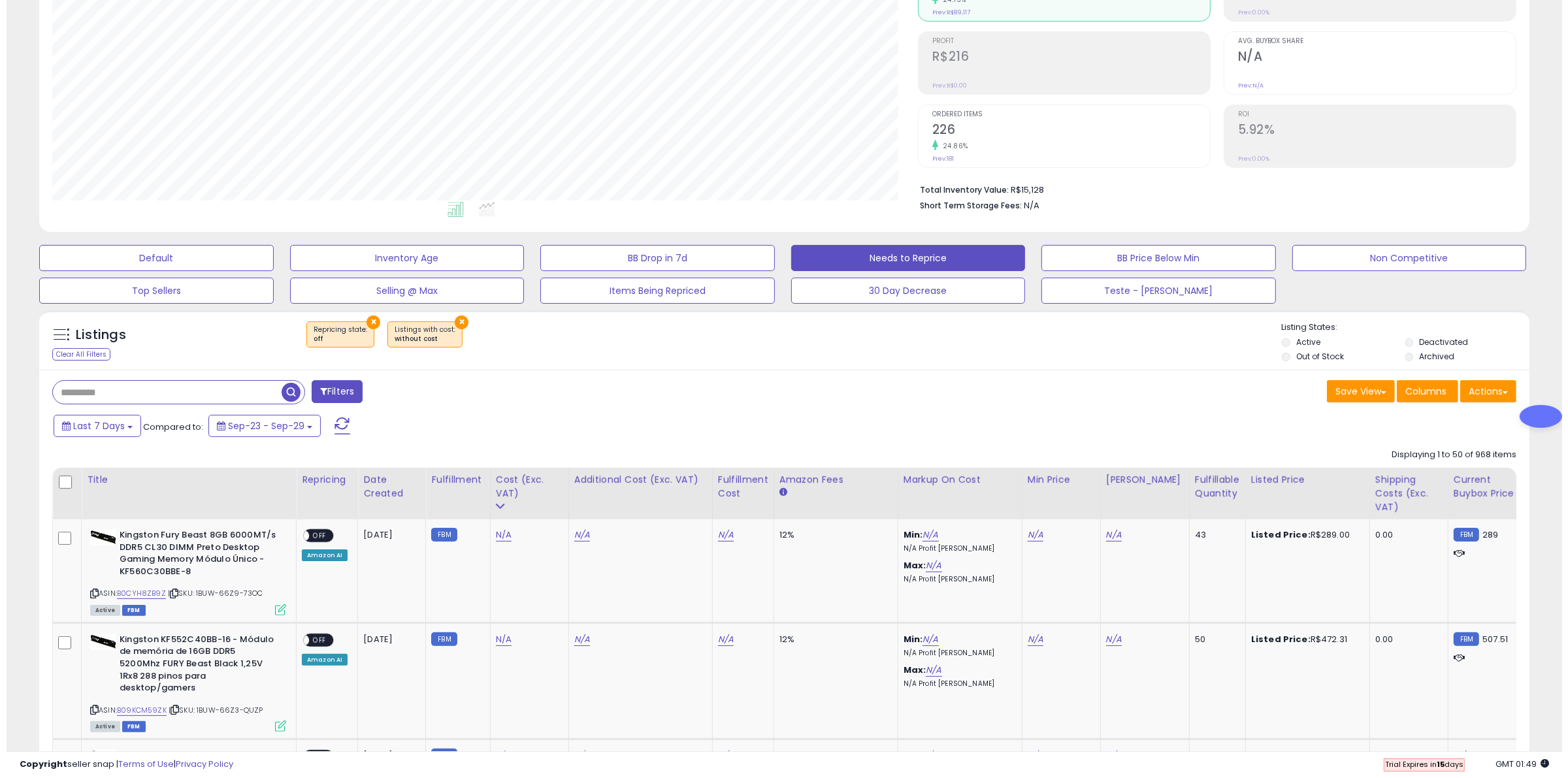
scroll to position [0, 0]
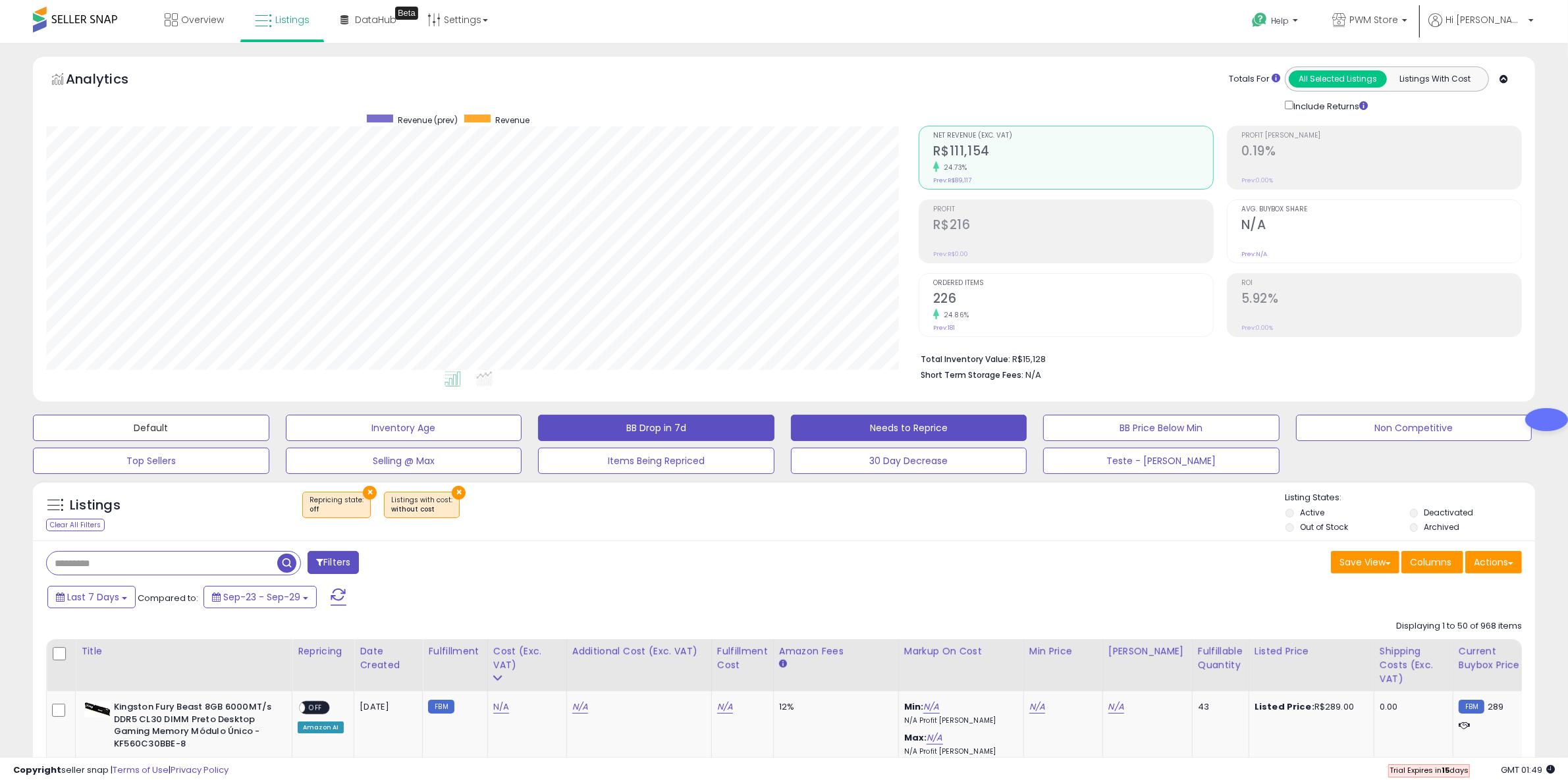
click at [215, 429] on button "Default" at bounding box center [151, 427] width 236 height 26
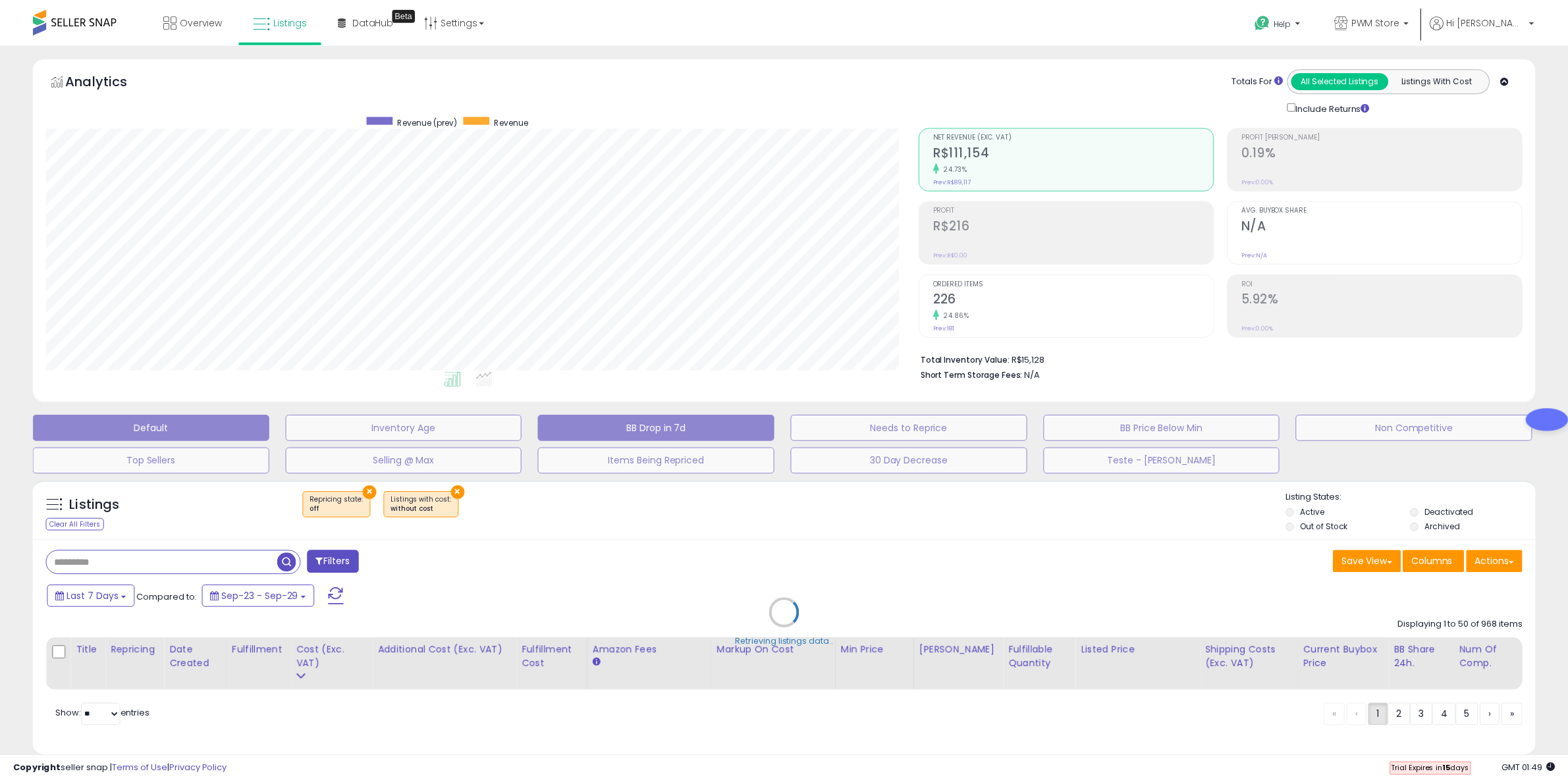
scroll to position [270, 879]
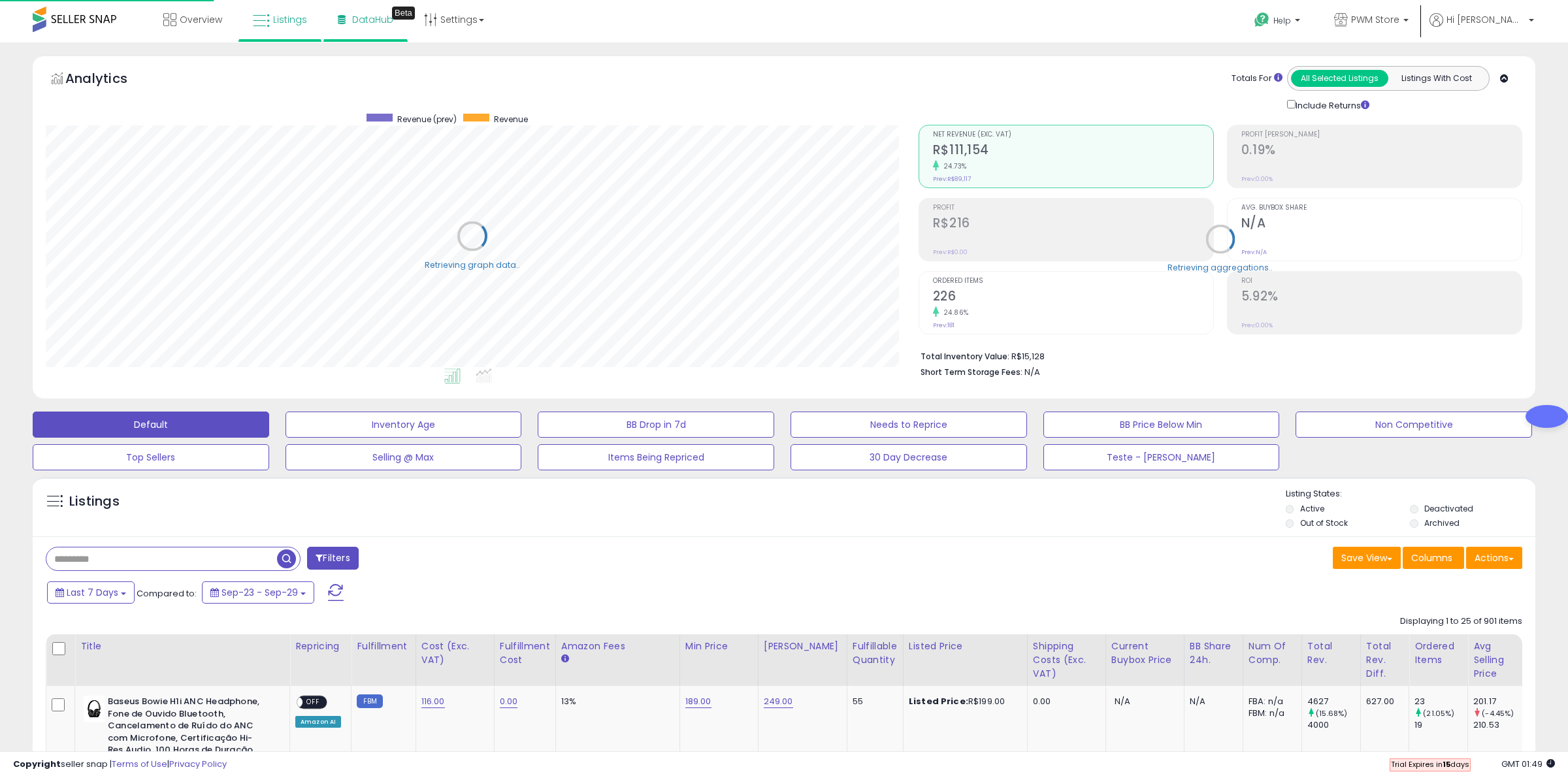
select select "**"
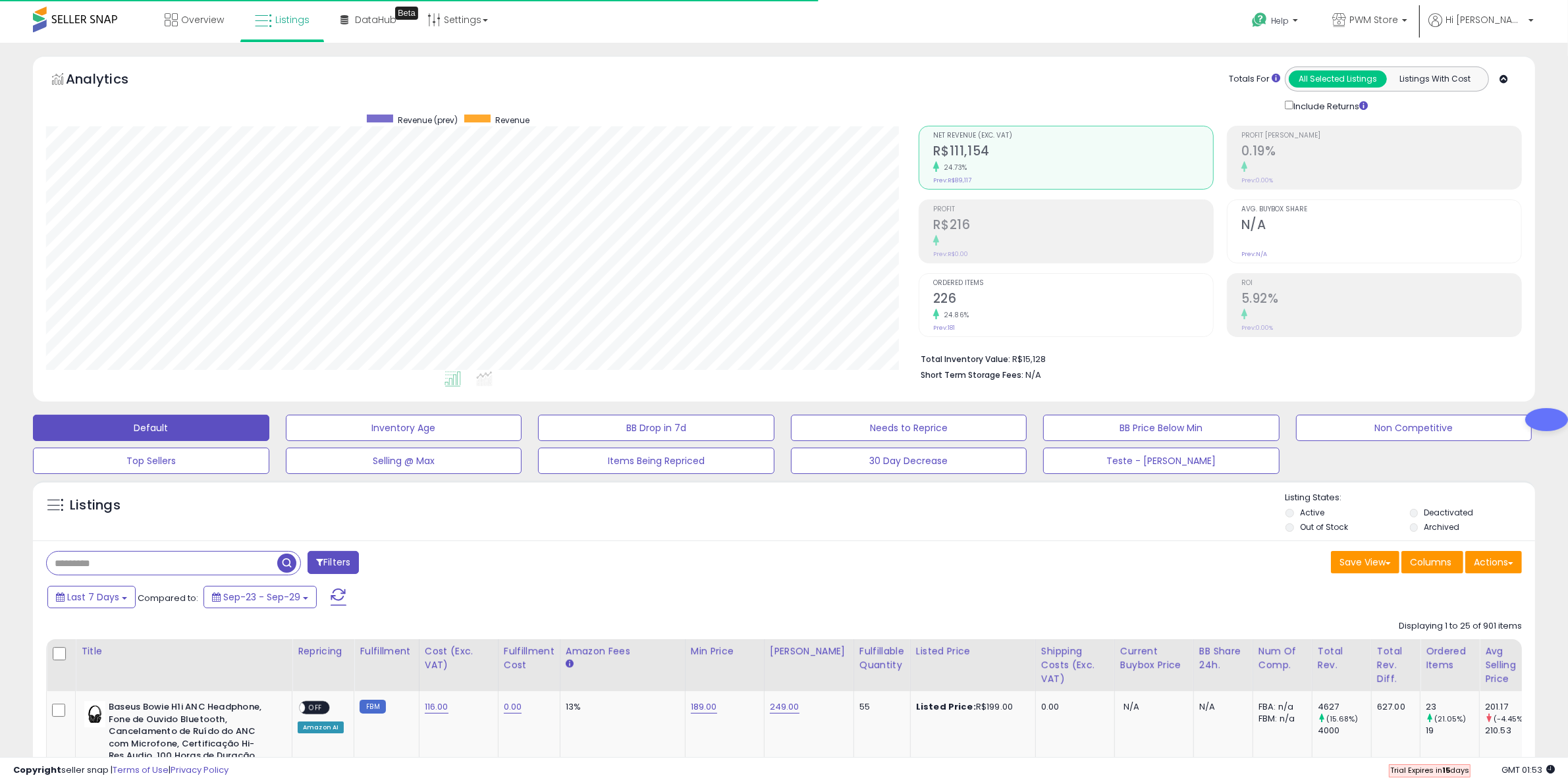
scroll to position [270, 872]
click at [359, 21] on span "DataHub" at bounding box center [375, 20] width 41 height 14
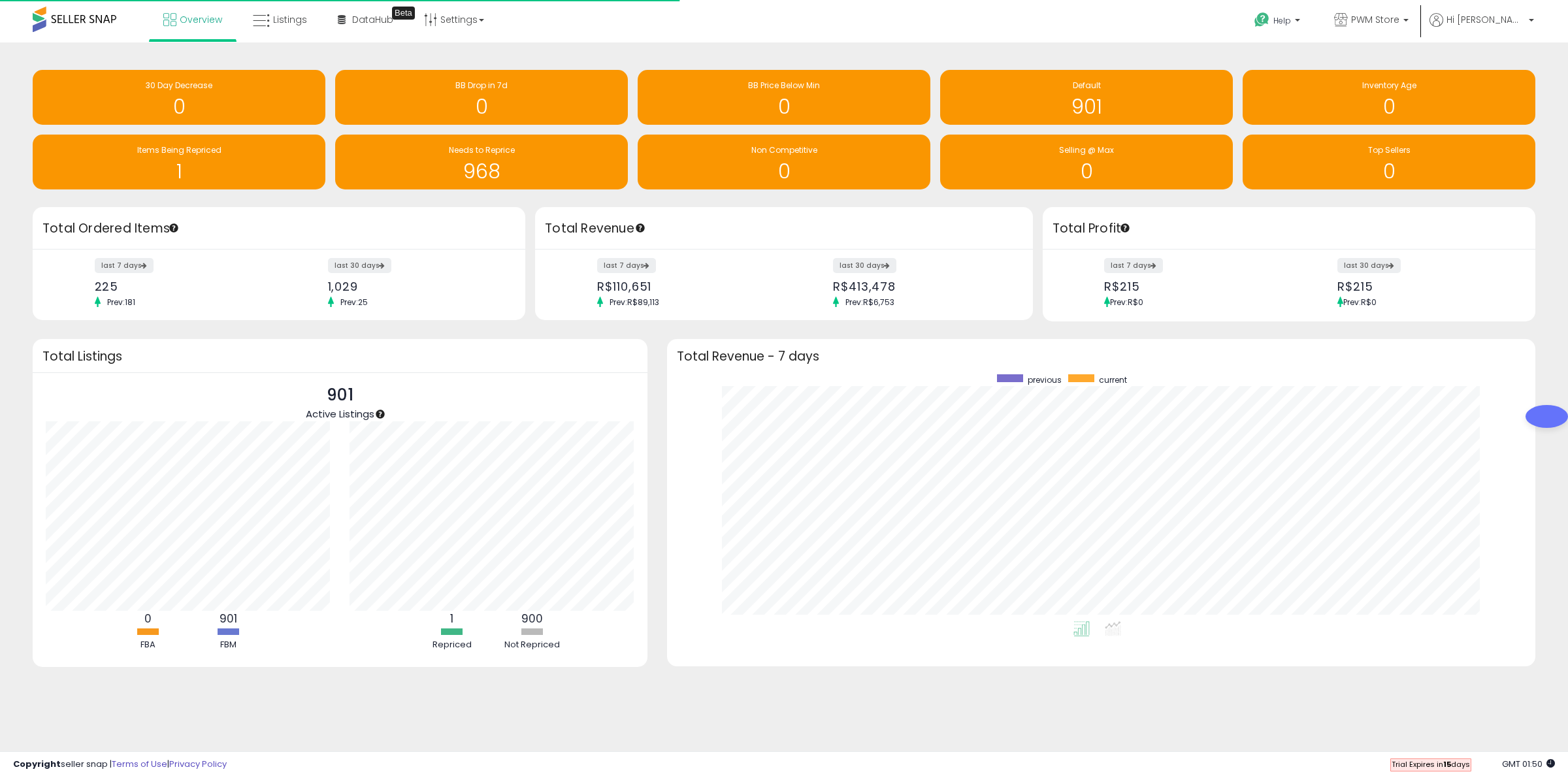
scroll to position [247, 843]
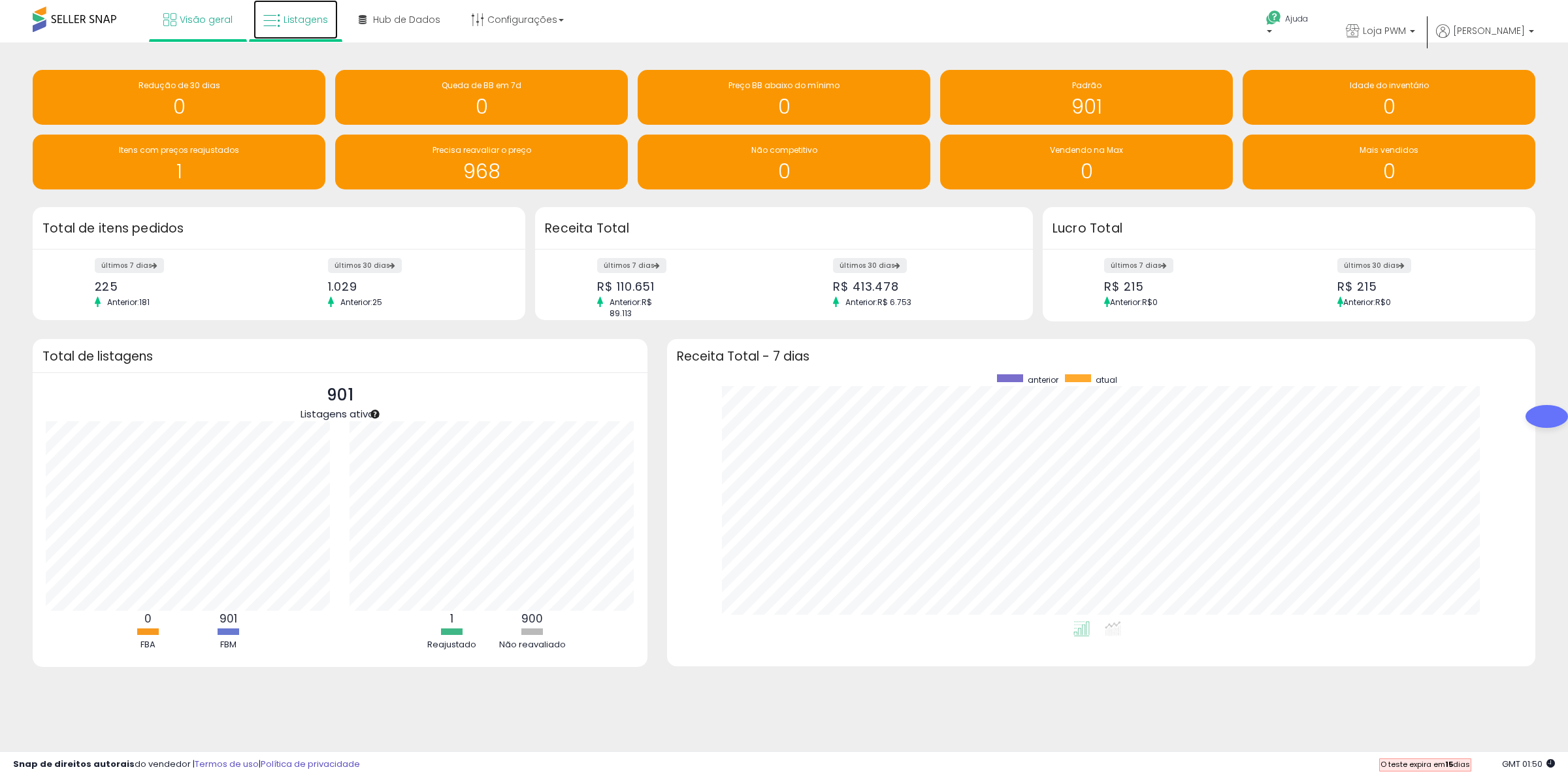
click at [275, 10] on link "Listagens" at bounding box center [296, 19] width 84 height 40
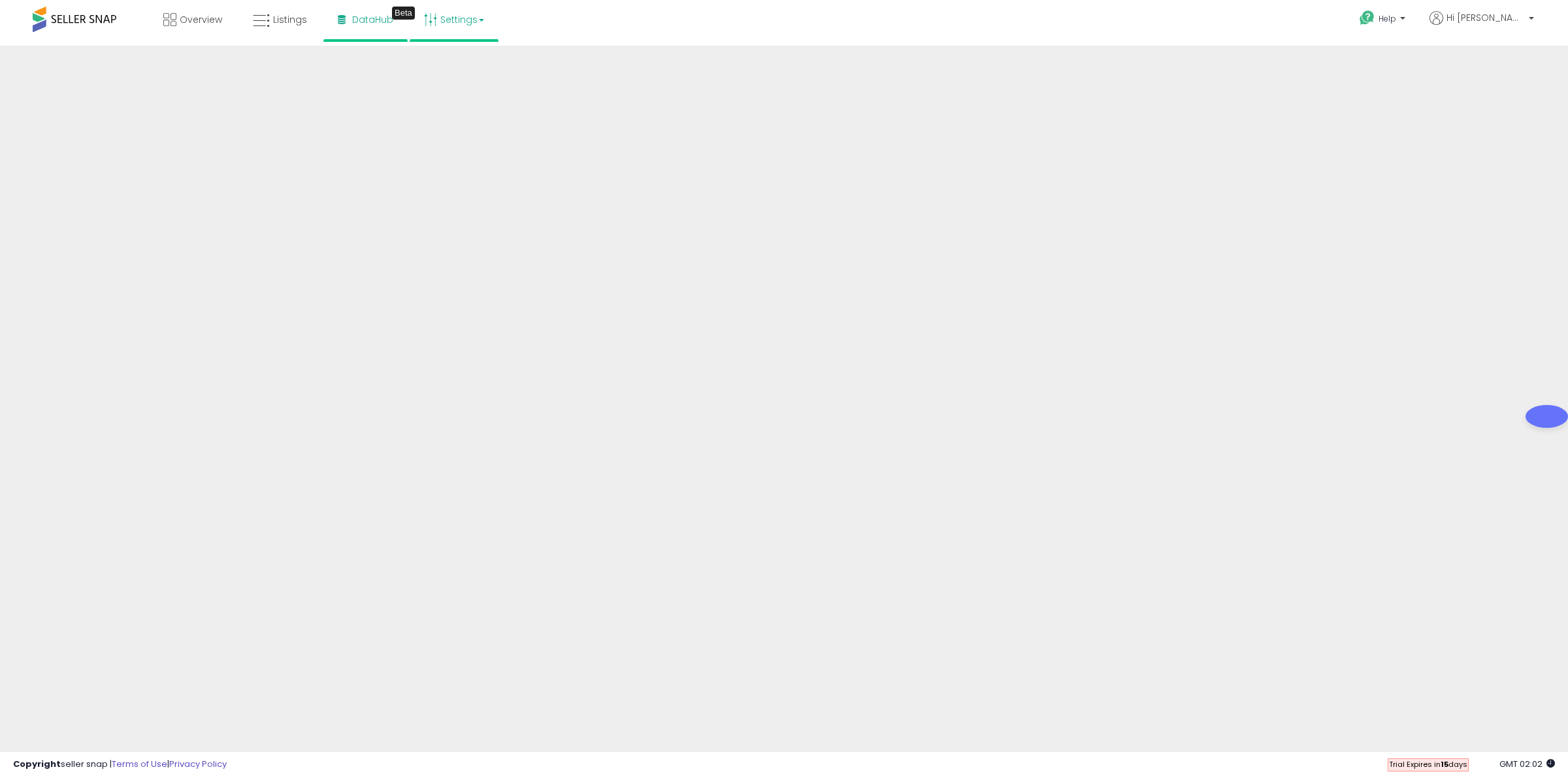
click at [482, 20] on b at bounding box center [482, 20] width 5 height 3
click at [1396, 15] on span "Help" at bounding box center [1387, 19] width 17 height 11
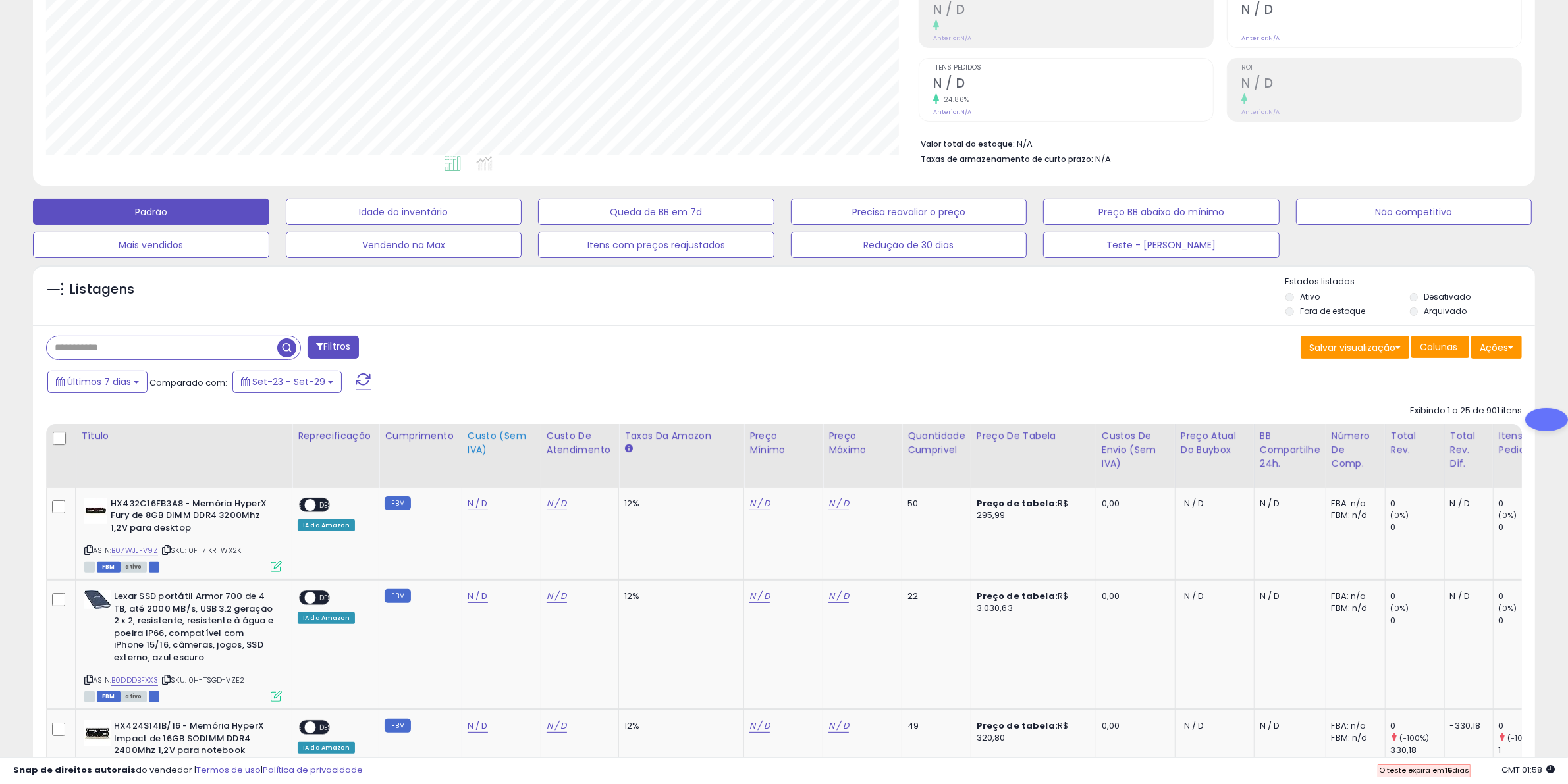
scroll to position [270, 872]
click at [488, 444] on div "Custo (sem IVA)" at bounding box center [501, 443] width 68 height 28
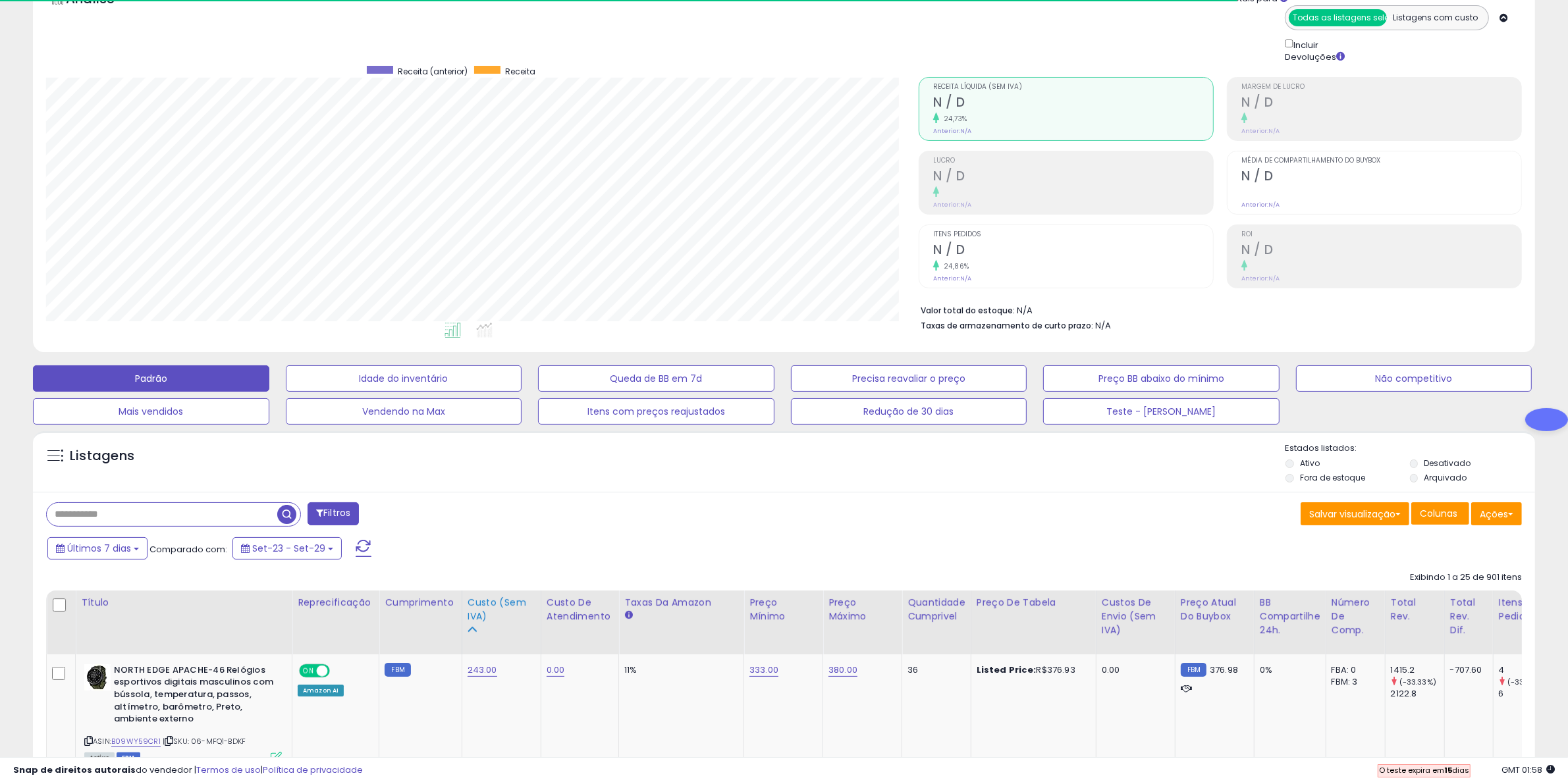
scroll to position [247, 0]
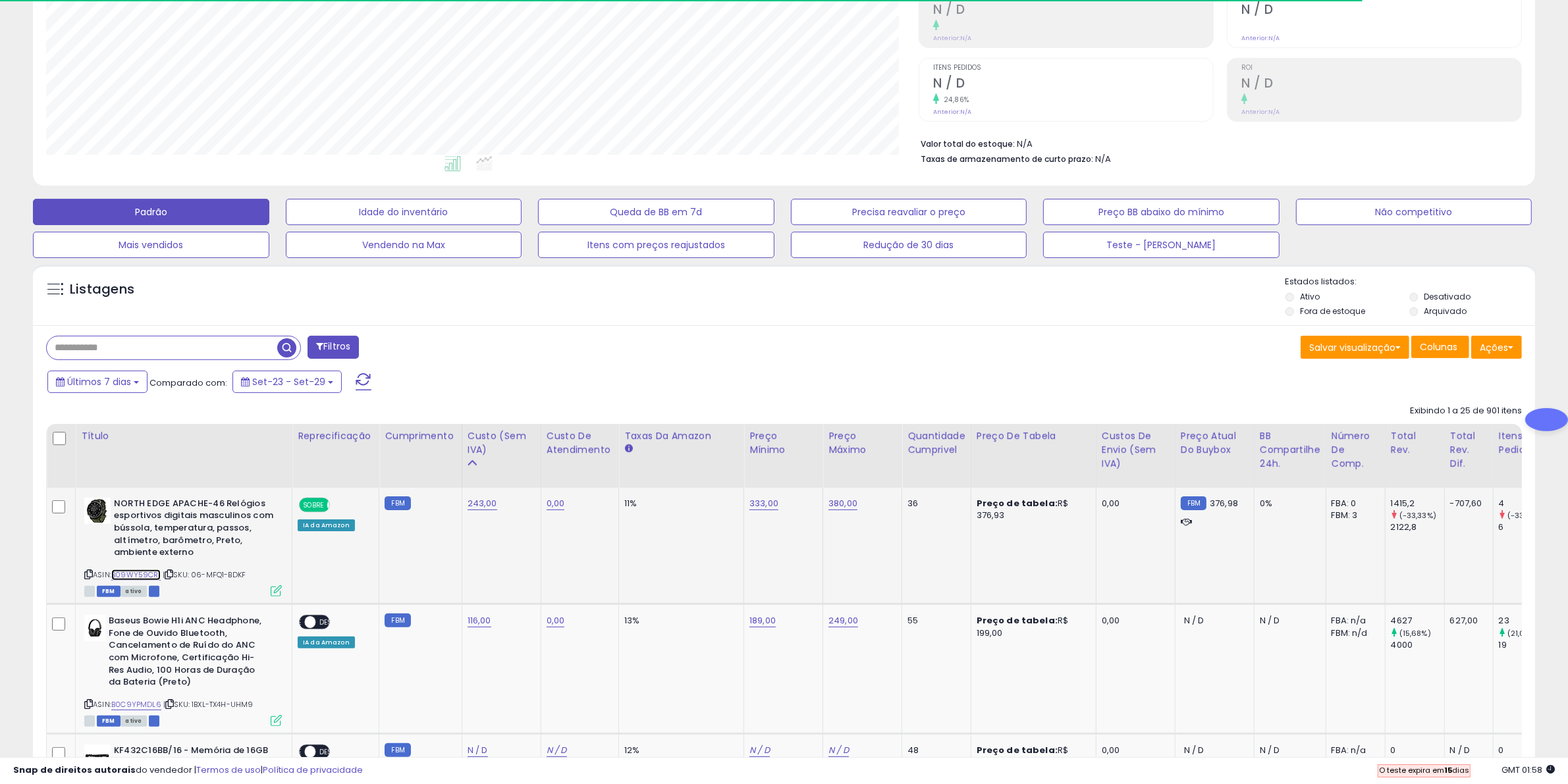
click at [135, 571] on font "B09WY59CR1" at bounding box center [136, 575] width 49 height 11
